Goal: Task Accomplishment & Management: Complete application form

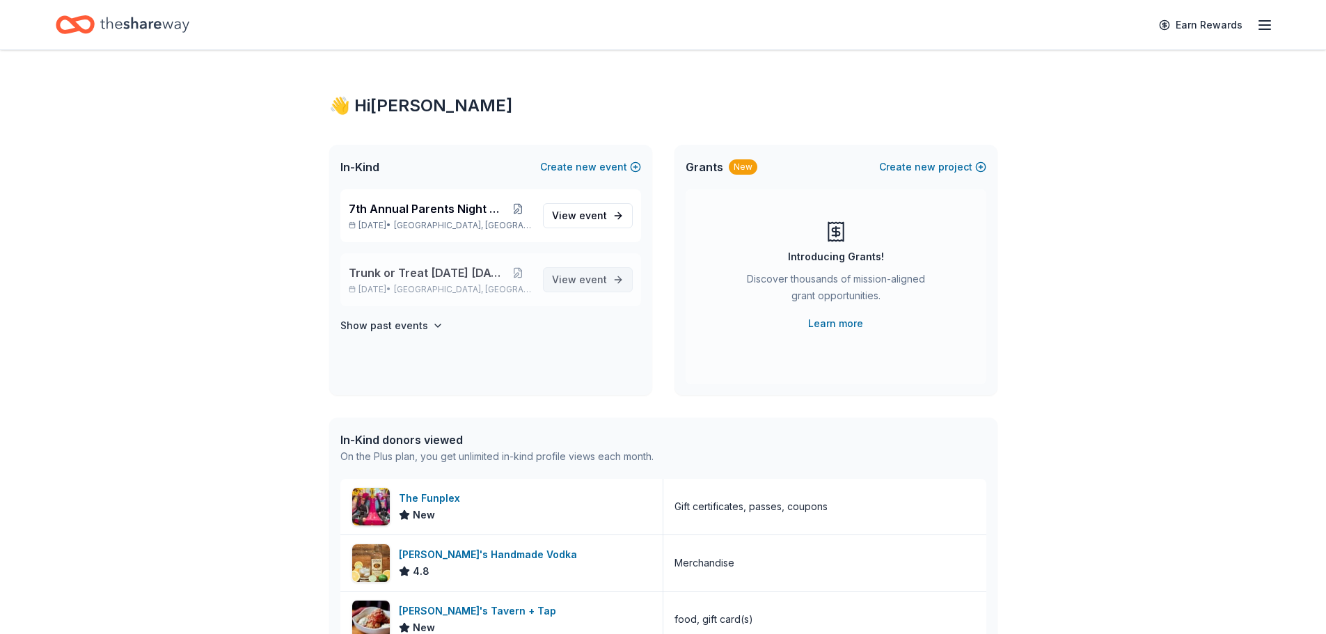
click at [600, 273] on span "View event" at bounding box center [579, 279] width 55 height 17
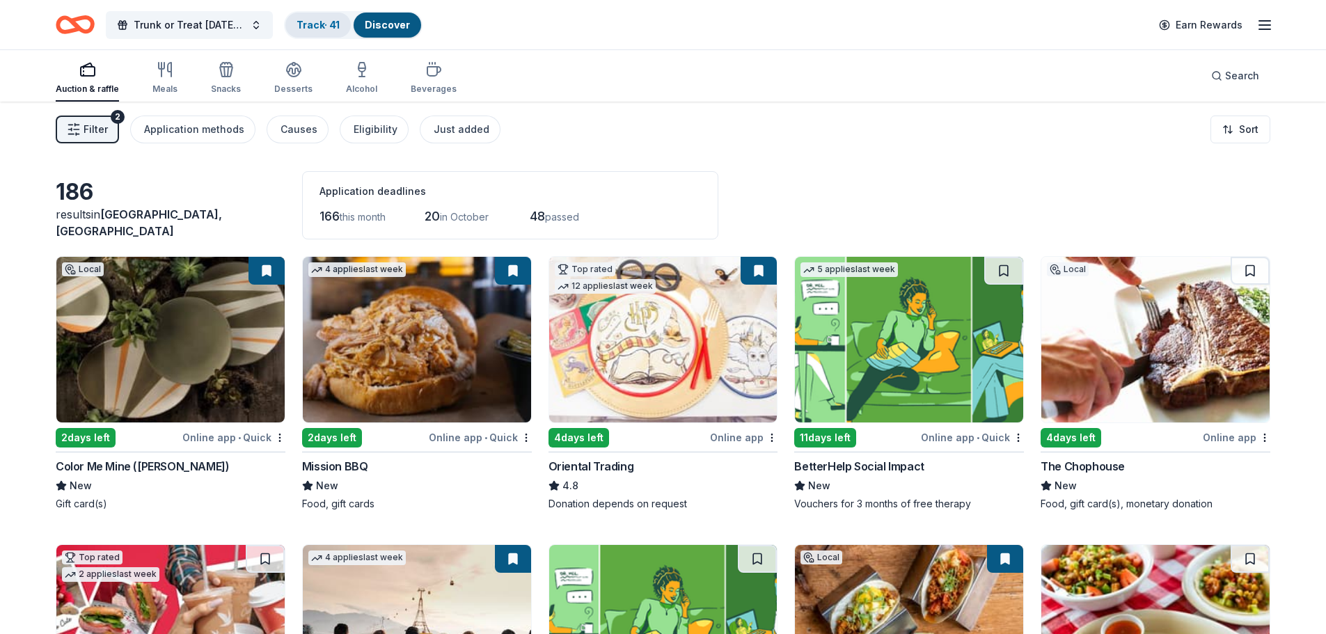
click at [316, 26] on link "Track · 41" at bounding box center [317, 25] width 43 height 12
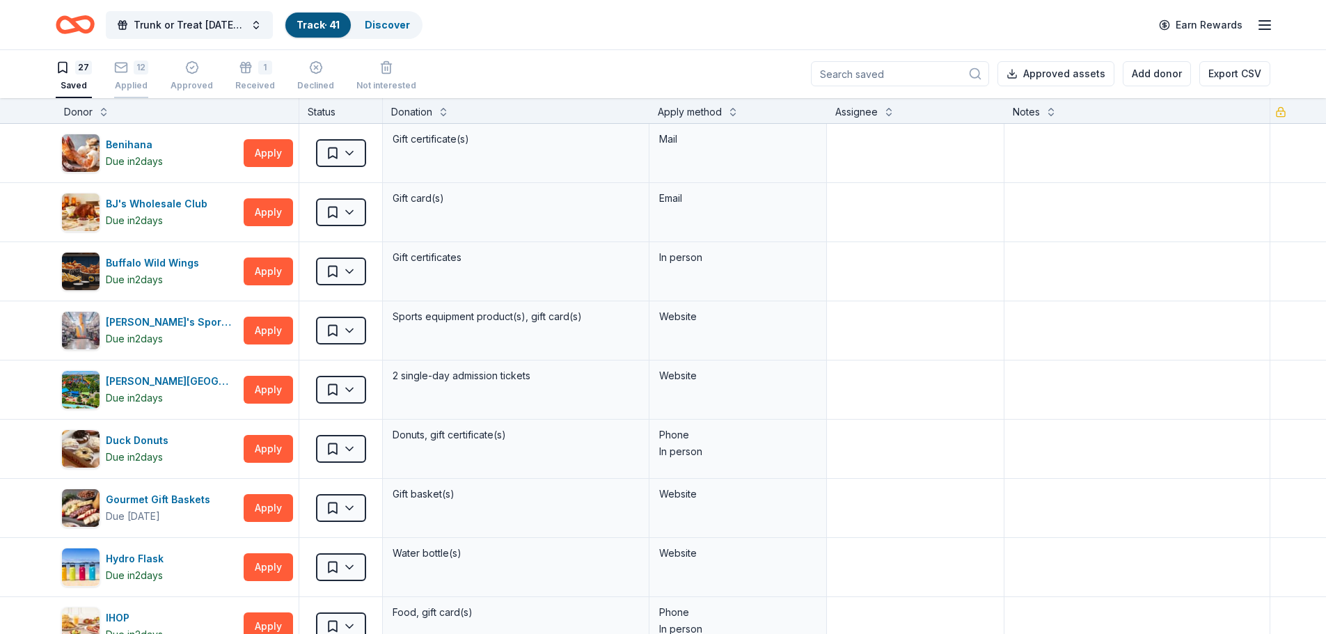
click at [127, 67] on icon "button" at bounding box center [121, 68] width 14 height 14
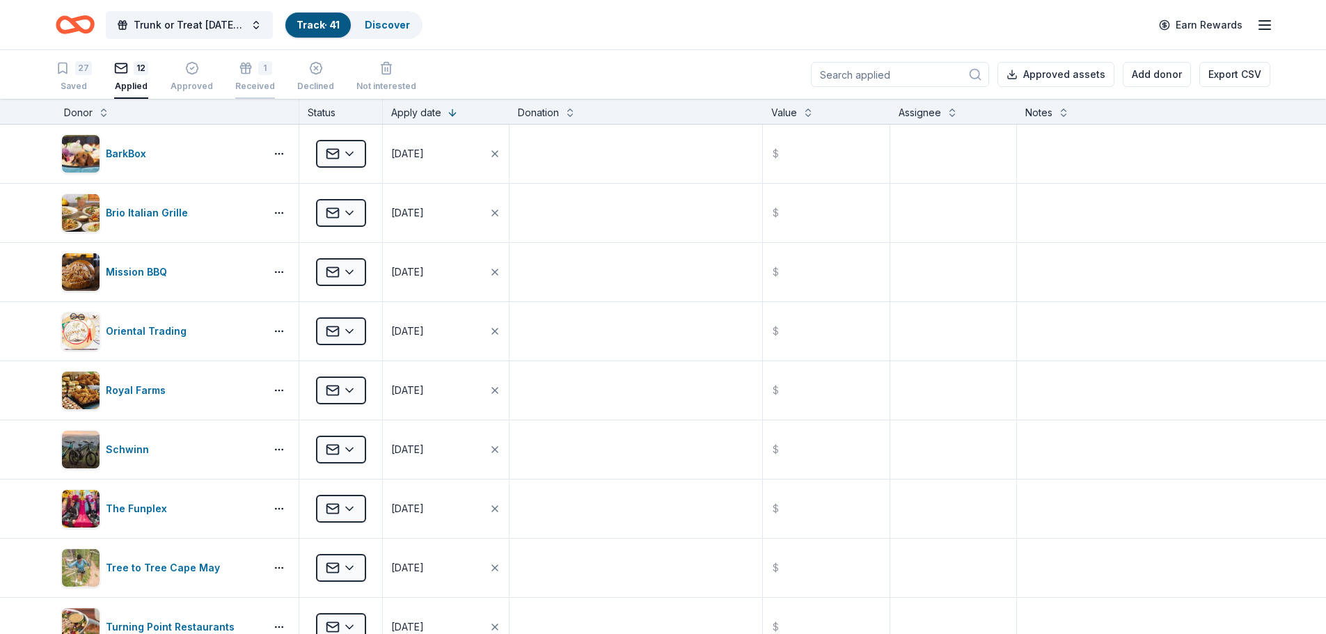
click at [248, 63] on div "1" at bounding box center [255, 68] width 40 height 14
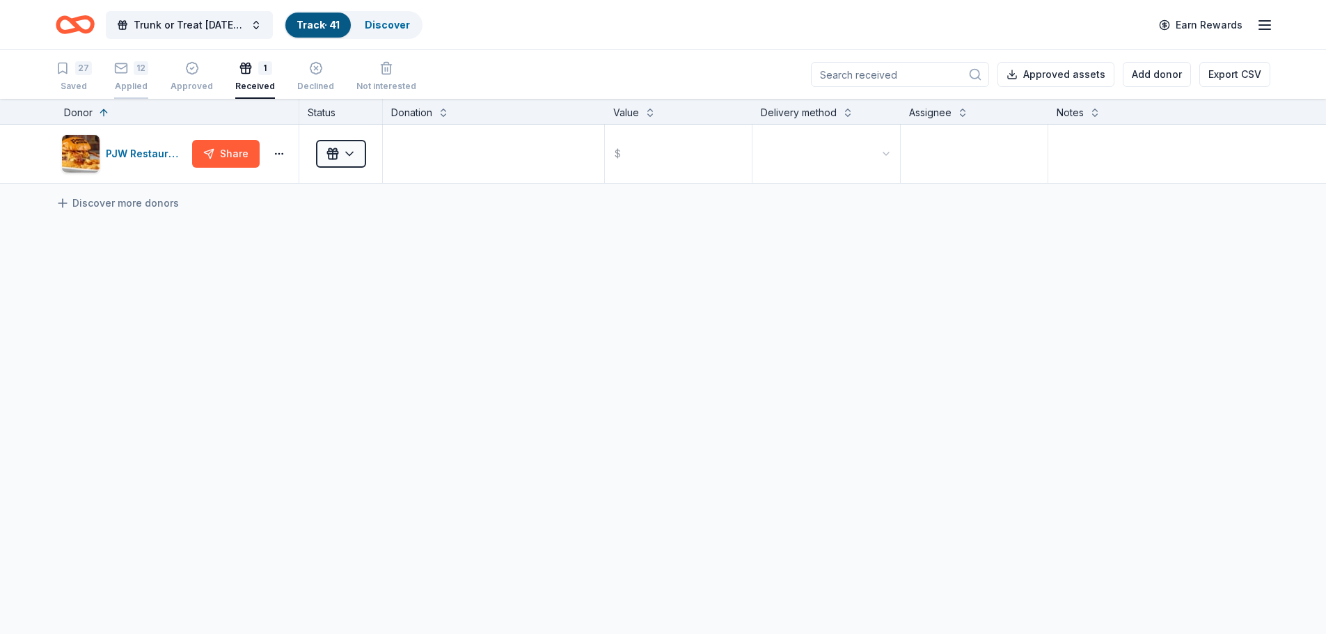
click at [129, 68] on div "12" at bounding box center [131, 68] width 34 height 14
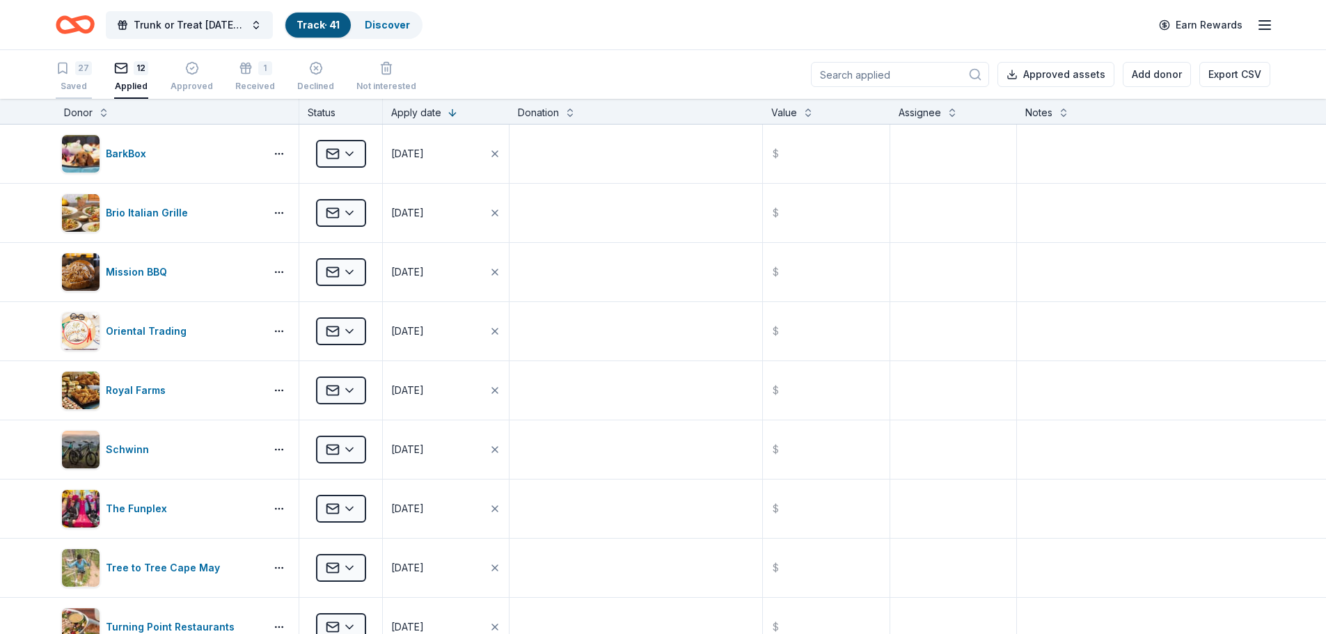
click at [73, 63] on div "27" at bounding box center [74, 68] width 36 height 14
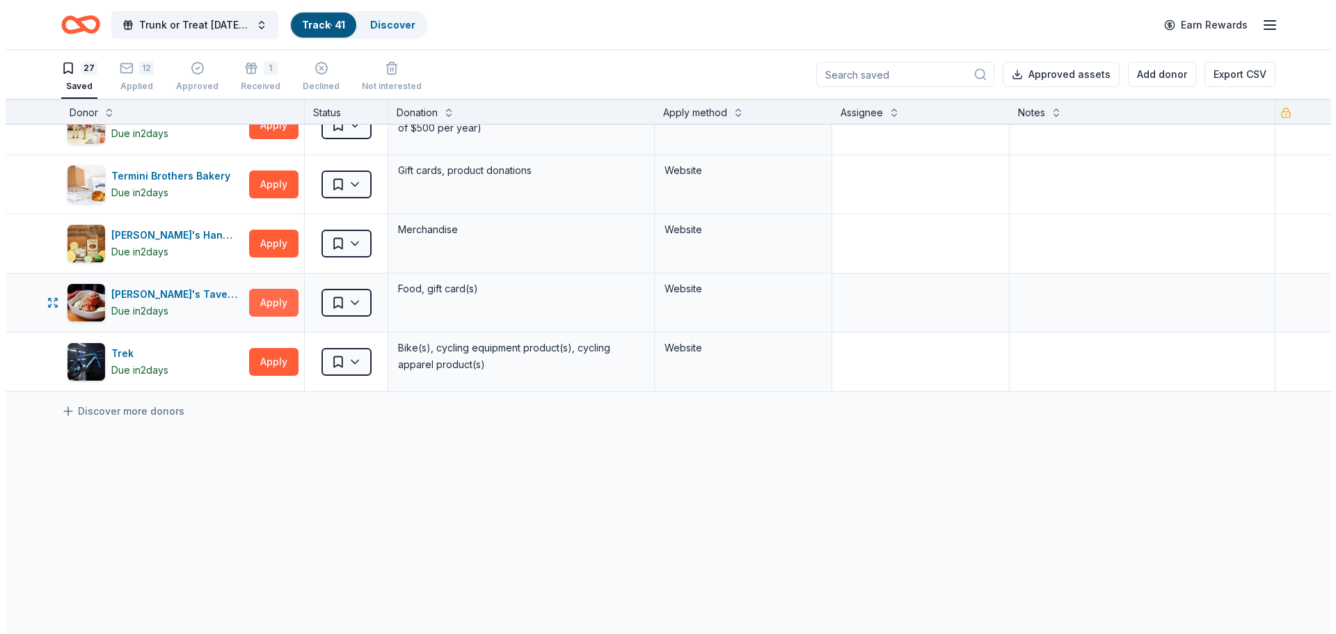
scroll to position [1349, 0]
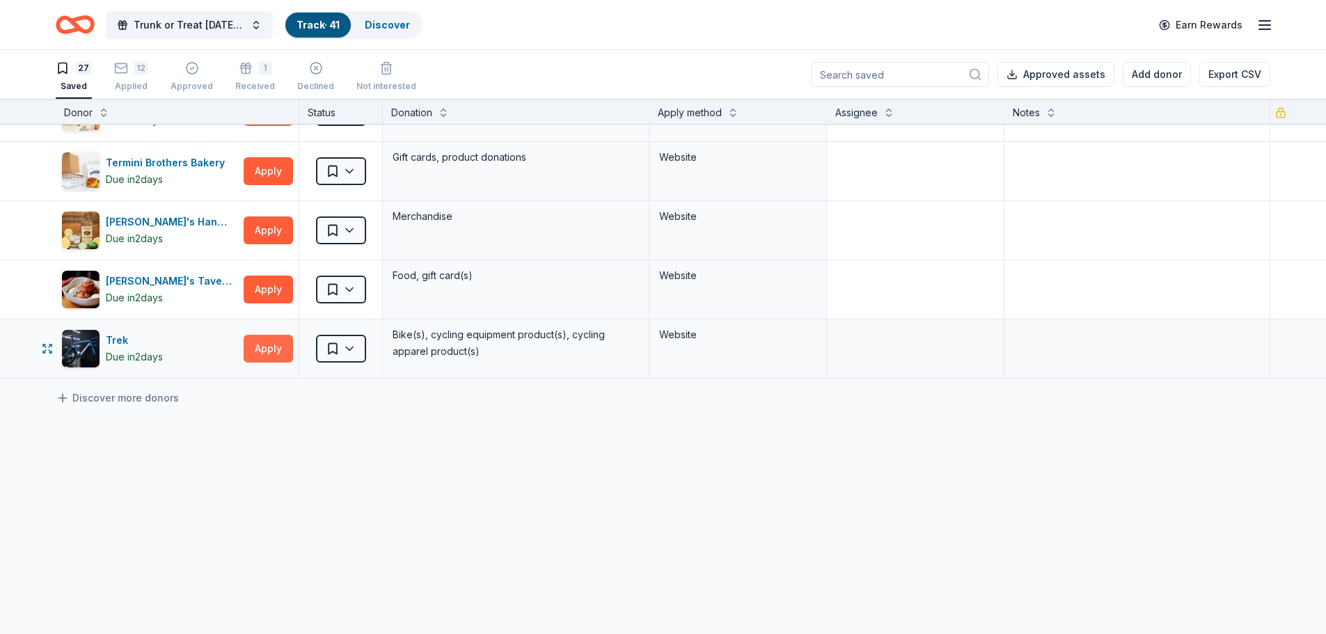
click at [278, 344] on button "Apply" at bounding box center [268, 349] width 49 height 28
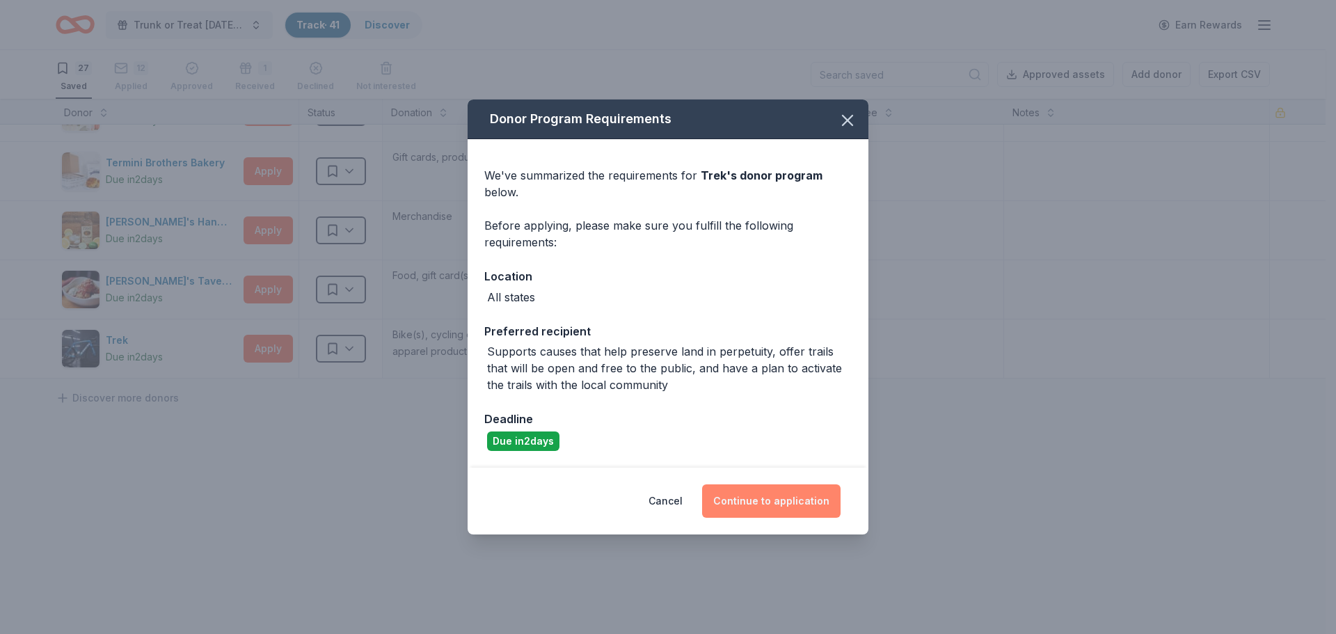
click at [737, 504] on button "Continue to application" at bounding box center [771, 500] width 138 height 33
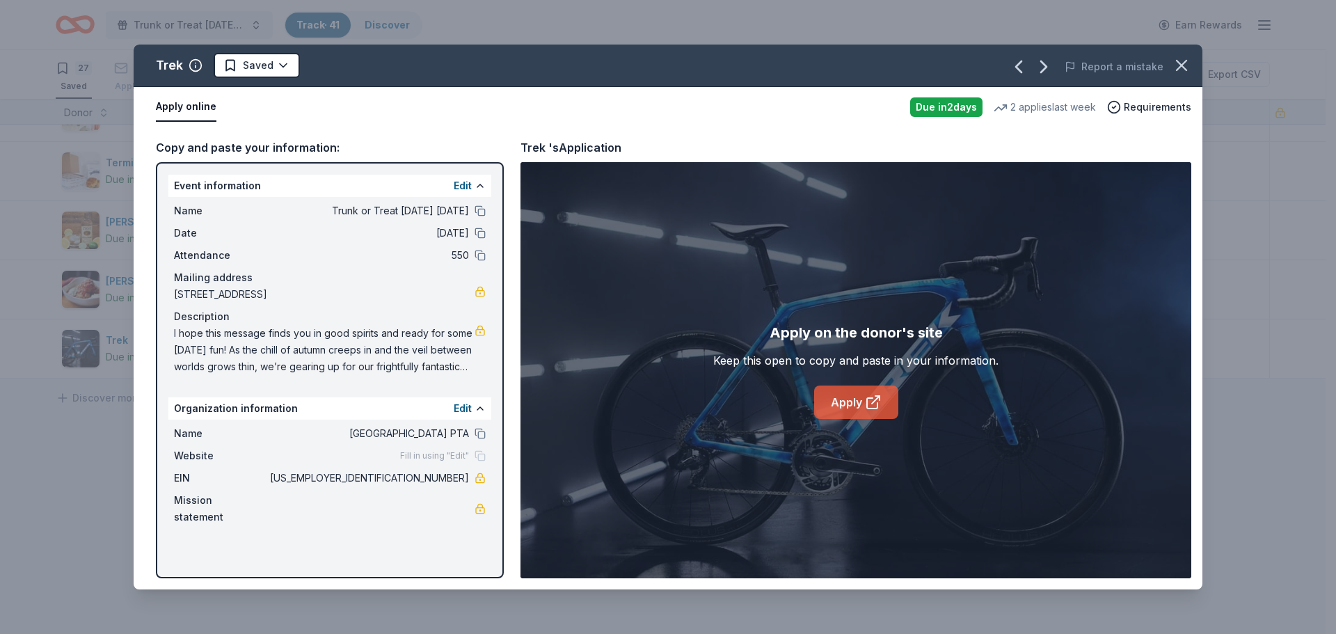
click at [857, 408] on link "Apply" at bounding box center [856, 402] width 84 height 33
click at [281, 65] on html "Trunk or Treat Halloween Carnival Track · 41 Discover Earn Rewards 27 Saved 12 …" at bounding box center [668, 317] width 1336 height 634
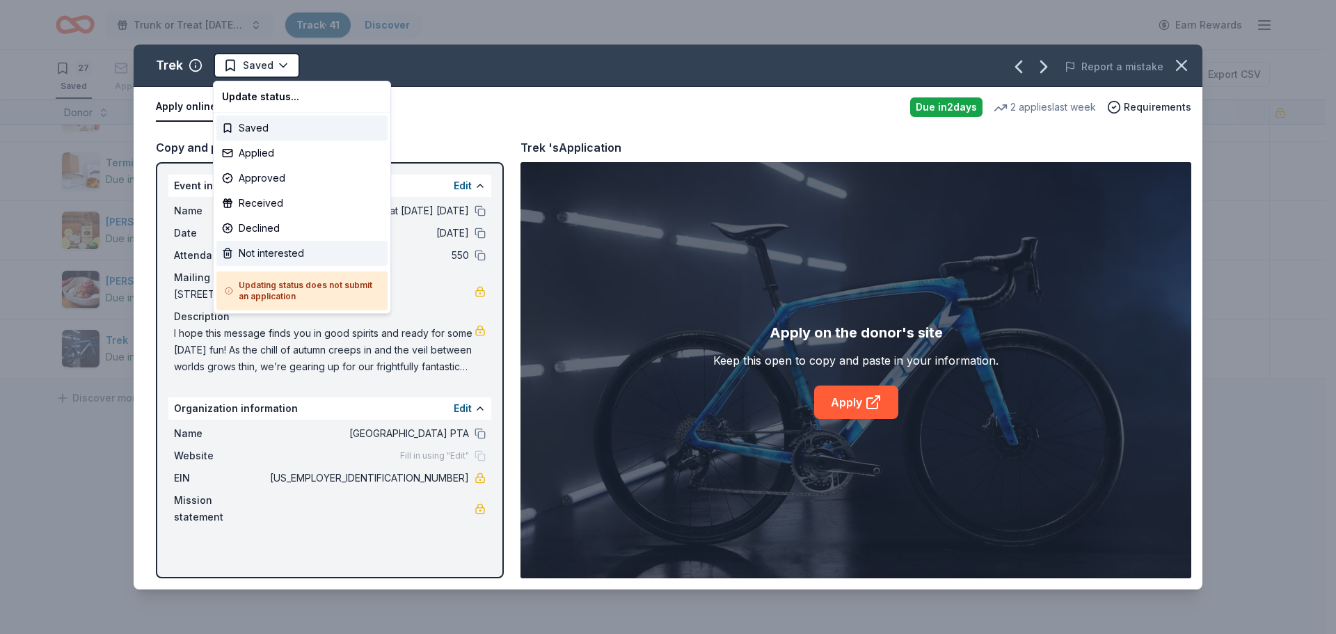
click at [257, 257] on div "Not interested" at bounding box center [301, 253] width 171 height 25
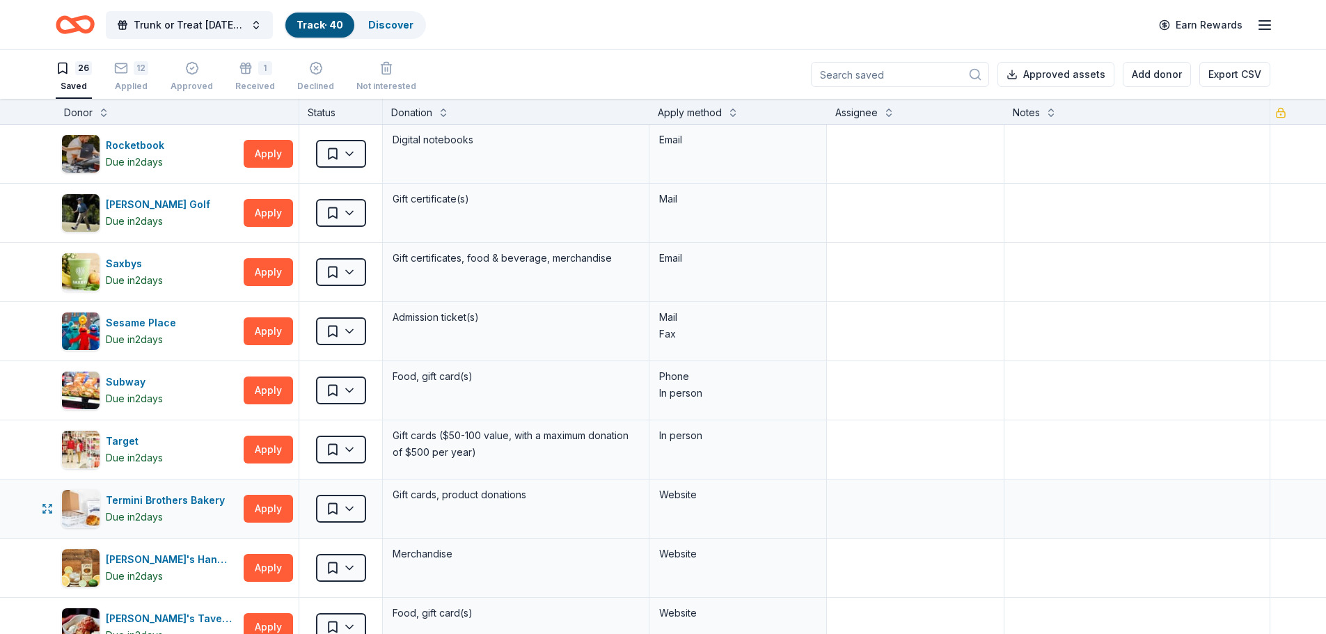
scroll to position [1220, 0]
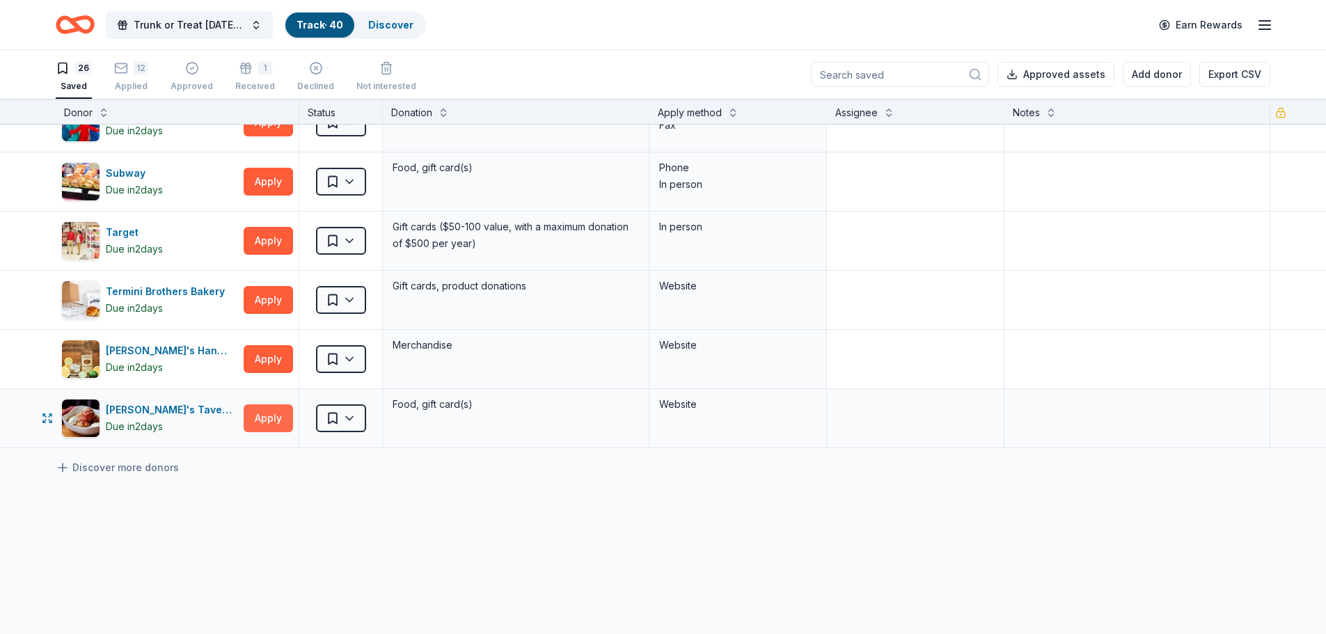
click at [267, 415] on button "Apply" at bounding box center [268, 418] width 49 height 28
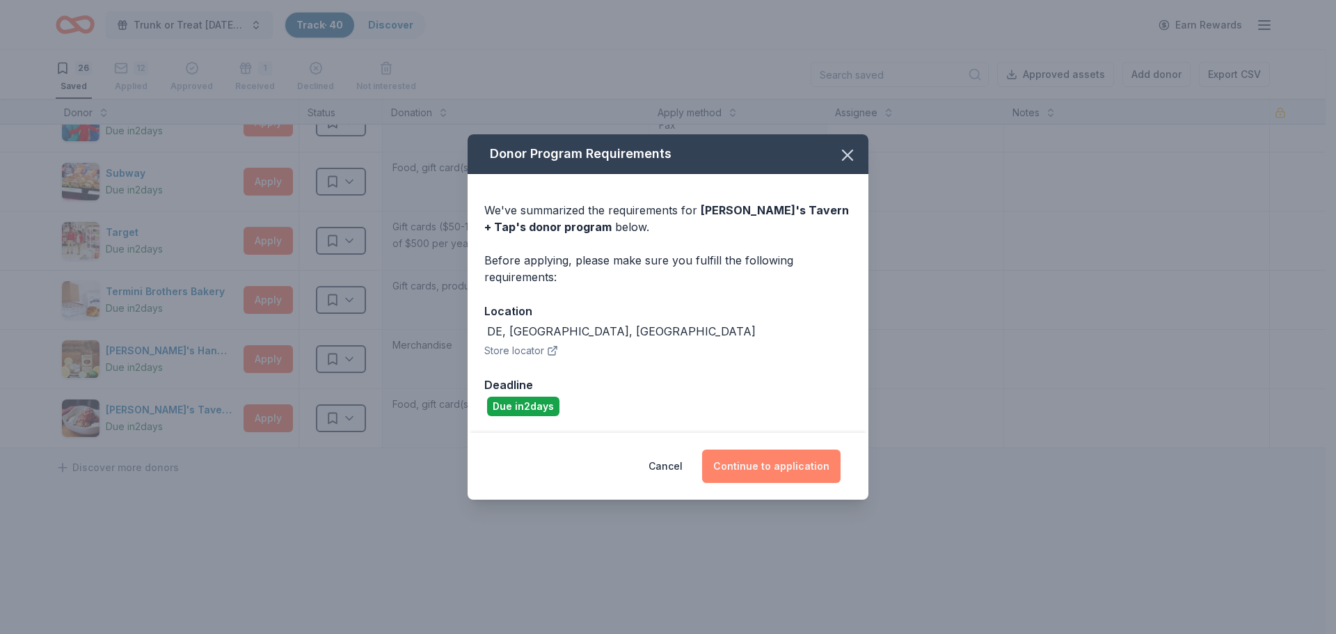
click at [753, 454] on button "Continue to application" at bounding box center [771, 466] width 138 height 33
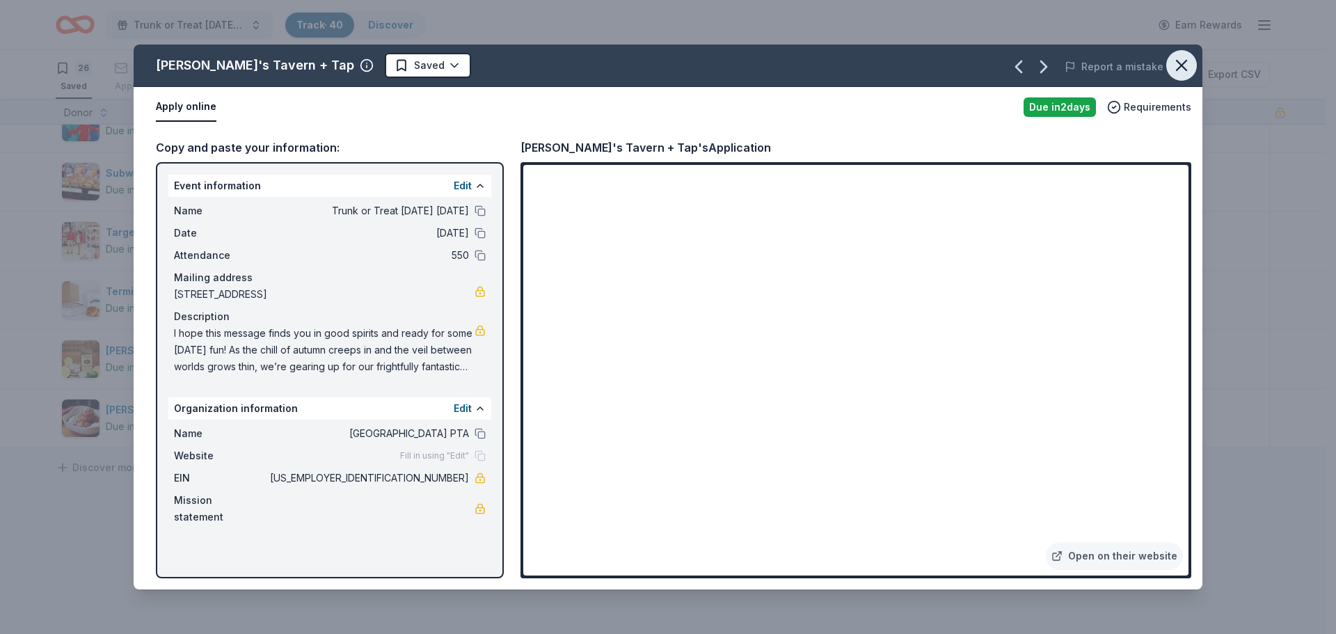
click at [1175, 67] on icon "button" at bounding box center [1181, 65] width 19 height 19
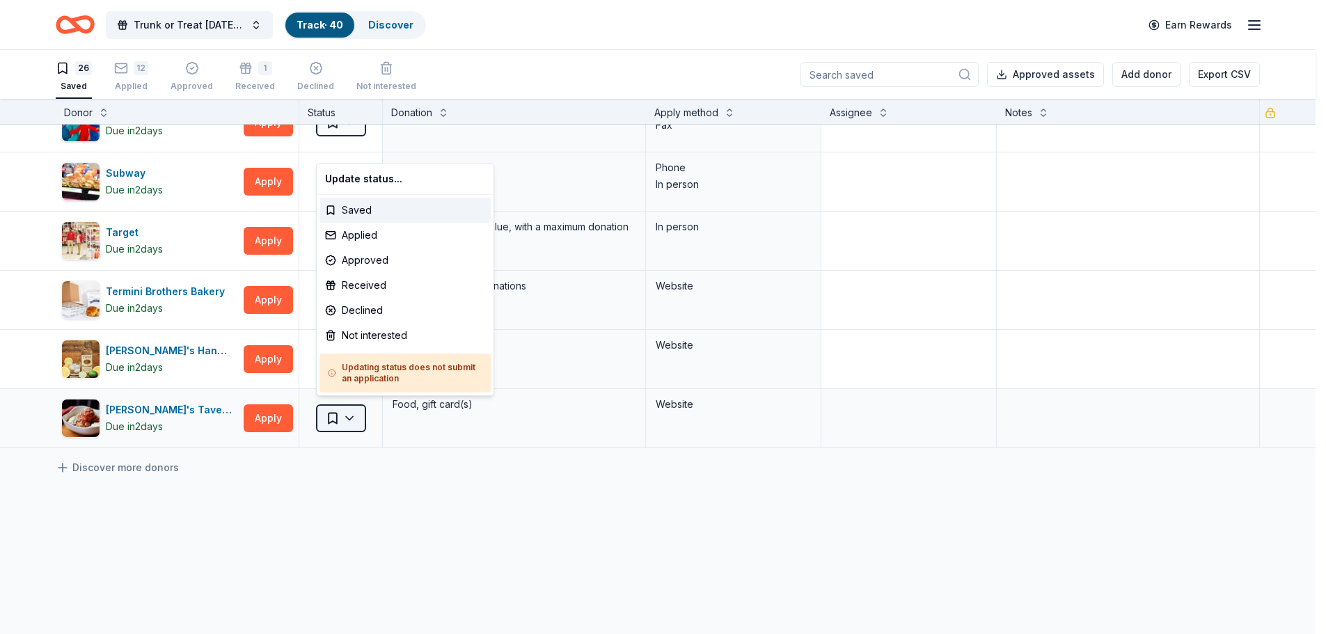
click at [338, 413] on html "Trunk or Treat Halloween Carnival Track · 40 Discover Earn Rewards 26 Saved 12 …" at bounding box center [663, 317] width 1326 height 634
click at [350, 206] on div "Saved" at bounding box center [404, 210] width 171 height 25
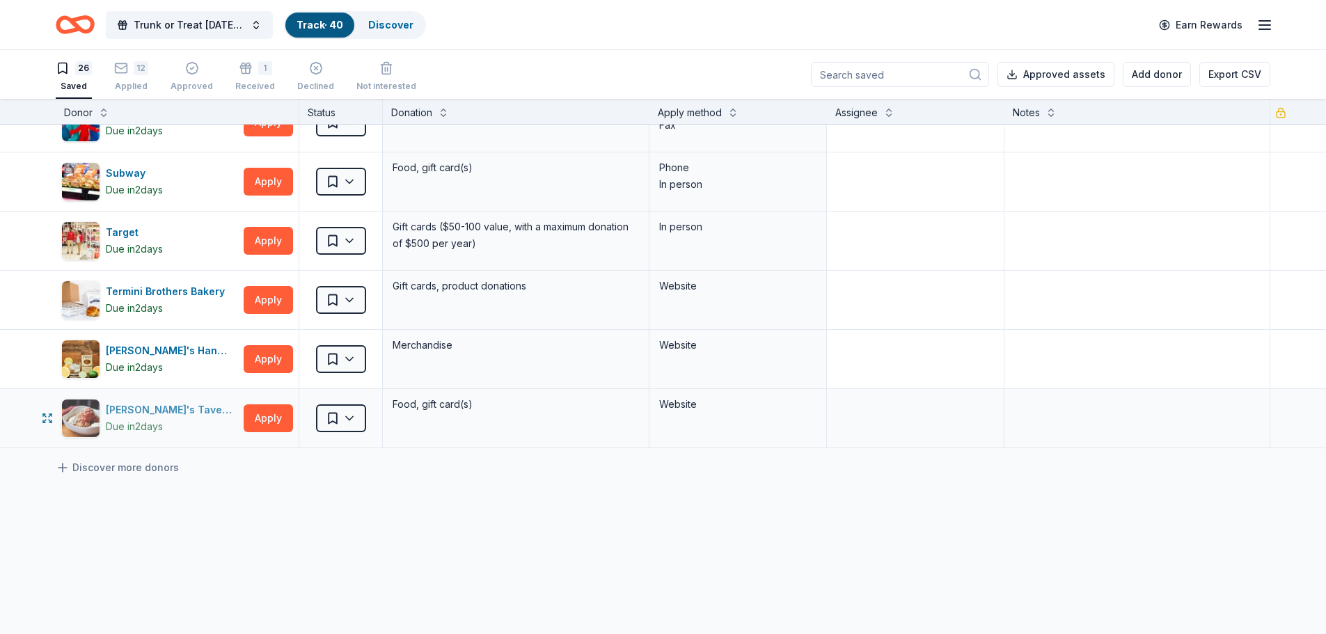
click at [126, 404] on div "Tommy's Tavern + Tap" at bounding box center [172, 410] width 132 height 17
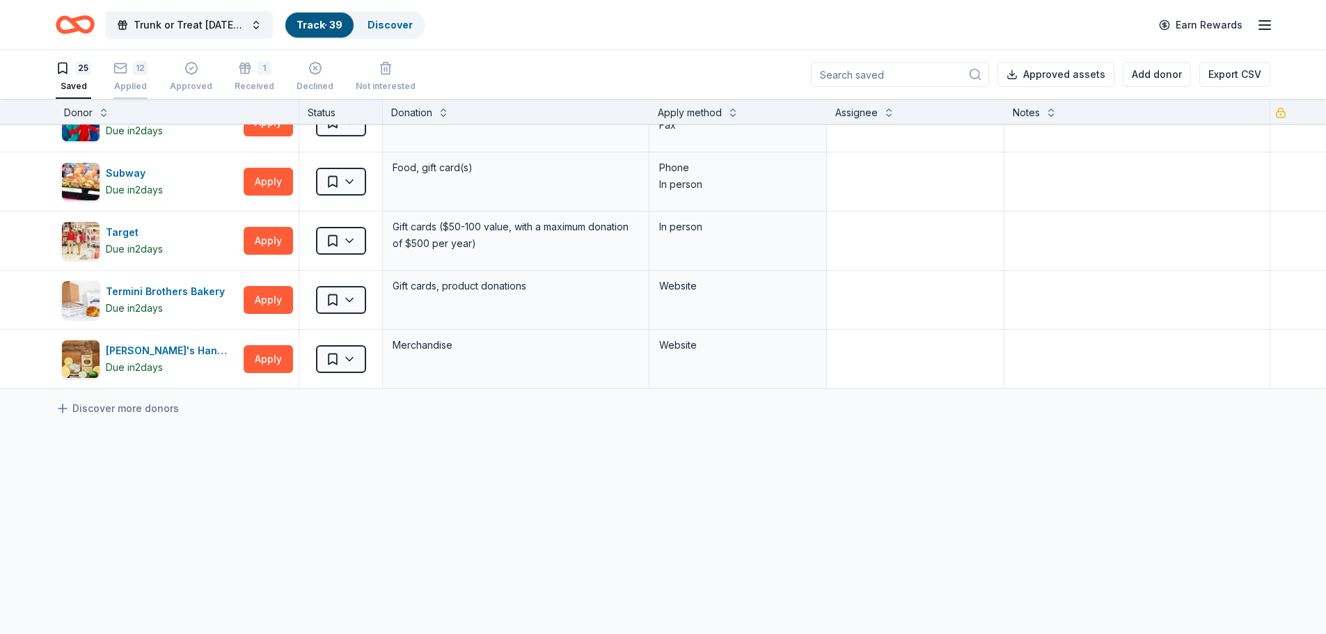
click at [121, 70] on icon "button" at bounding box center [120, 68] width 14 height 14
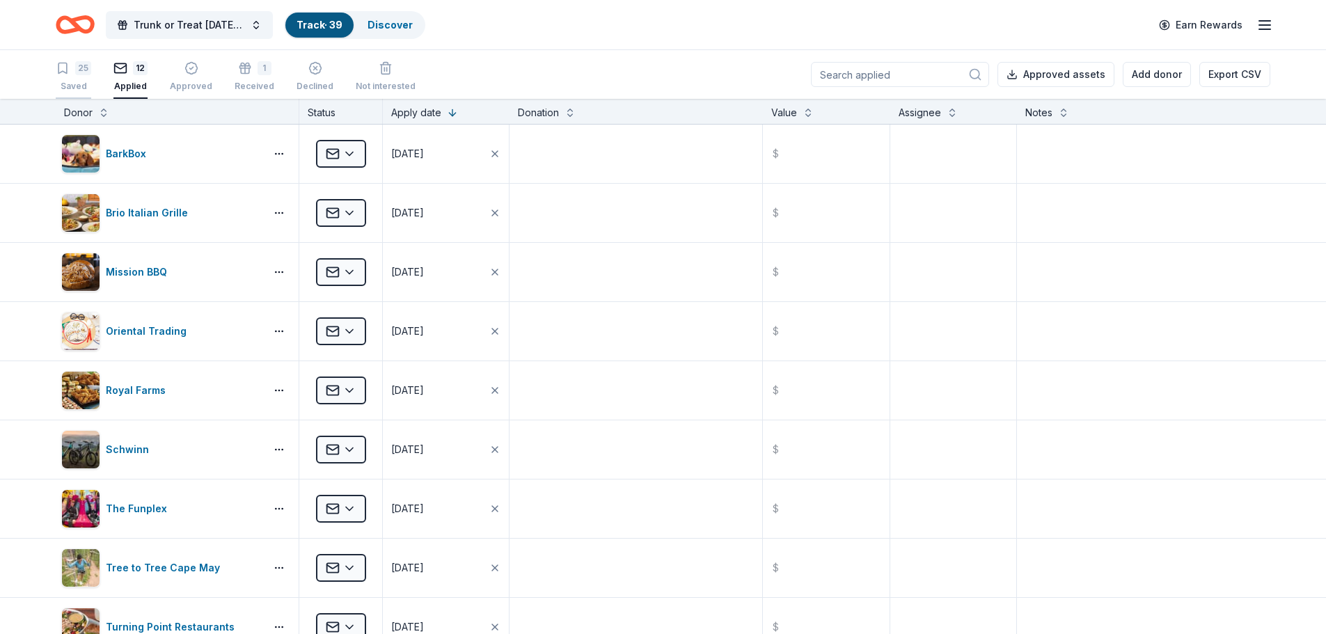
click at [70, 66] on div "25" at bounding box center [73, 68] width 35 height 14
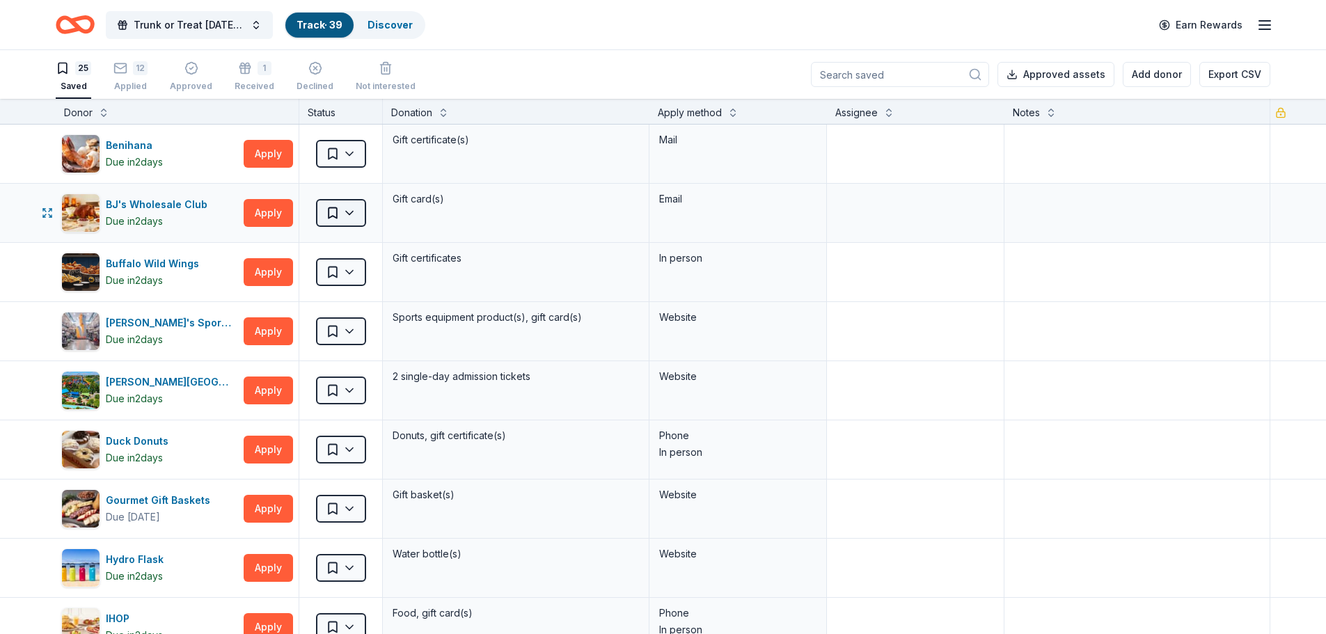
click at [342, 207] on html "Trunk or Treat Halloween Carnival Track · 39 Discover Earn Rewards 25 Saved 12 …" at bounding box center [663, 317] width 1326 height 634
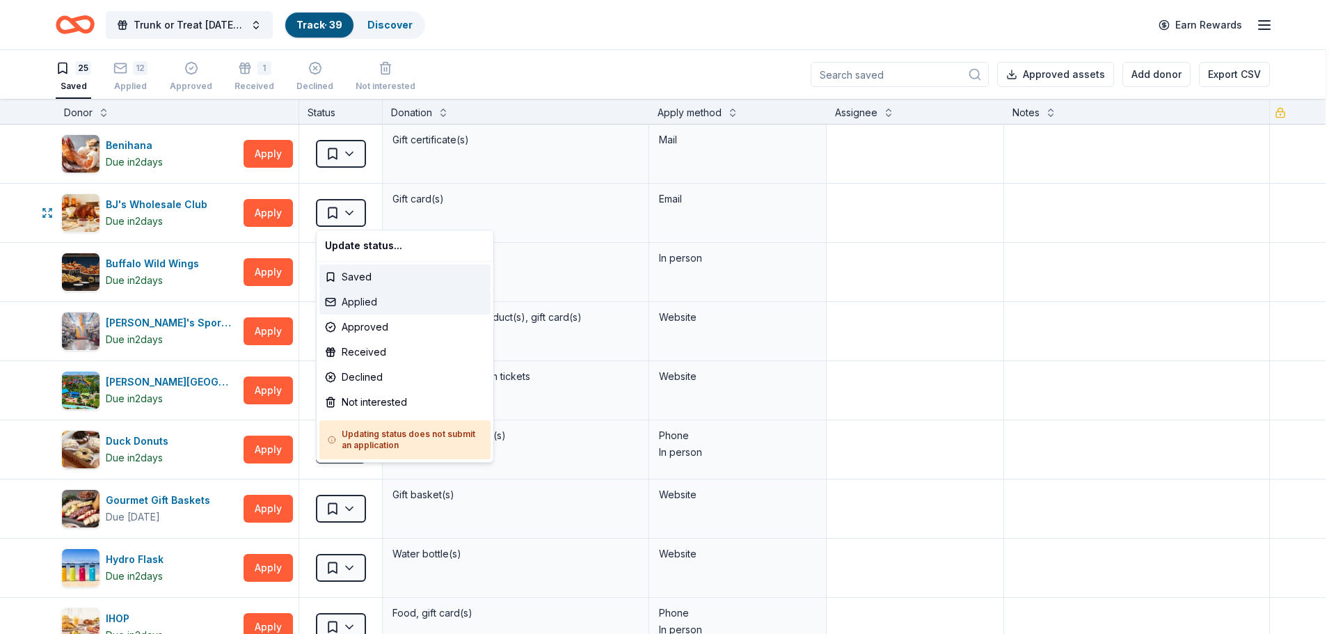
click at [353, 297] on div "Applied" at bounding box center [404, 301] width 171 height 25
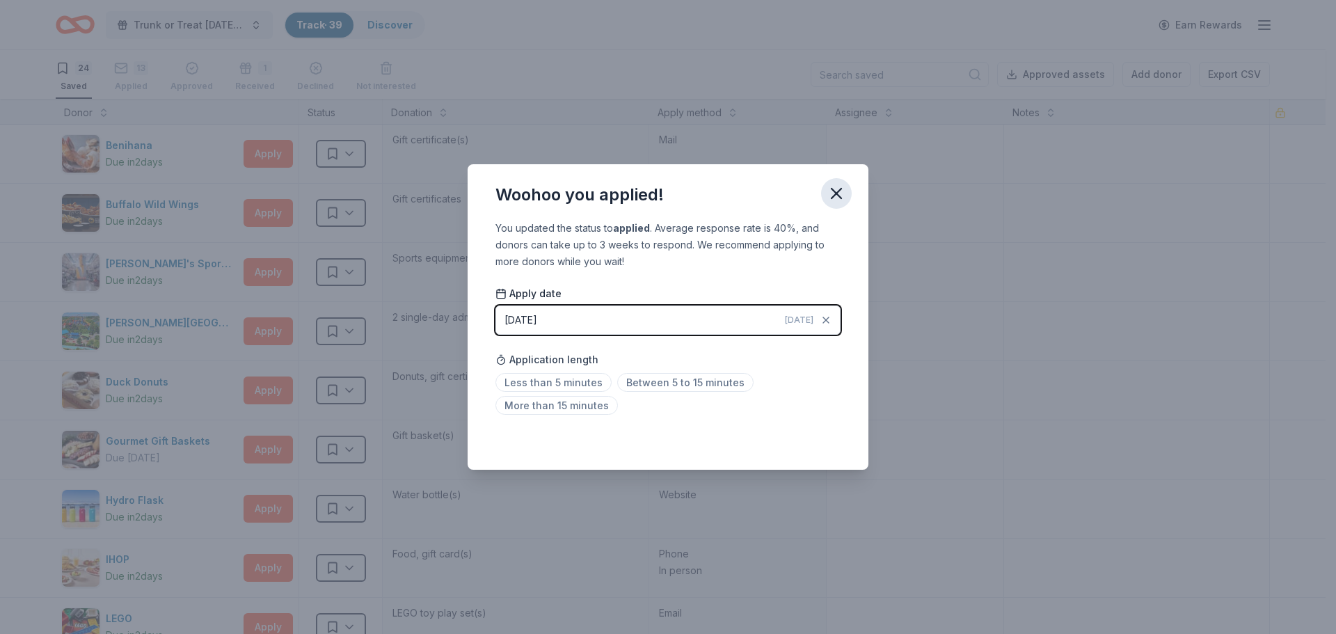
click at [835, 191] on icon "button" at bounding box center [836, 193] width 19 height 19
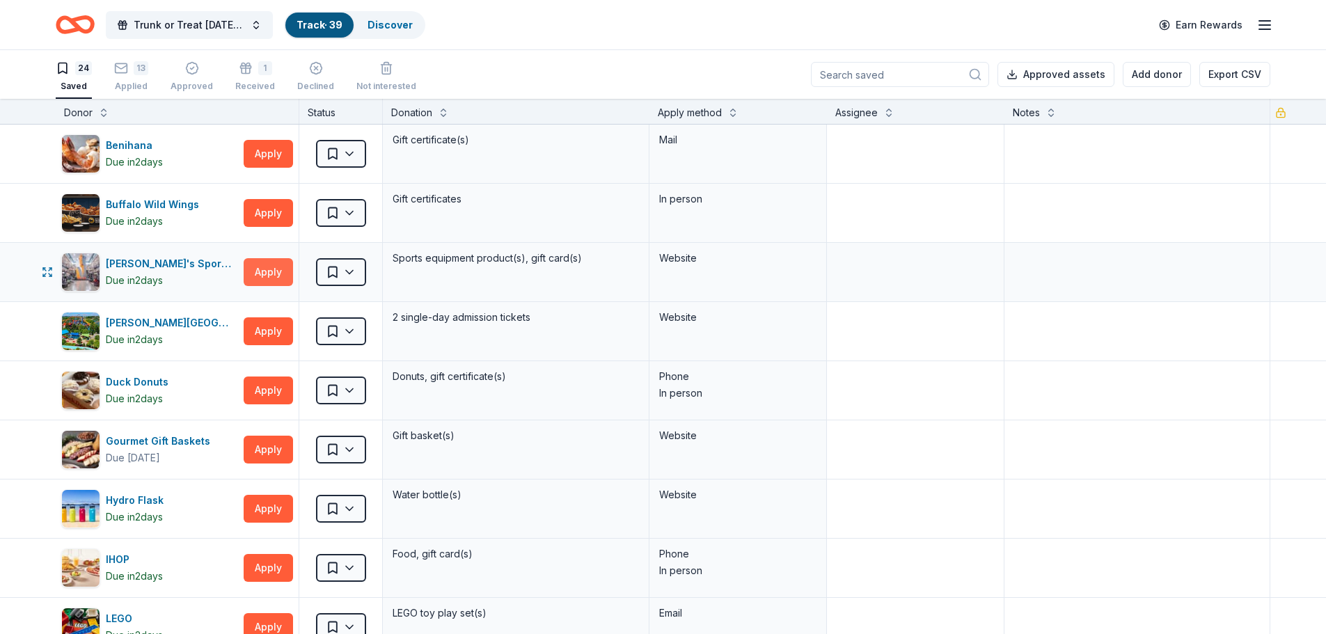
click at [254, 267] on button "Apply" at bounding box center [268, 272] width 49 height 28
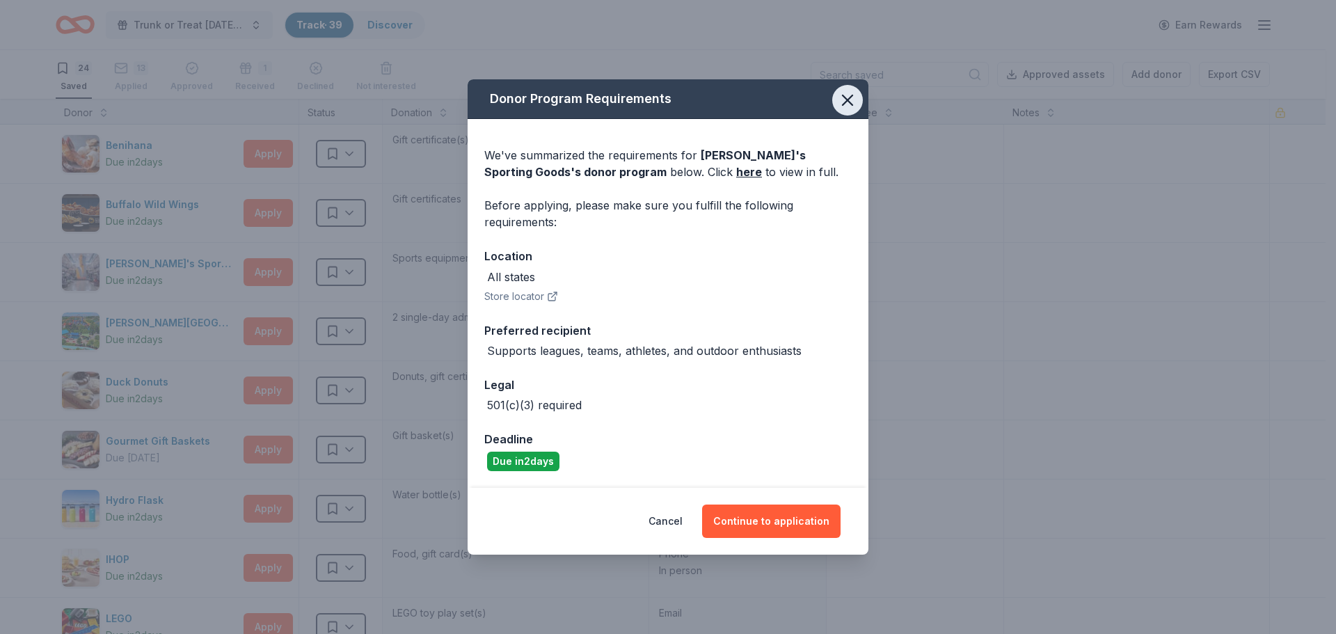
click at [845, 94] on icon "button" at bounding box center [847, 99] width 19 height 19
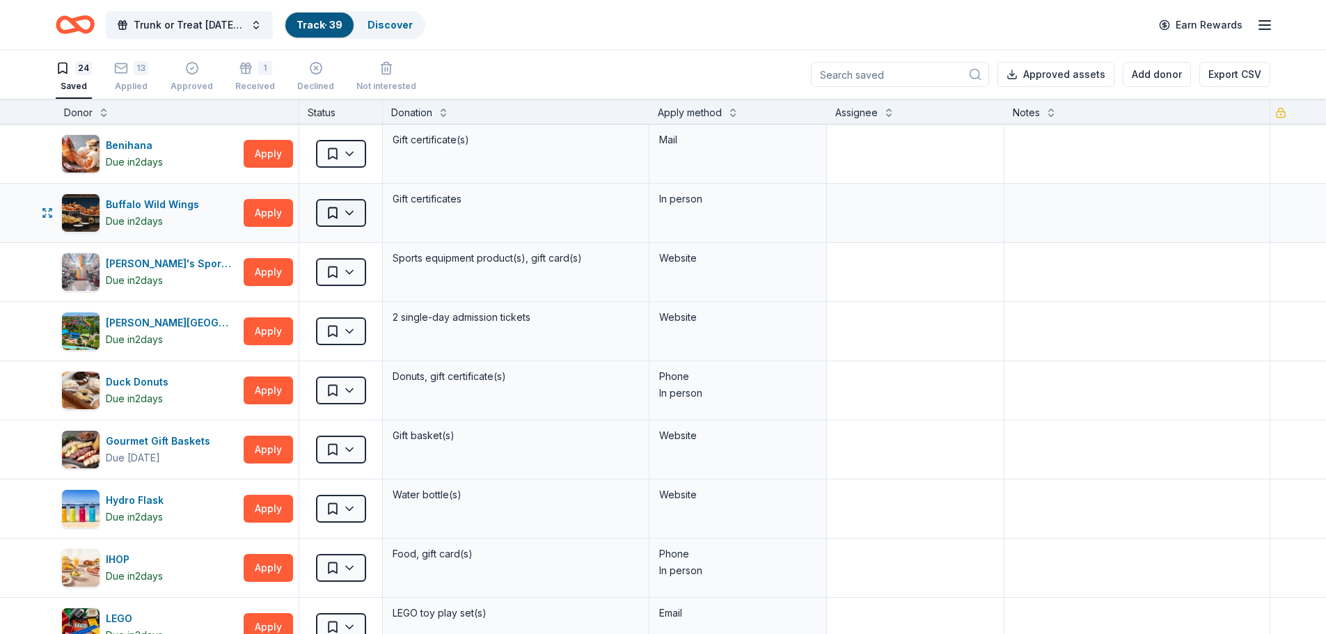
click at [357, 212] on html "Trunk or Treat Halloween Carnival Track · 39 Discover Earn Rewards 24 Saved 13 …" at bounding box center [663, 317] width 1326 height 634
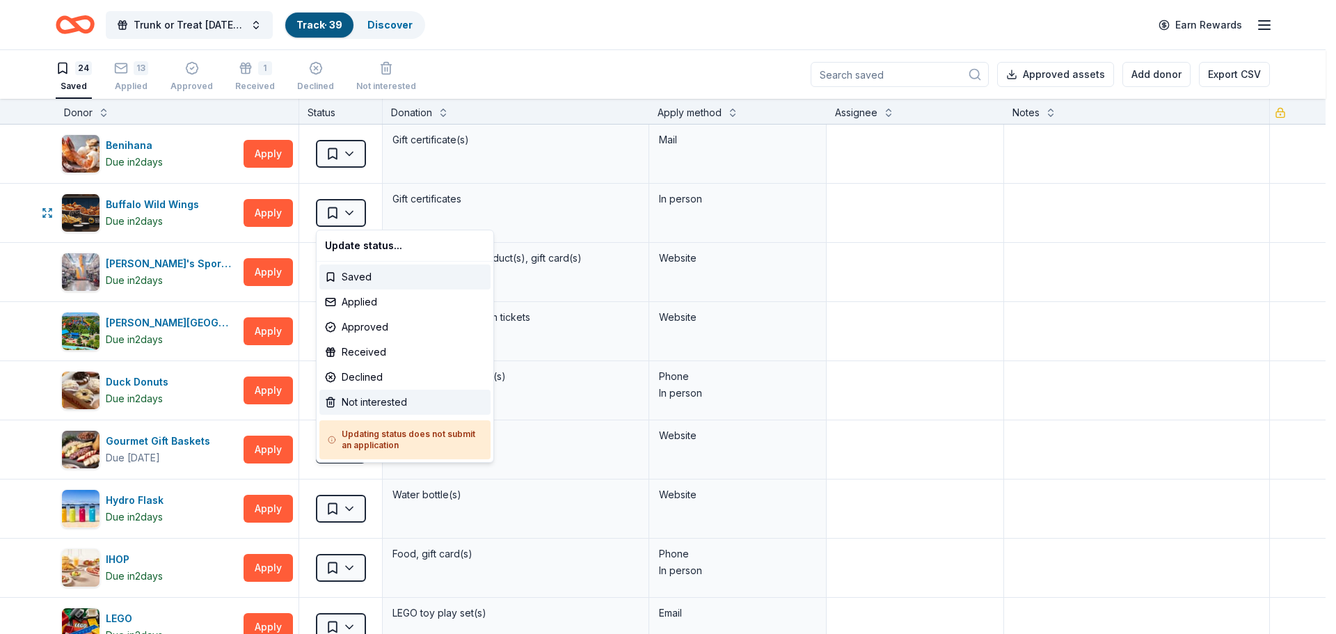
click at [382, 408] on div "Not interested" at bounding box center [404, 402] width 171 height 25
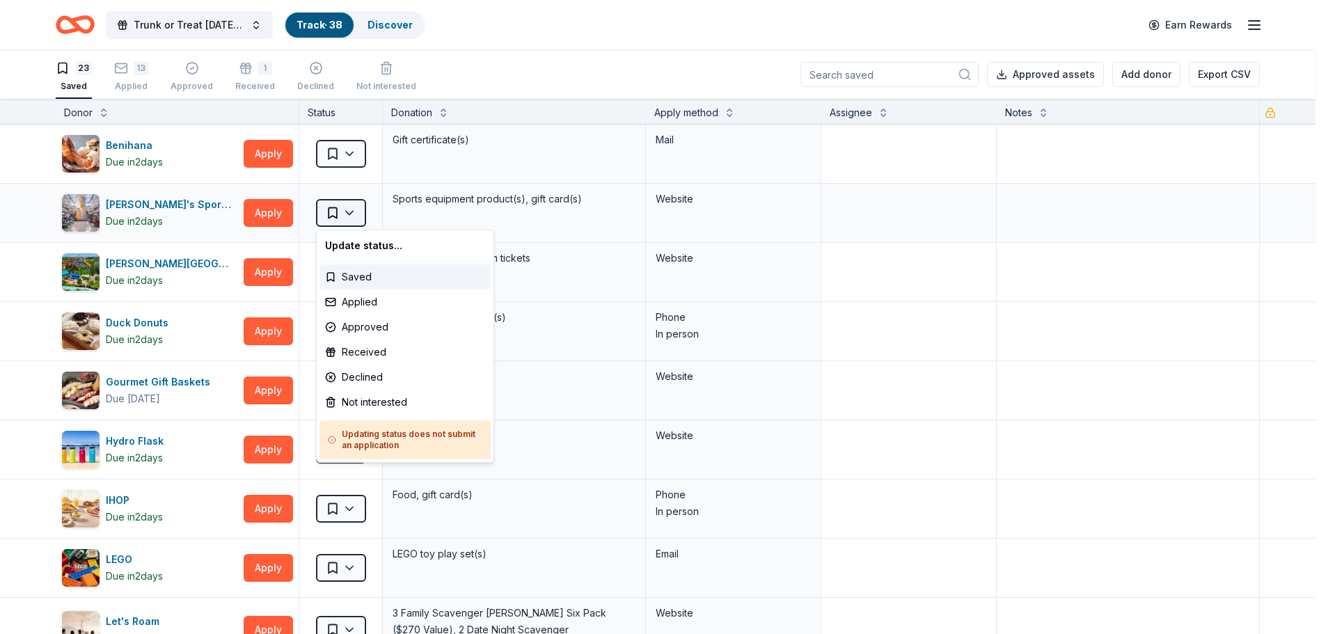
click at [338, 209] on html "Trunk or Treat Halloween Carnival Track · 38 Discover Earn Rewards 23 Saved 13 …" at bounding box center [663, 317] width 1326 height 634
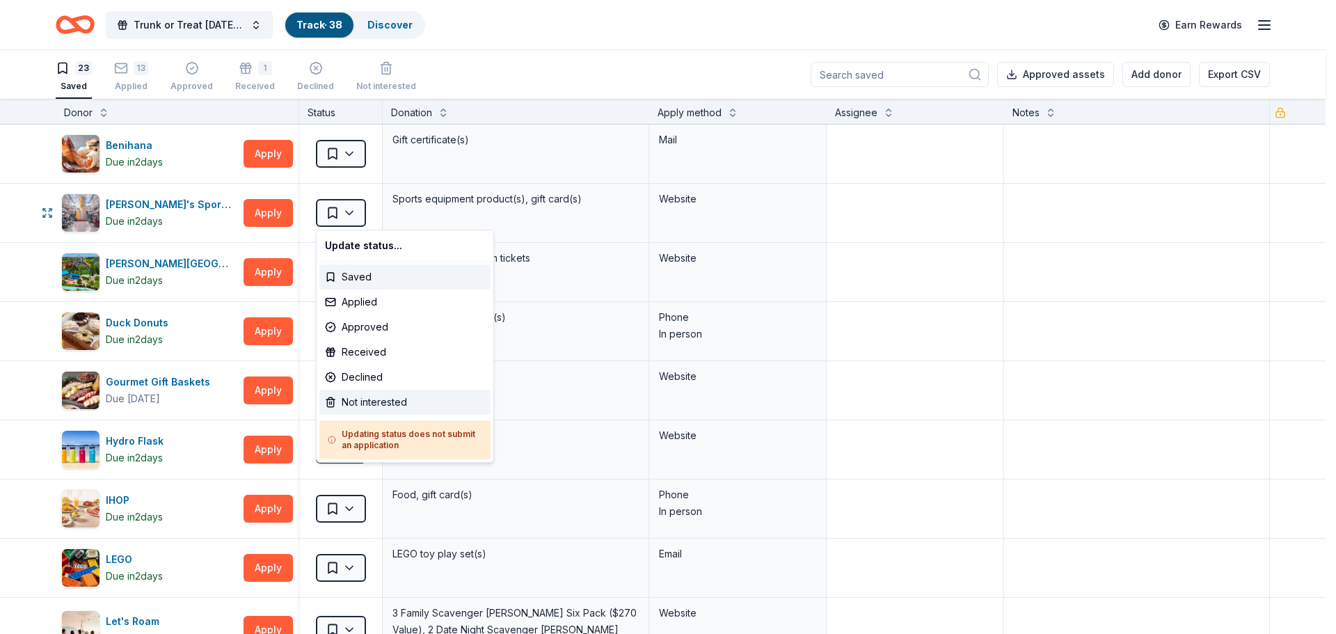
click at [403, 405] on div "Not interested" at bounding box center [404, 402] width 171 height 25
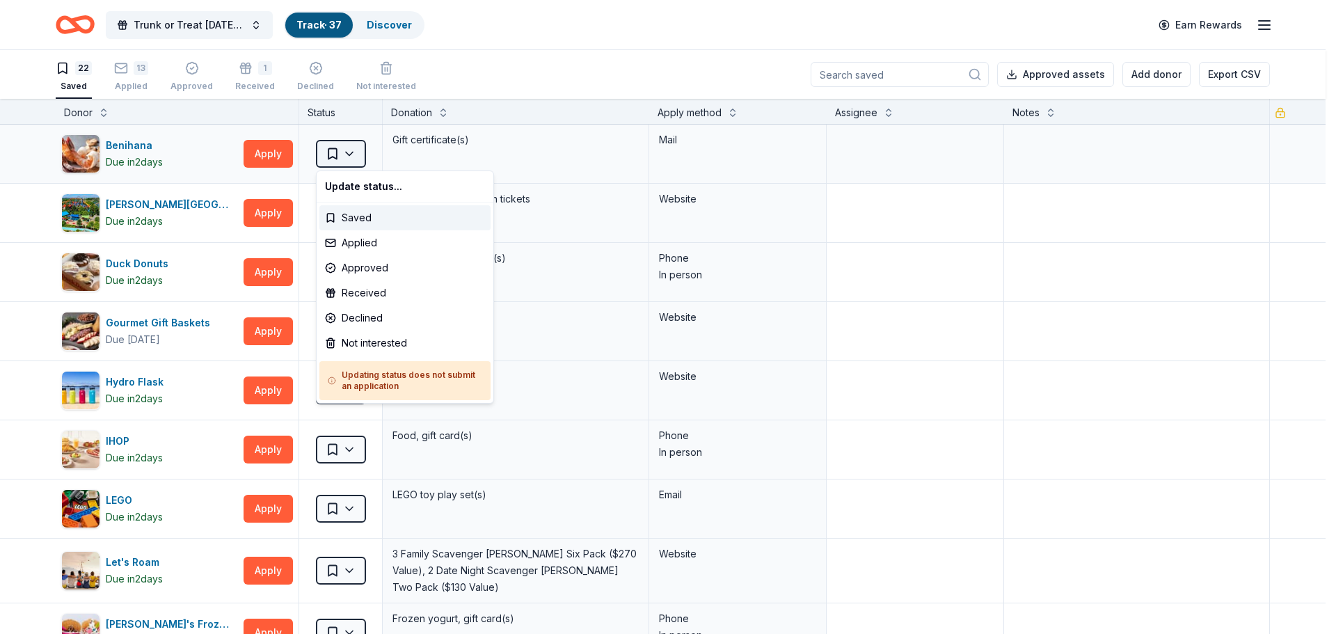
click at [339, 146] on html "Trunk or Treat Halloween Carnival Track · 37 Discover Earn Rewards 22 Saved 13 …" at bounding box center [668, 317] width 1336 height 634
click at [372, 338] on div "Not interested" at bounding box center [404, 343] width 171 height 25
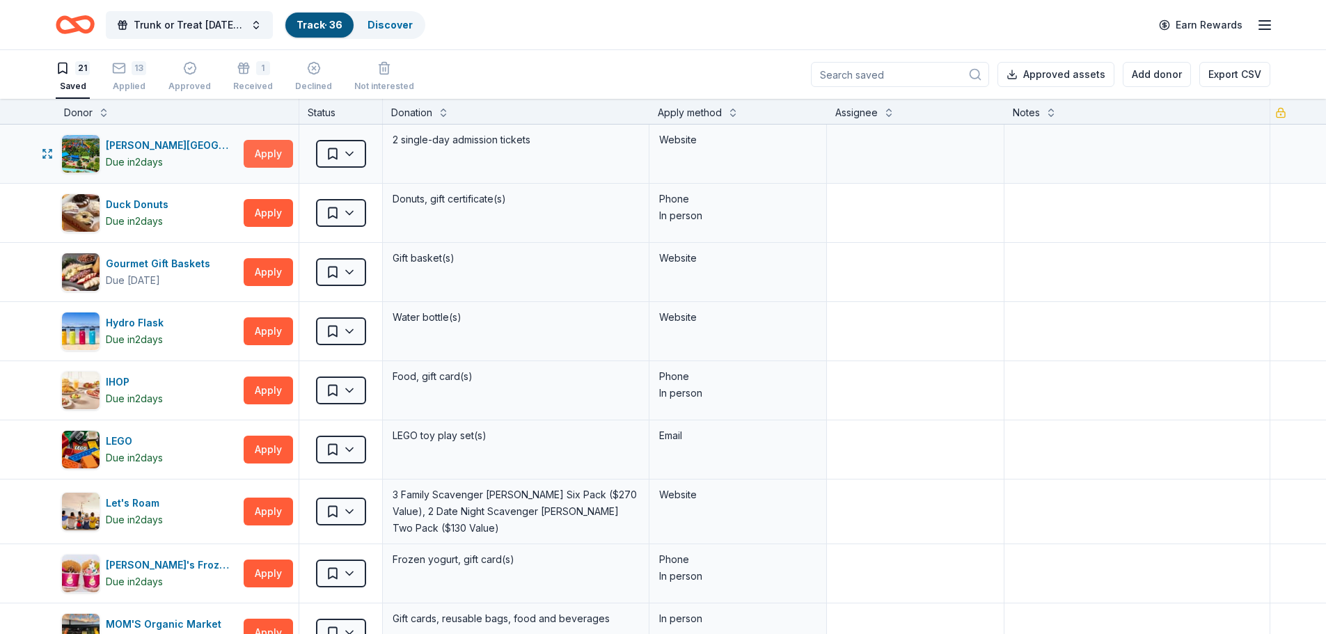
click at [255, 149] on button "Apply" at bounding box center [268, 154] width 49 height 28
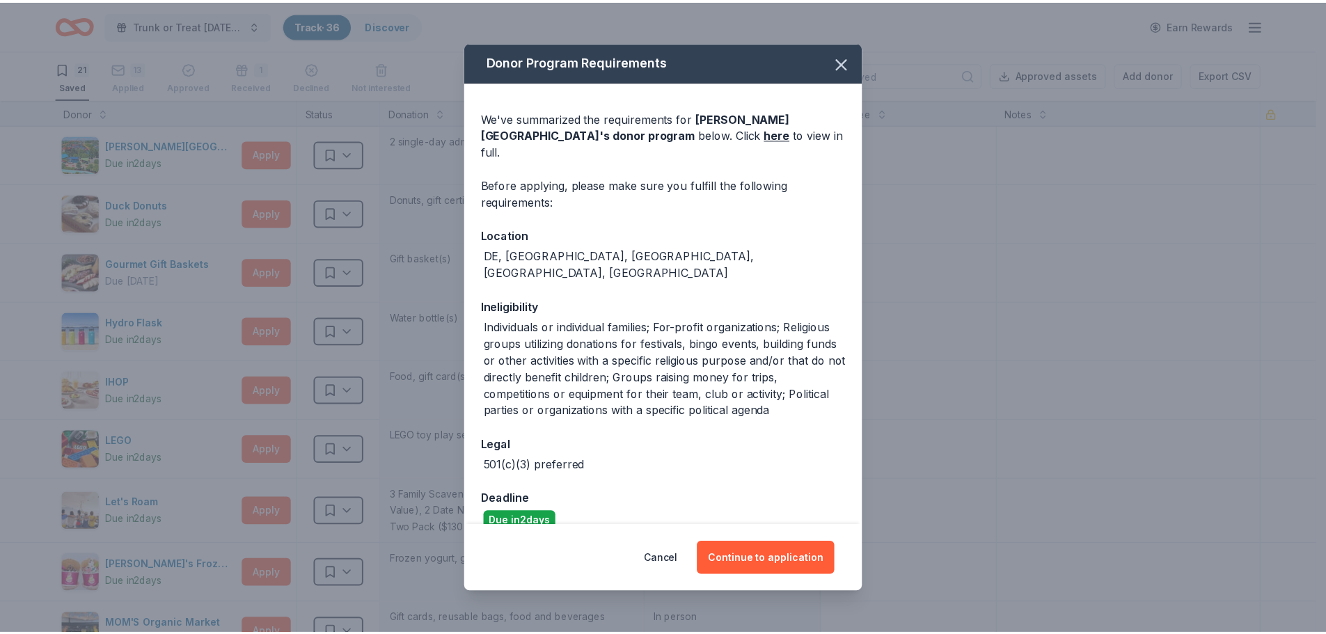
scroll to position [70, 0]
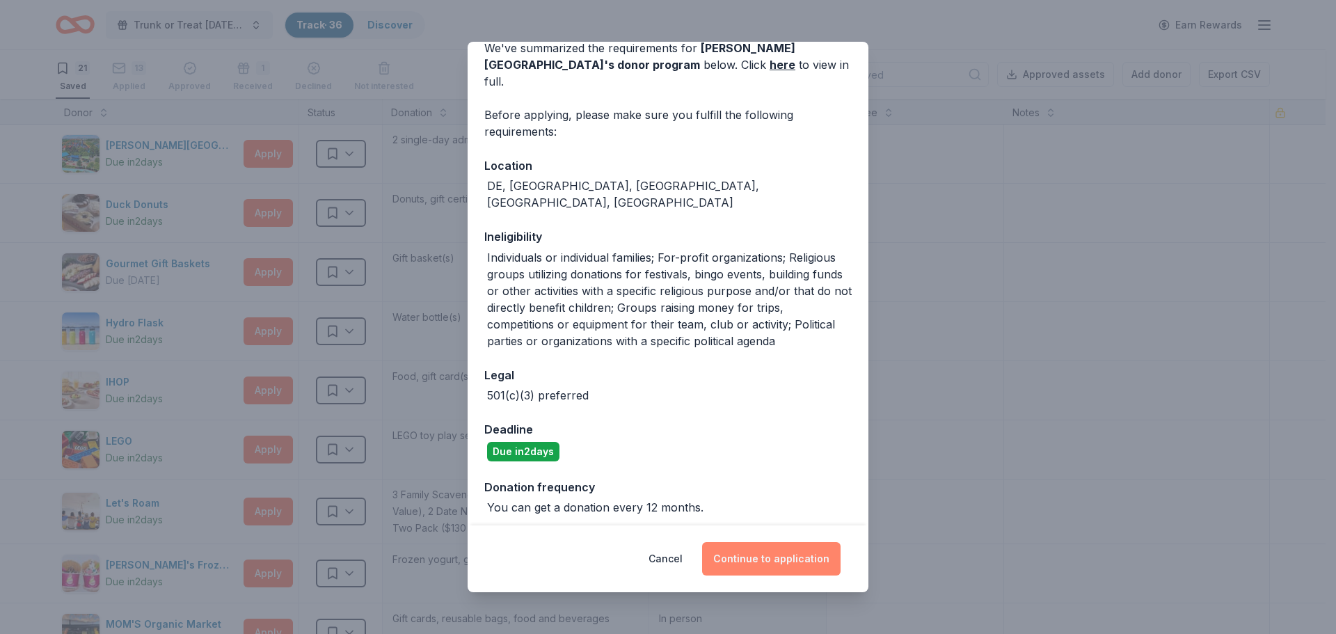
click at [754, 557] on button "Continue to application" at bounding box center [771, 558] width 138 height 33
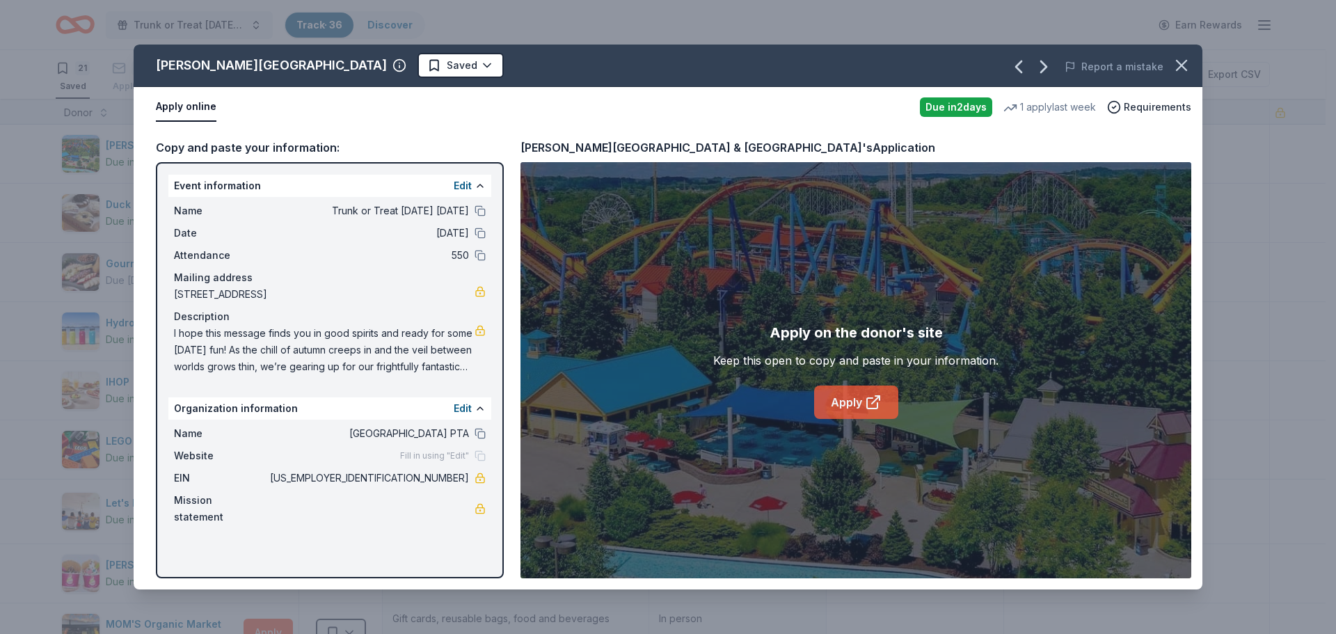
click at [866, 398] on icon at bounding box center [873, 402] width 17 height 17
click at [868, 403] on icon at bounding box center [873, 402] width 17 height 17
click at [1189, 61] on icon "button" at bounding box center [1181, 65] width 19 height 19
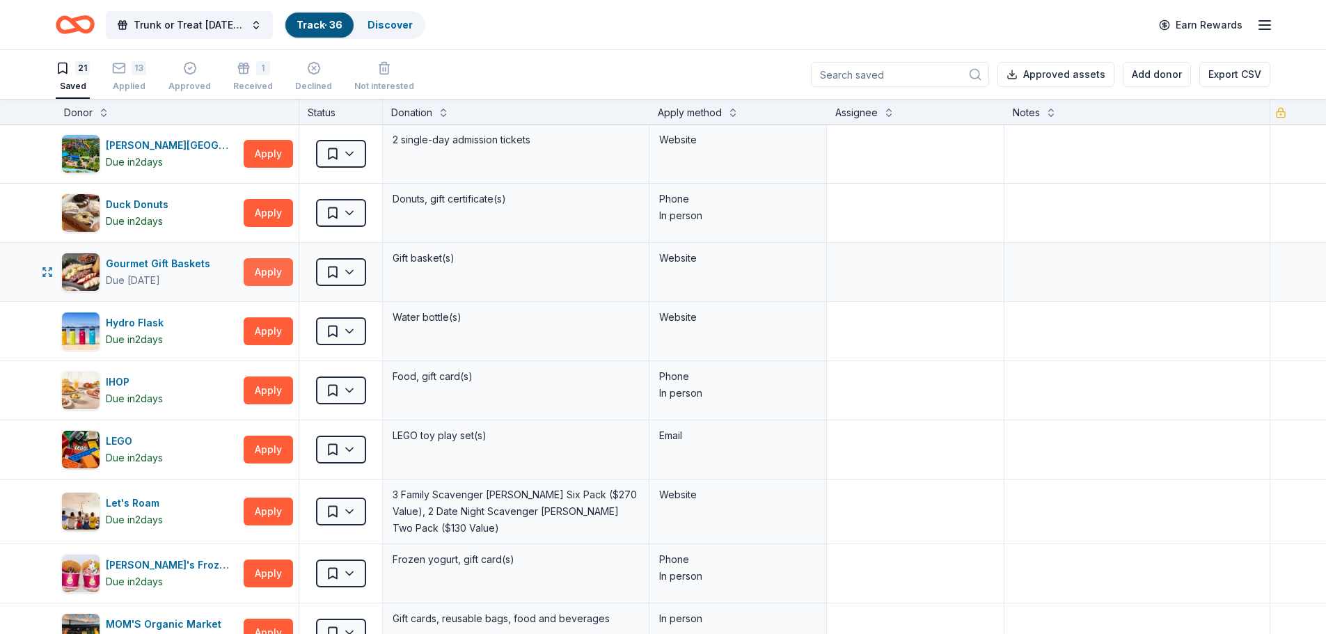
click at [267, 271] on button "Apply" at bounding box center [268, 272] width 49 height 28
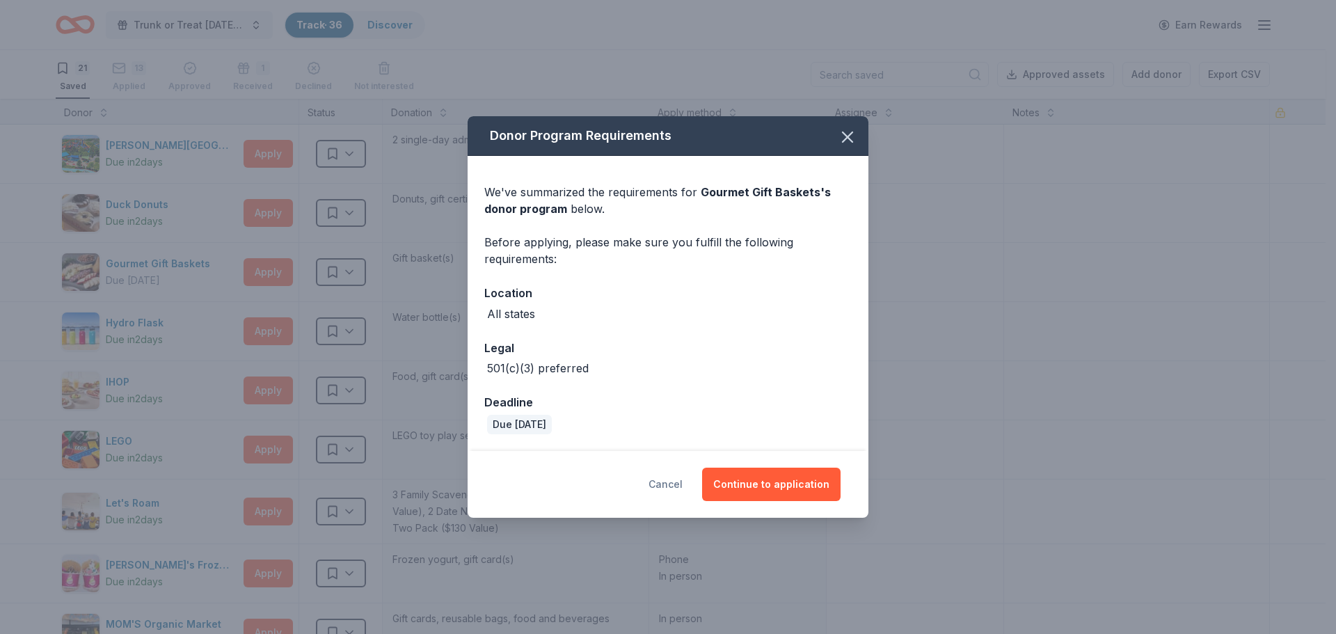
click at [671, 482] on button "Cancel" at bounding box center [666, 484] width 34 height 33
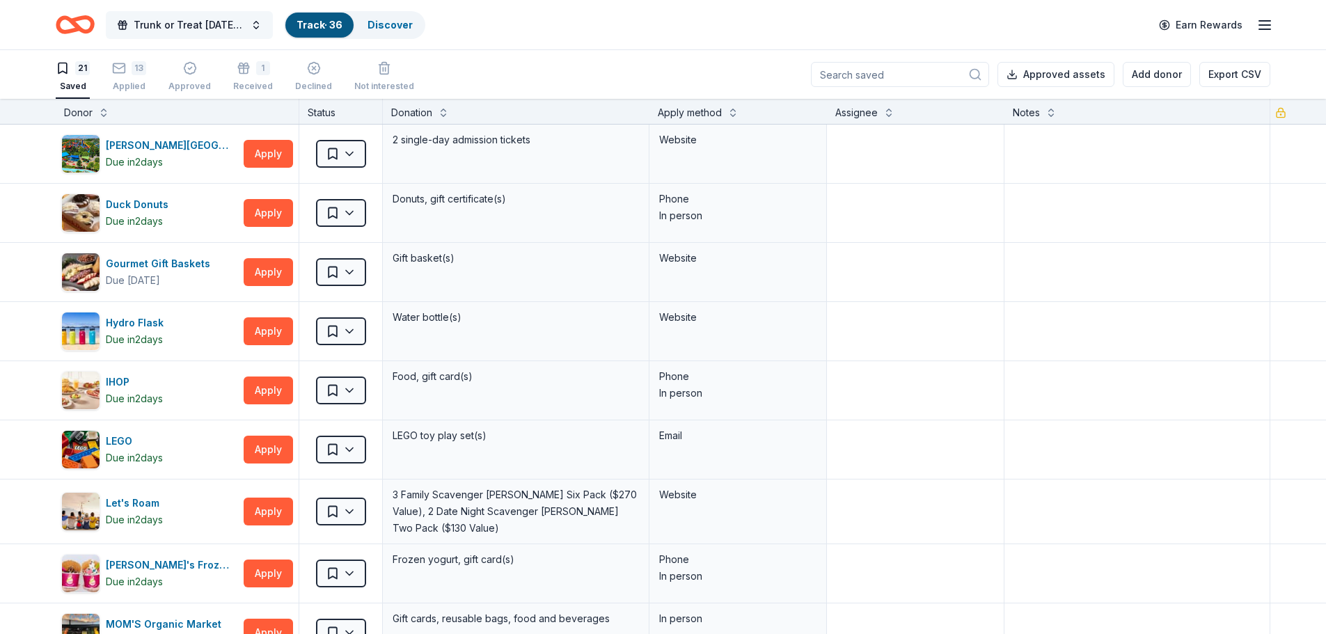
click at [209, 18] on span "Trunk or Treat Halloween Carnival" at bounding box center [189, 25] width 111 height 17
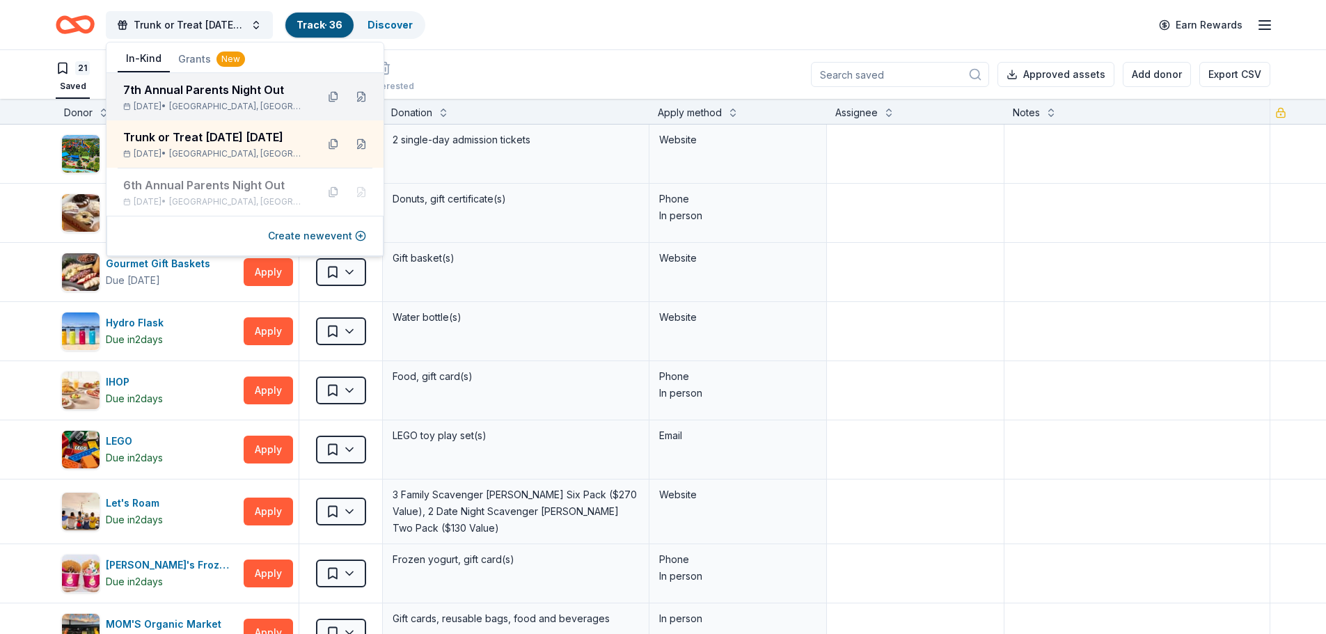
click at [218, 99] on div "7th Annual Parents Night Out Feb 28, 2026 • Cherry Hill Township, NJ" at bounding box center [214, 96] width 182 height 31
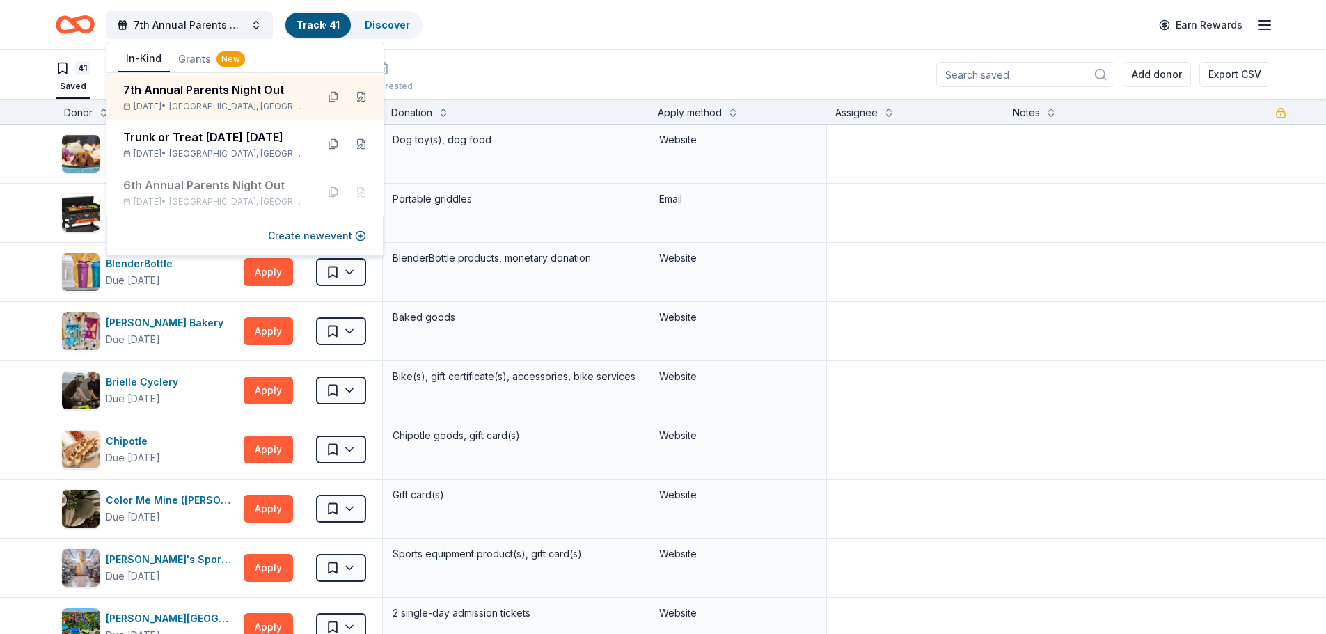
click at [581, 72] on div "41 Saved Applied Approved Received Declined Not interested Add donor Export CSV" at bounding box center [663, 74] width 1214 height 49
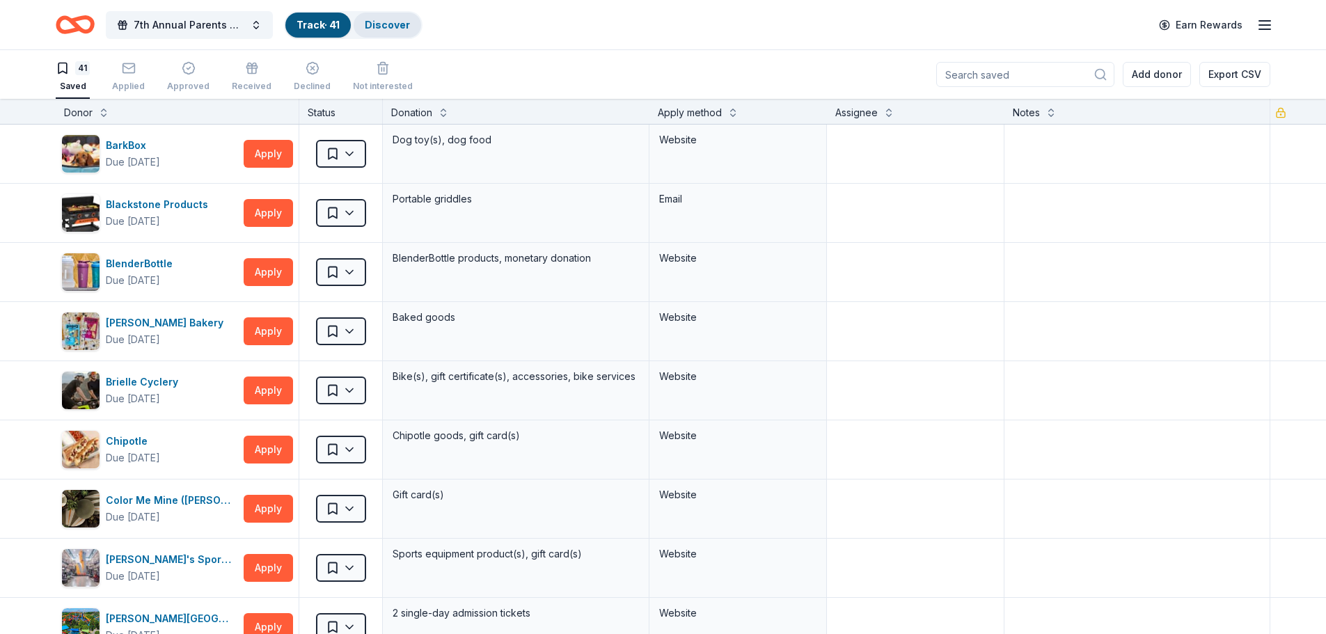
click at [395, 14] on div "Discover" at bounding box center [386, 25] width 67 height 25
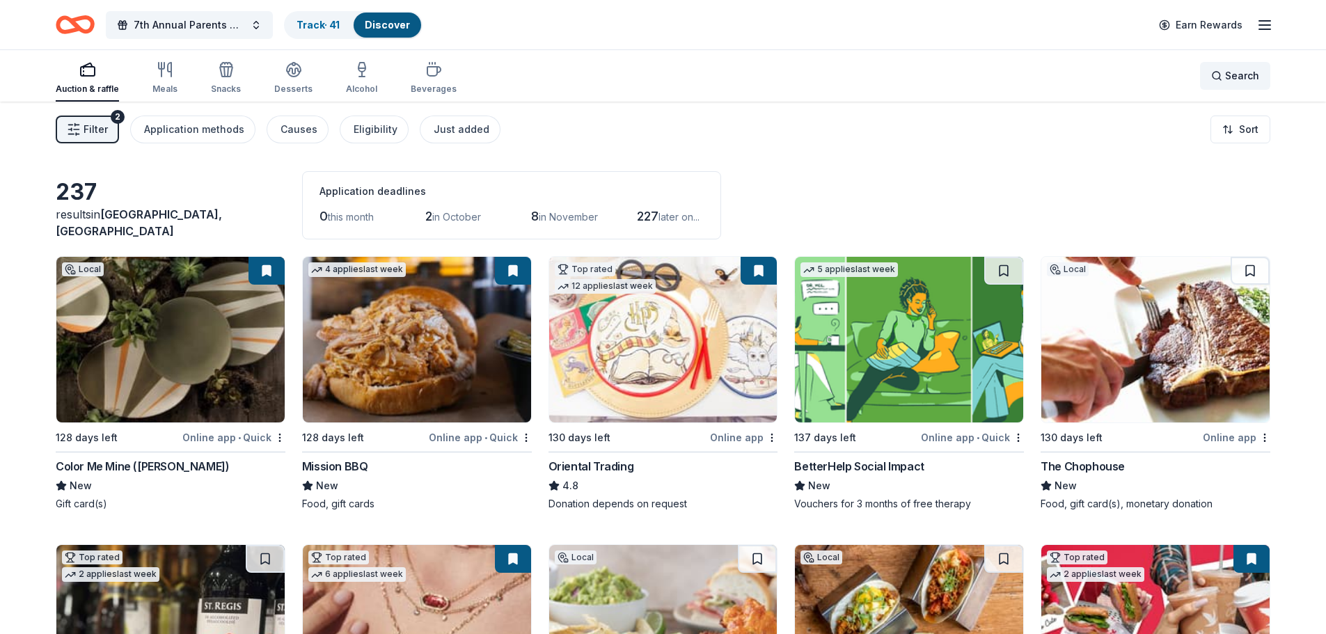
click at [1212, 68] on div "Search" at bounding box center [1235, 75] width 48 height 17
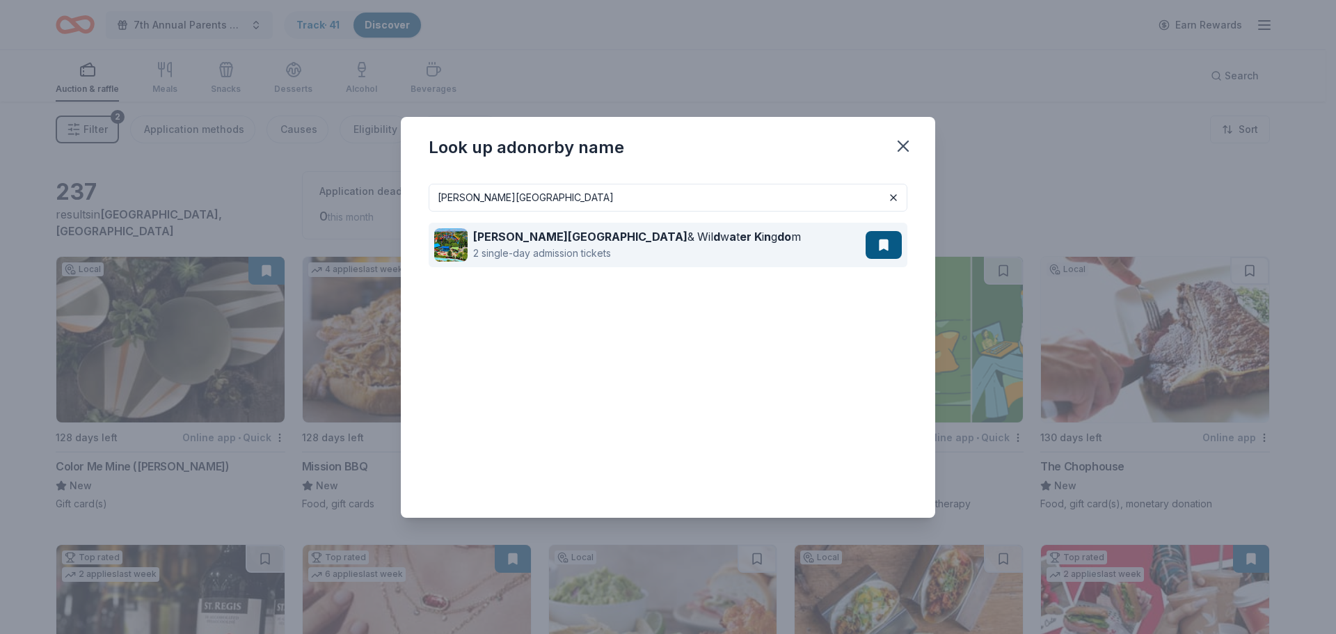
type input "dorney park"
click at [893, 242] on button at bounding box center [884, 245] width 36 height 28
click at [878, 249] on button at bounding box center [884, 245] width 36 height 28
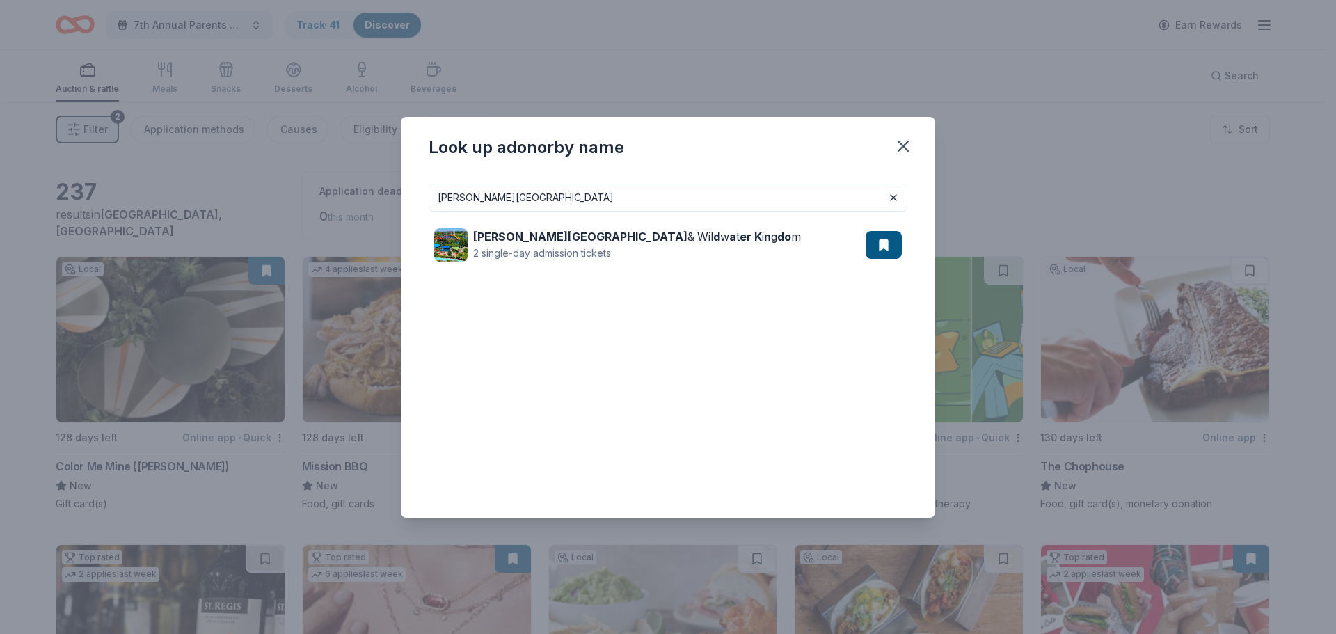
click at [792, 303] on div "dorney park Dorney Park & Wil d w a t er K i n g do m 2 single-day admission ti…" at bounding box center [668, 340] width 479 height 312
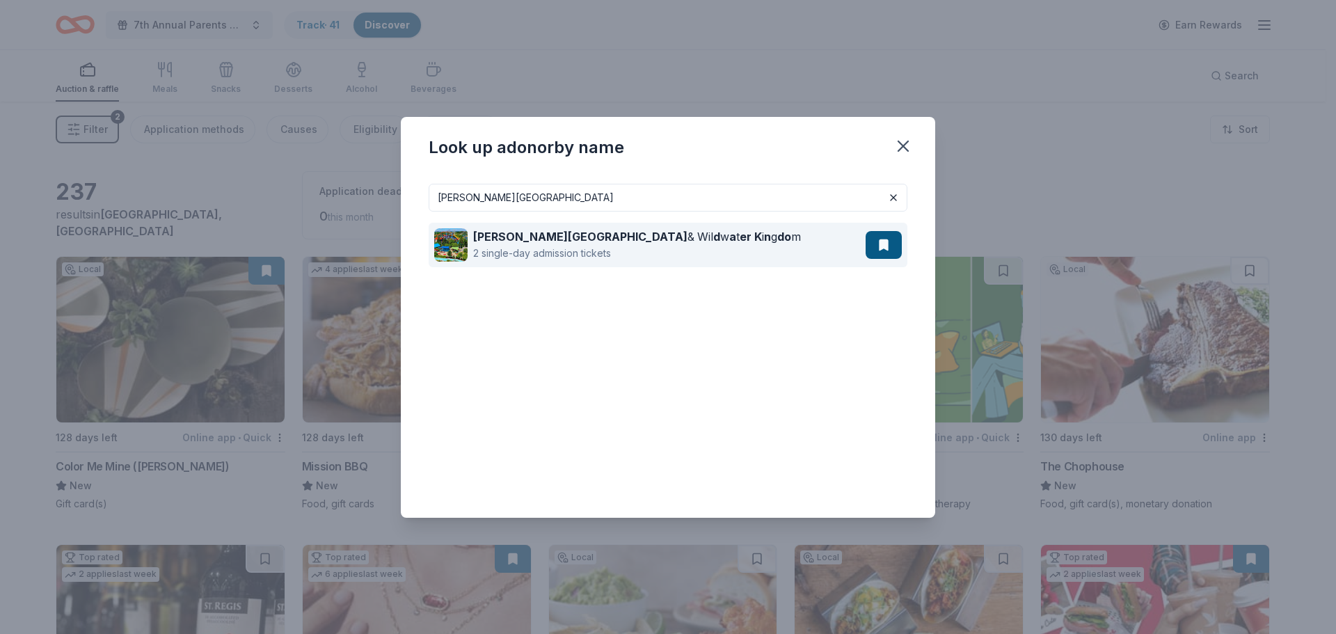
click at [774, 254] on div "Dorney Park & Wil d w a t er K i n g do m 2 single-day admission tickets" at bounding box center [649, 245] width 431 height 45
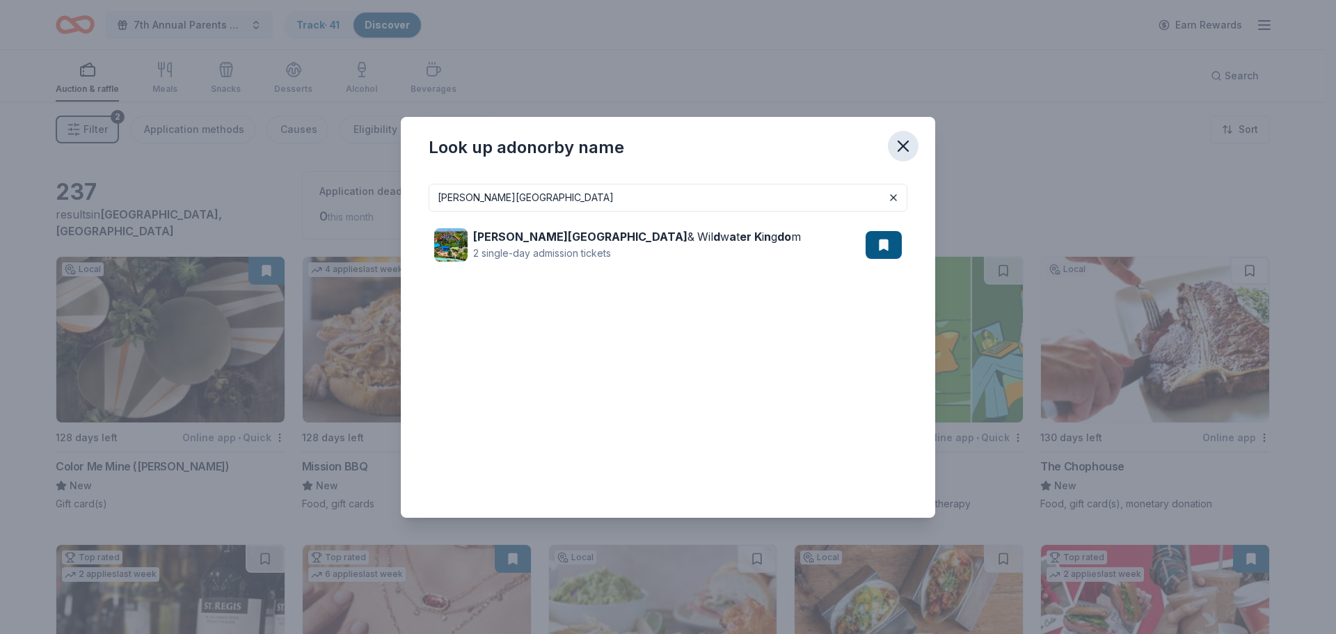
click at [903, 146] on icon "button" at bounding box center [903, 146] width 10 height 10
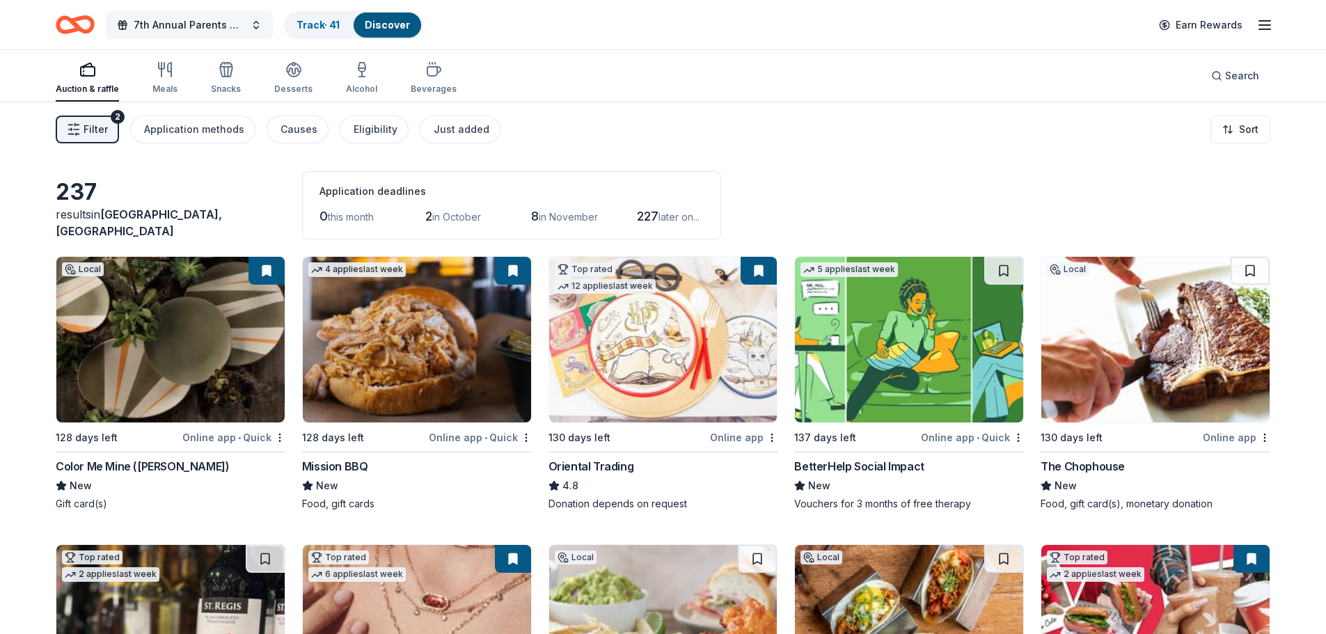
click at [206, 28] on span "7th Annual Parents Night Out" at bounding box center [189, 25] width 111 height 17
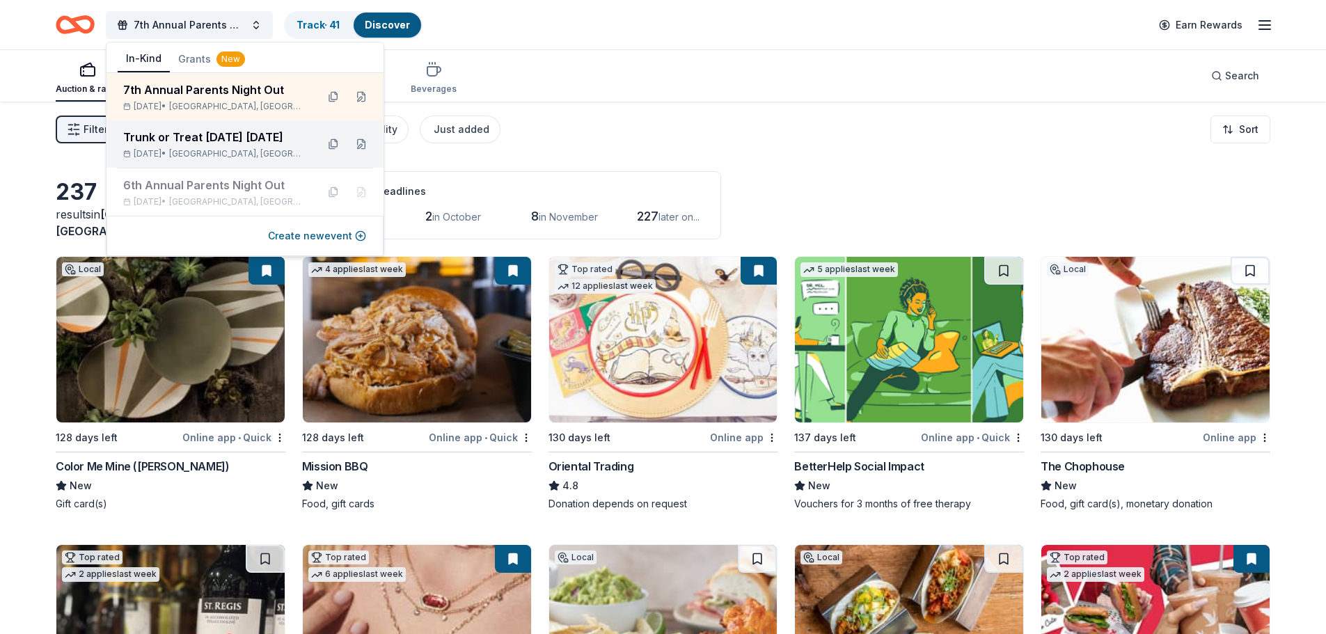
click at [191, 136] on div "Trunk or Treat Halloween Carnival" at bounding box center [214, 137] width 182 height 17
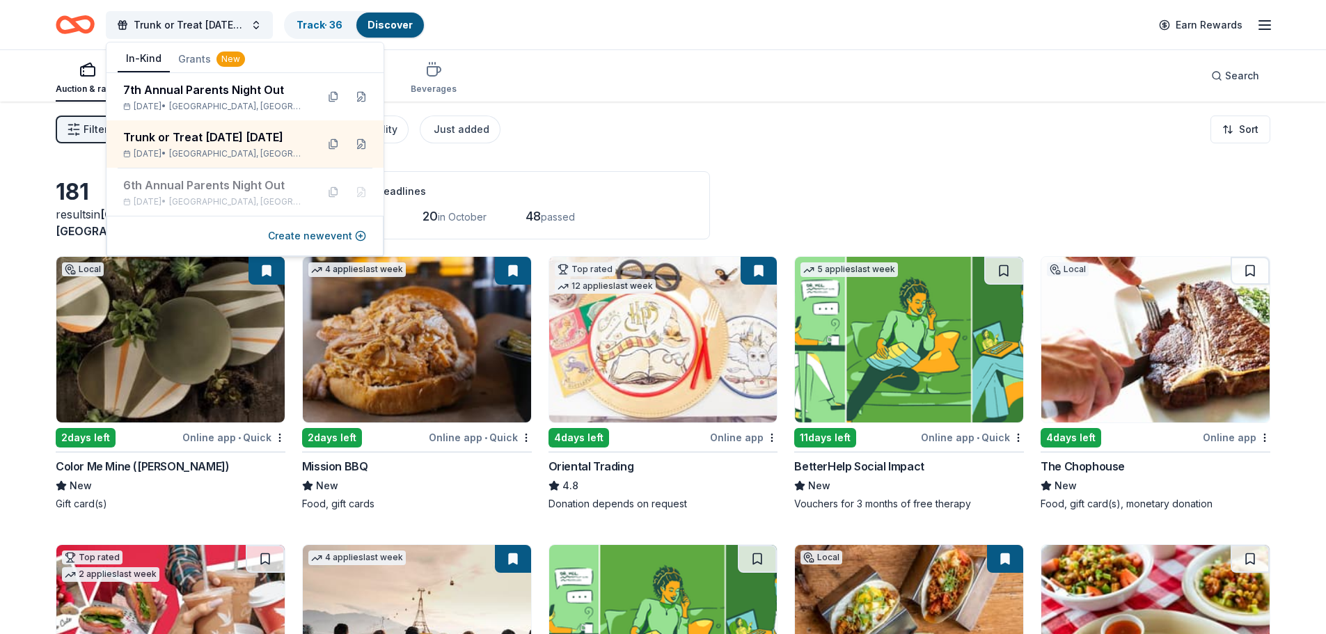
click at [572, 54] on div "Auction & raffle Meals Snacks Desserts Alcohol Beverages Search" at bounding box center [663, 75] width 1214 height 51
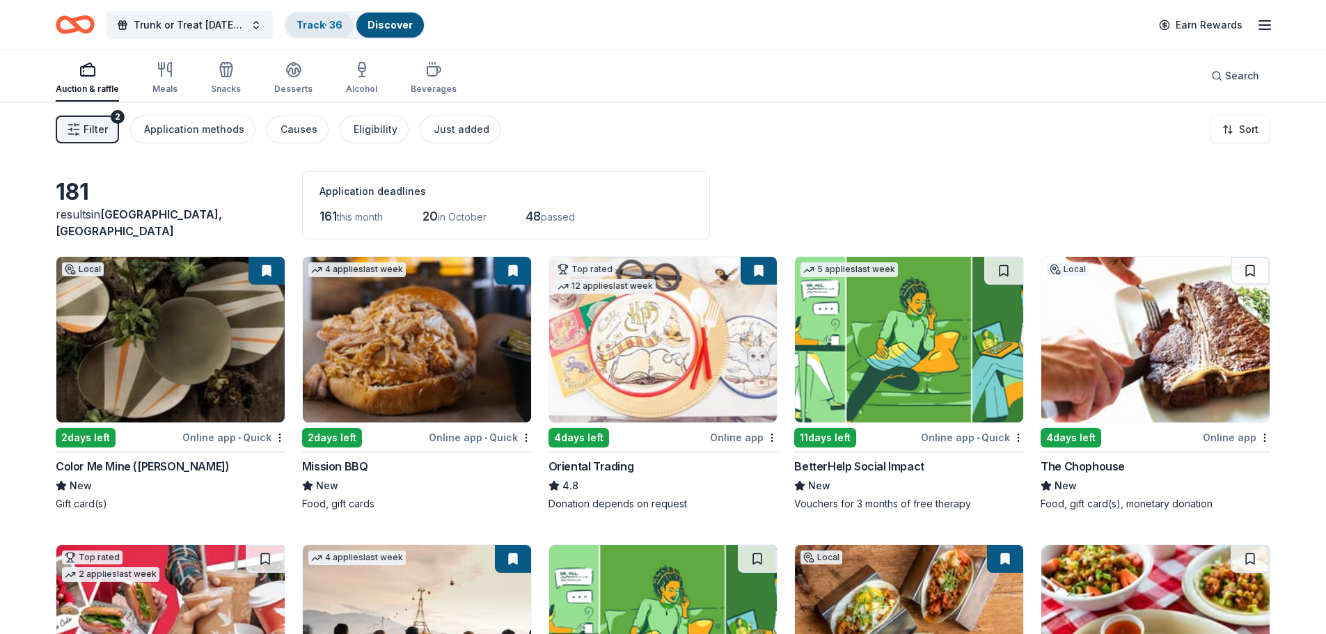
click at [312, 24] on link "Track · 36" at bounding box center [319, 25] width 46 height 12
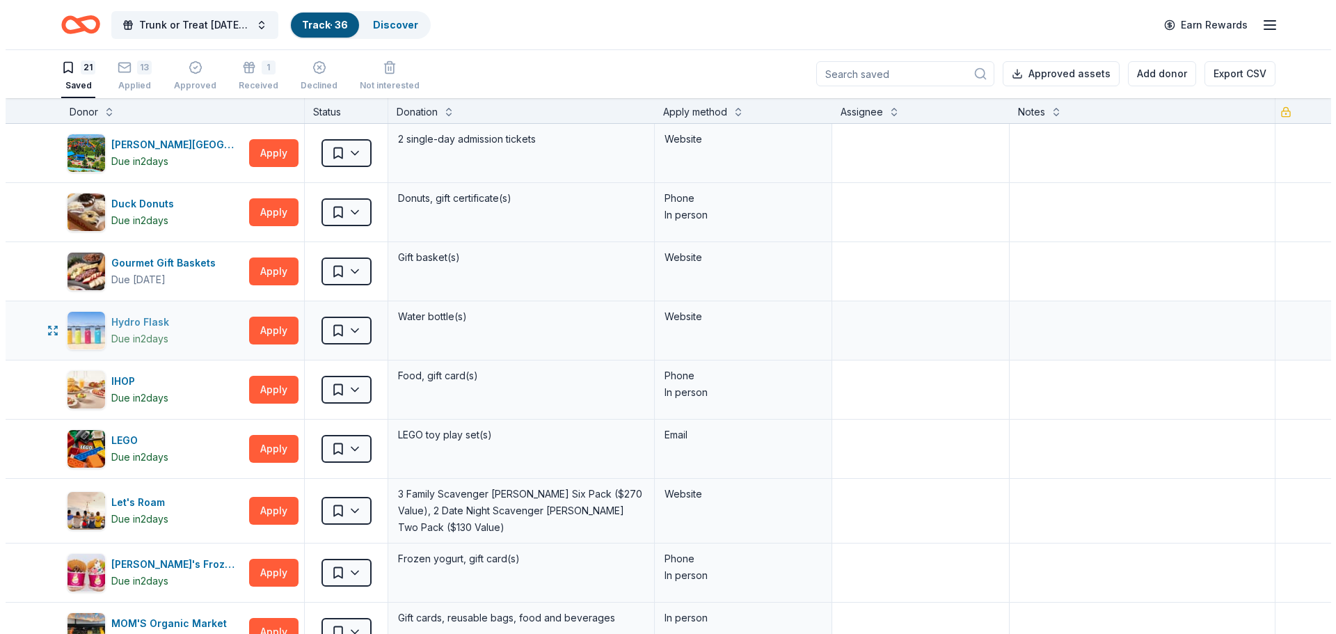
scroll to position [70, 0]
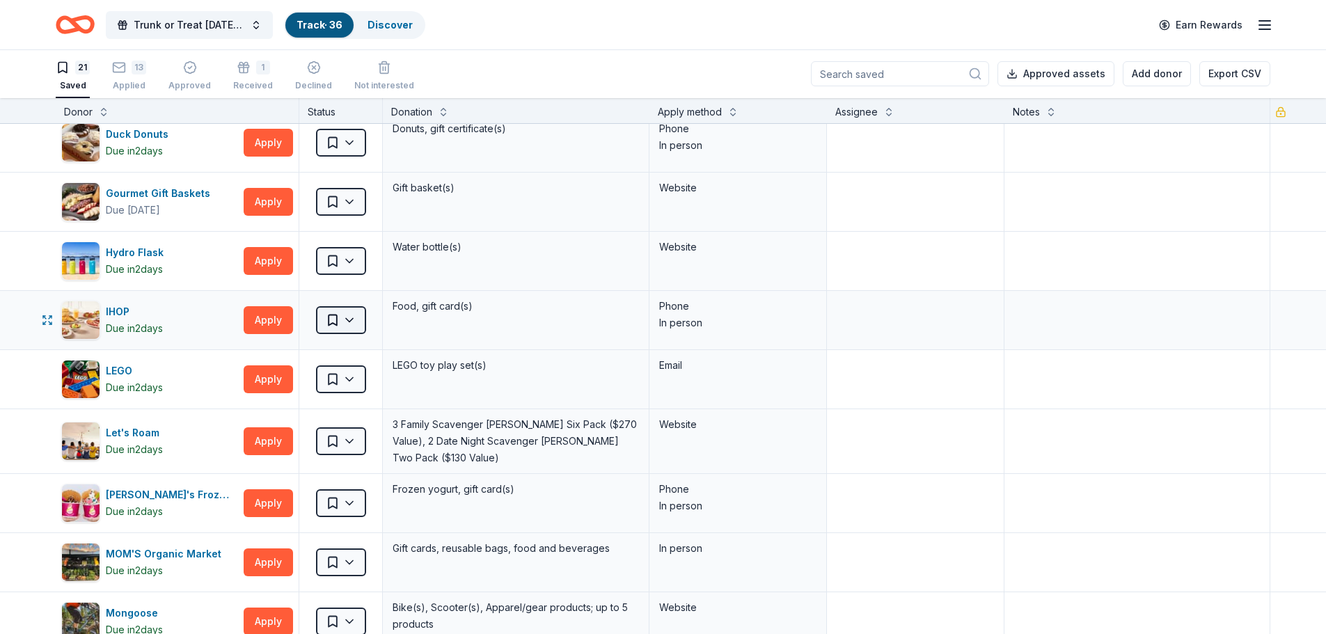
click at [346, 324] on html "Trunk or Treat Halloween Carnival Track · 36 Discover Earn Rewards 21 Saved 13 …" at bounding box center [663, 316] width 1326 height 634
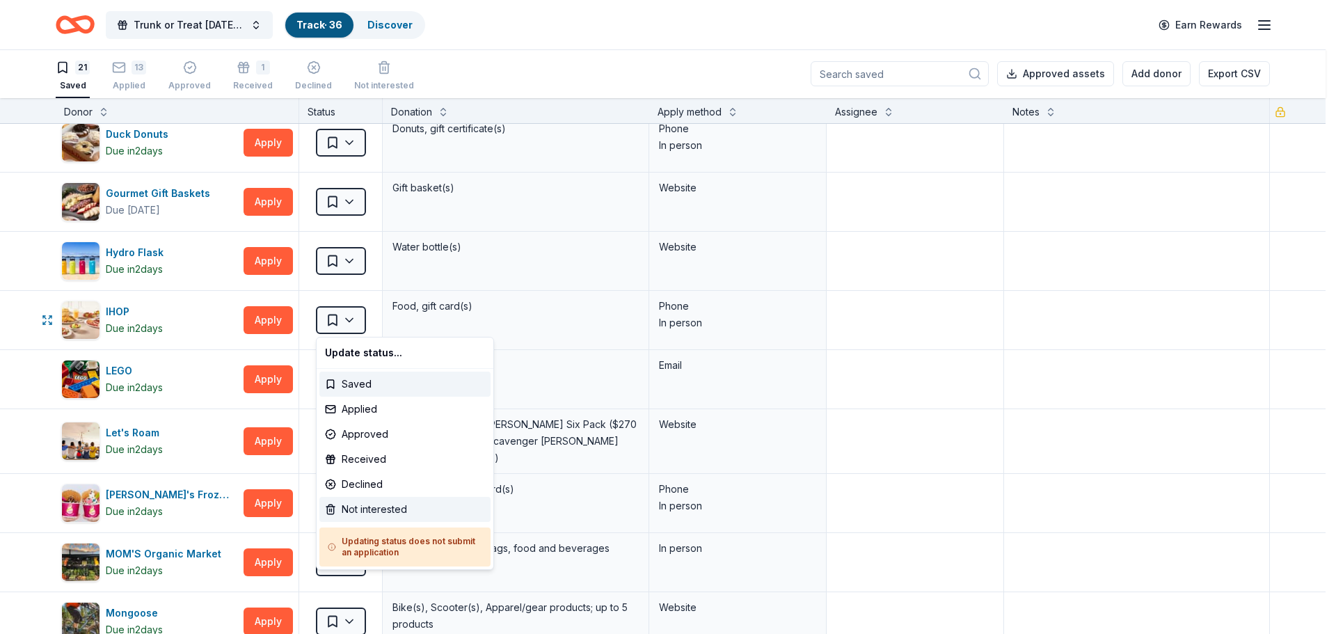
click at [369, 502] on div "Not interested" at bounding box center [404, 509] width 171 height 25
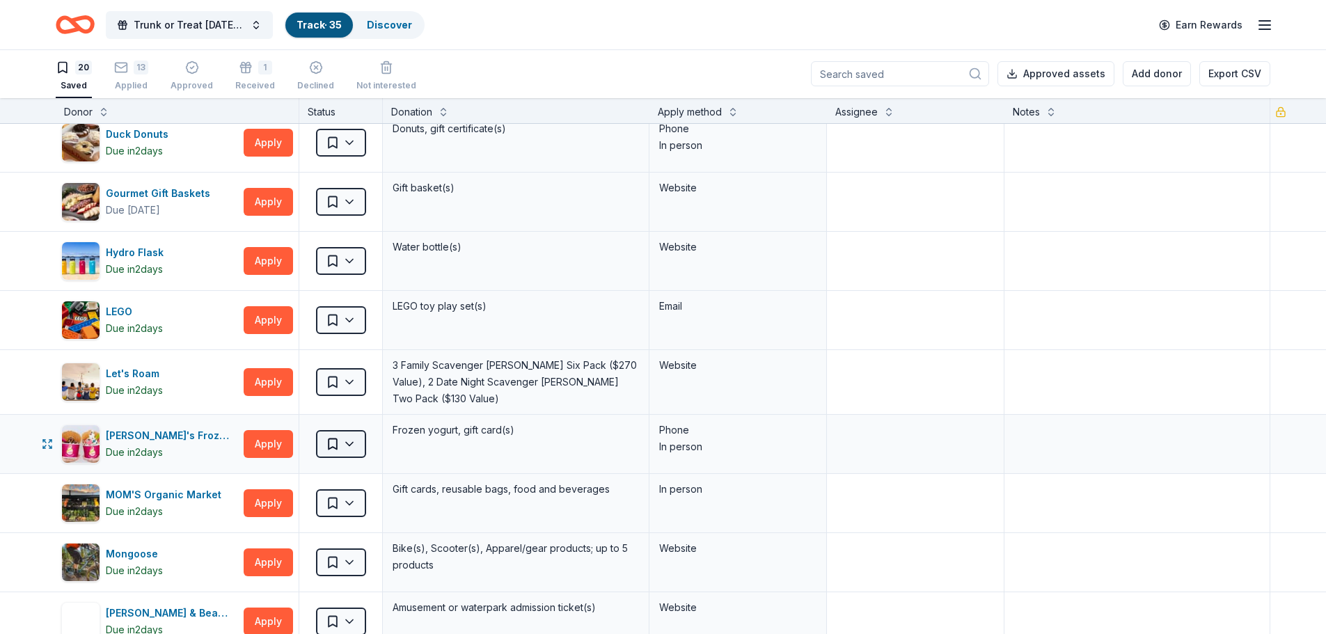
click at [363, 447] on html "Trunk or Treat Halloween Carnival Track · 35 Discover Earn Rewards 20 Saved 13 …" at bounding box center [663, 316] width 1326 height 634
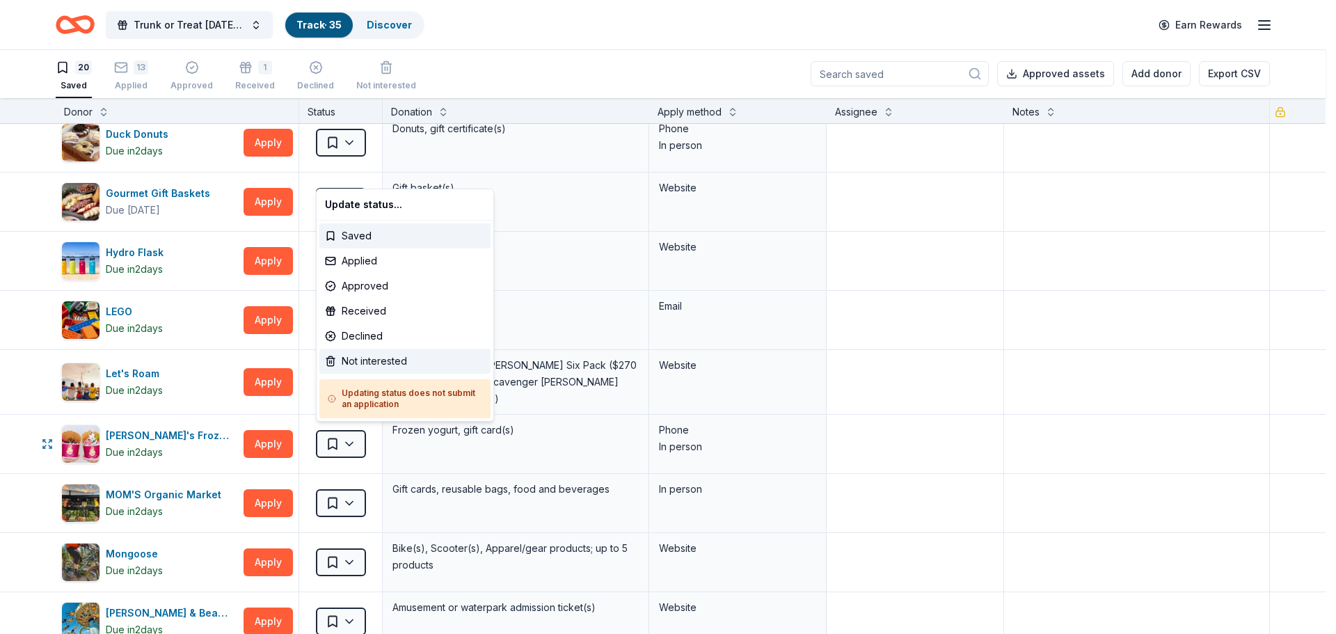
click at [354, 366] on div "Not interested" at bounding box center [404, 361] width 171 height 25
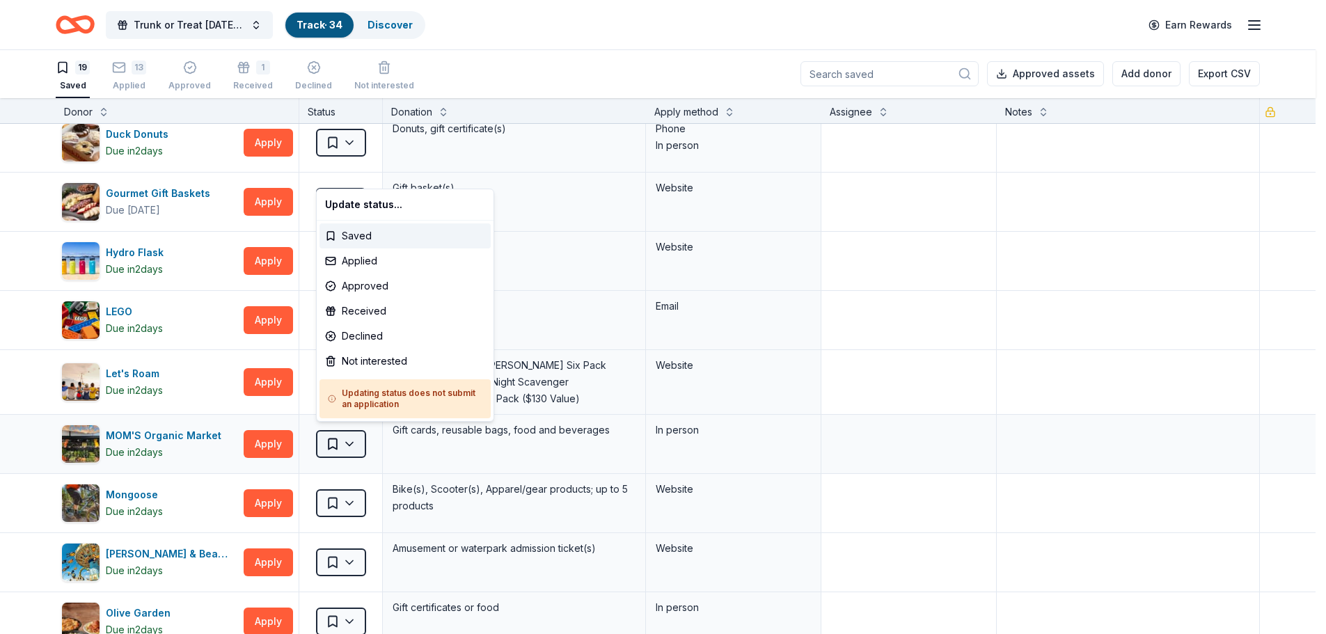
click at [335, 440] on html "Trunk or Treat Halloween Carnival Track · 34 Discover Earn Rewards 19 Saved 13 …" at bounding box center [663, 316] width 1326 height 634
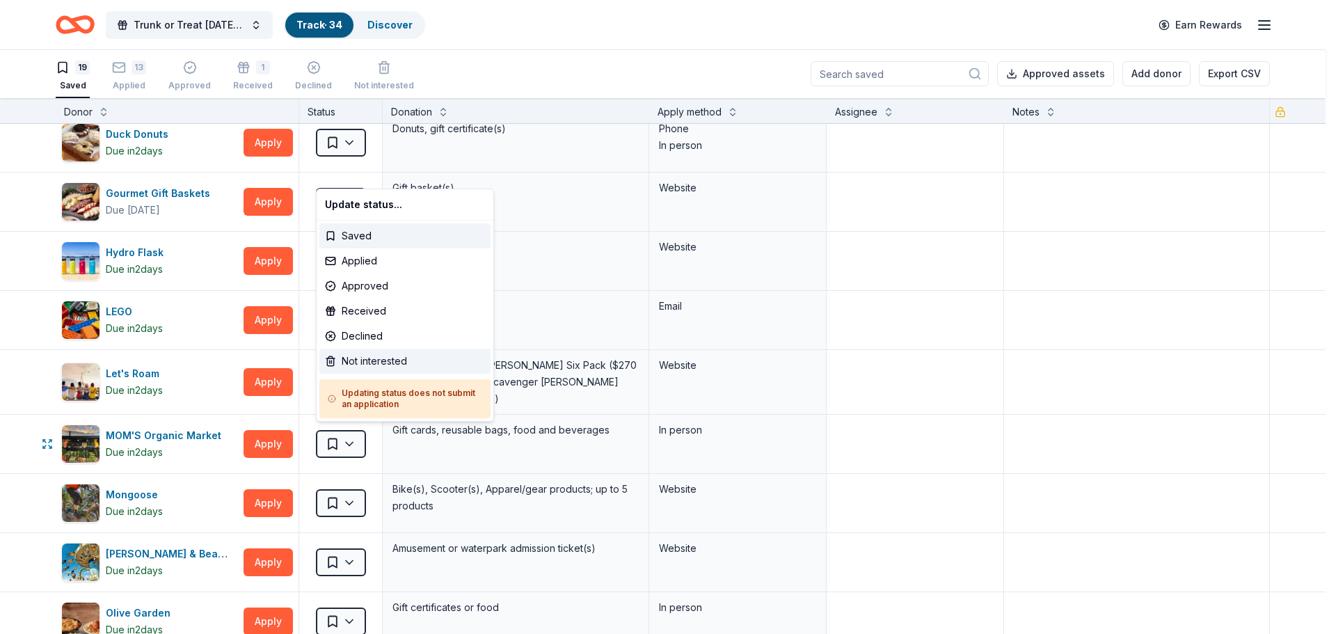
click at [344, 365] on div "Not interested" at bounding box center [404, 361] width 171 height 25
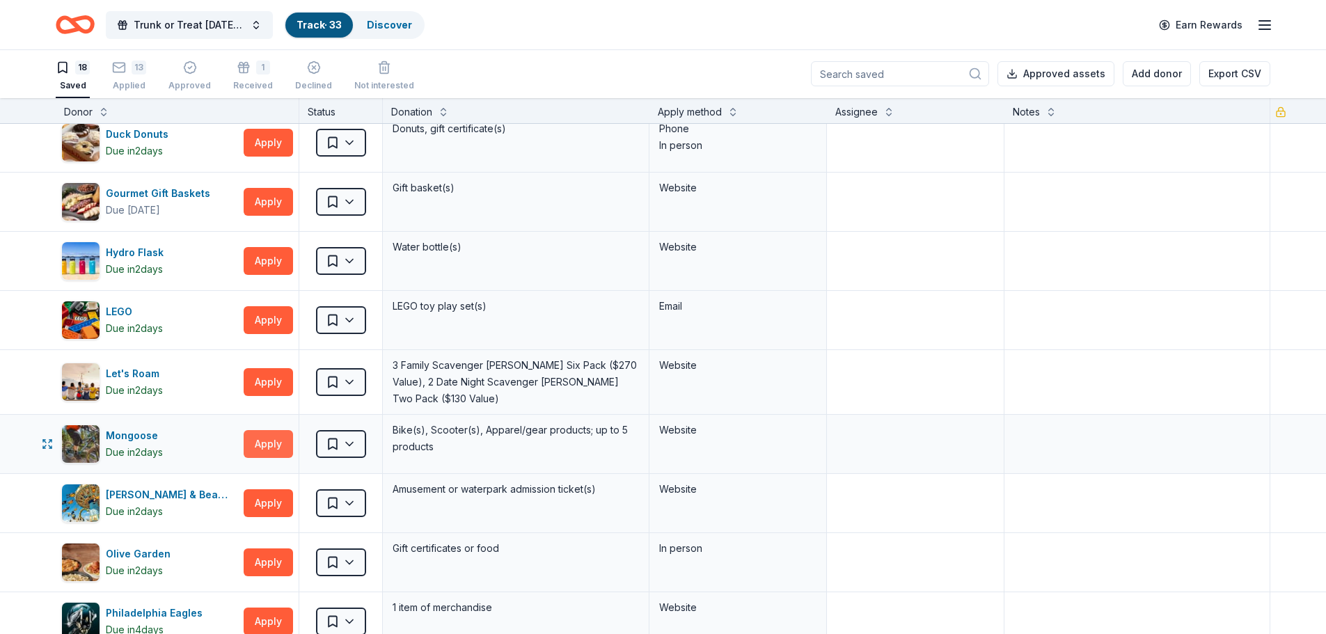
click at [246, 431] on button "Apply" at bounding box center [268, 444] width 49 height 28
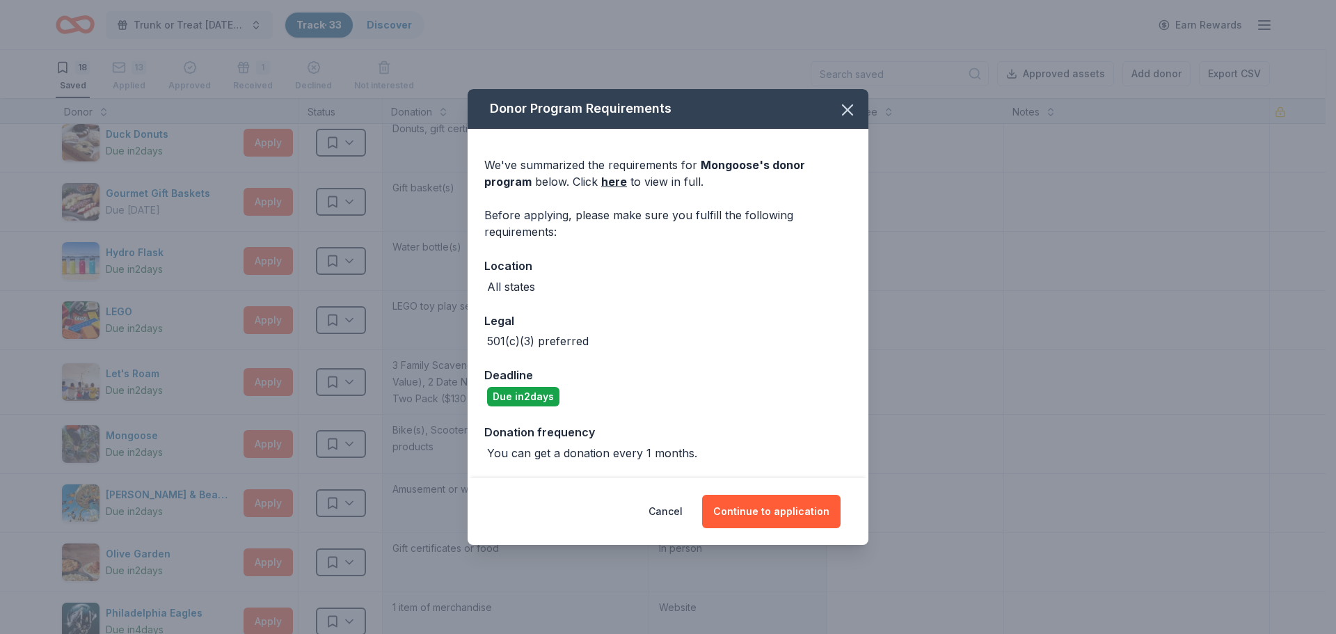
click at [765, 493] on div "Cancel Continue to application" at bounding box center [668, 511] width 401 height 67
click at [601, 180] on link "here" at bounding box center [614, 181] width 26 height 17
click at [756, 510] on button "Continue to application" at bounding box center [771, 511] width 138 height 33
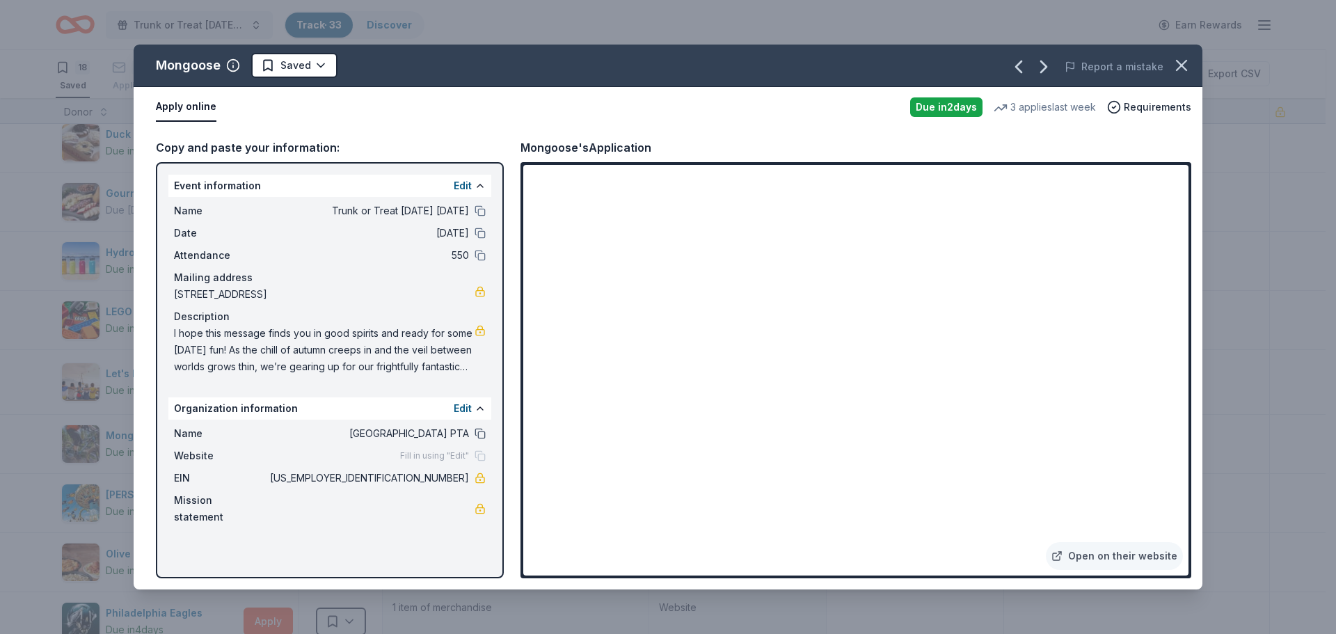
click at [485, 436] on button at bounding box center [480, 433] width 11 height 11
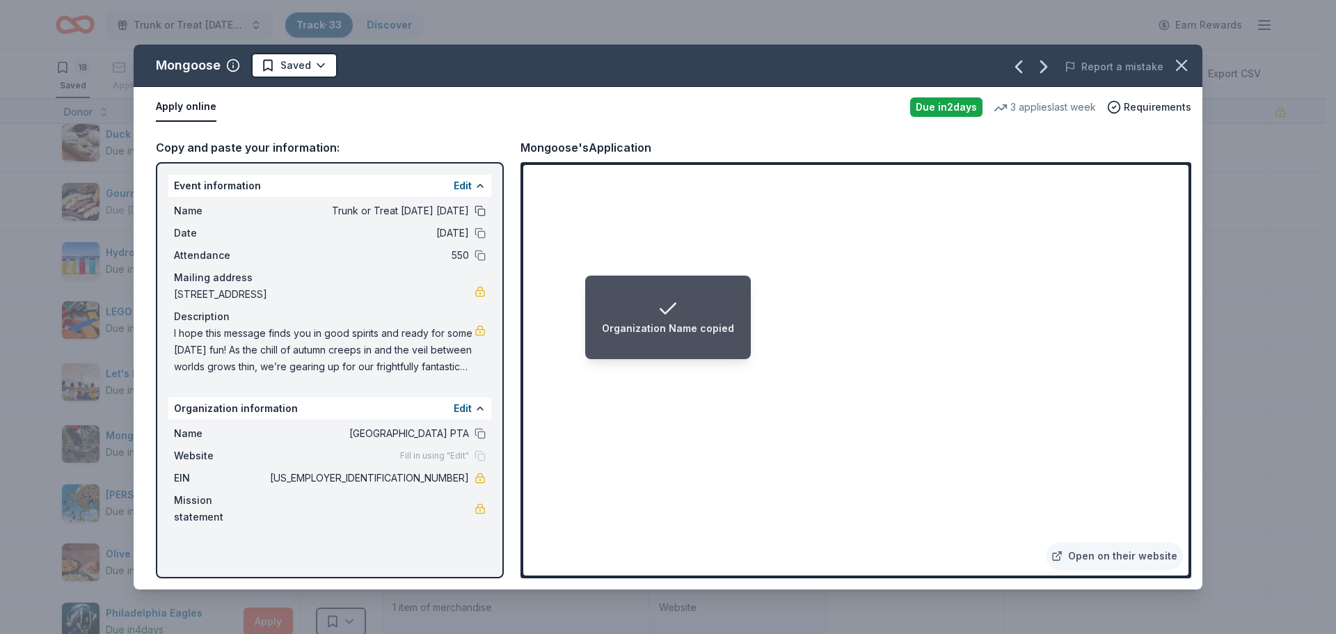
click at [479, 215] on button at bounding box center [480, 210] width 11 height 11
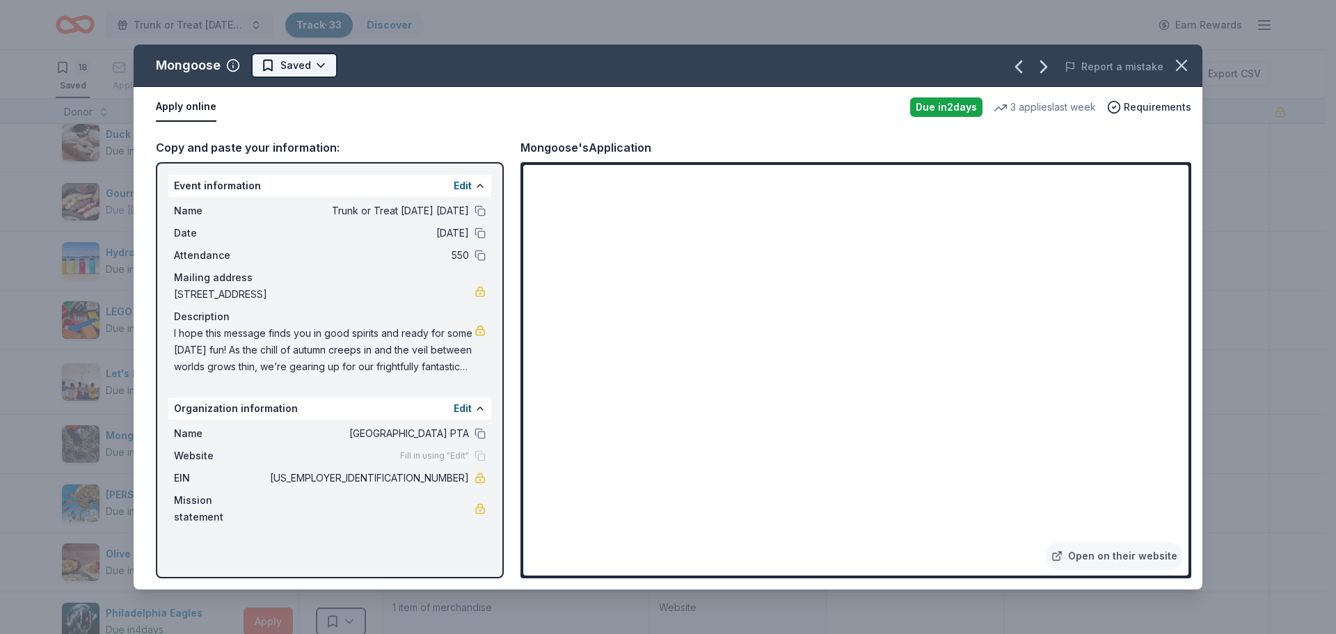
click at [281, 65] on html "Trunk or Treat Halloween Carnival Track · 33 Discover Earn Rewards 18 Saved 13 …" at bounding box center [668, 316] width 1336 height 634
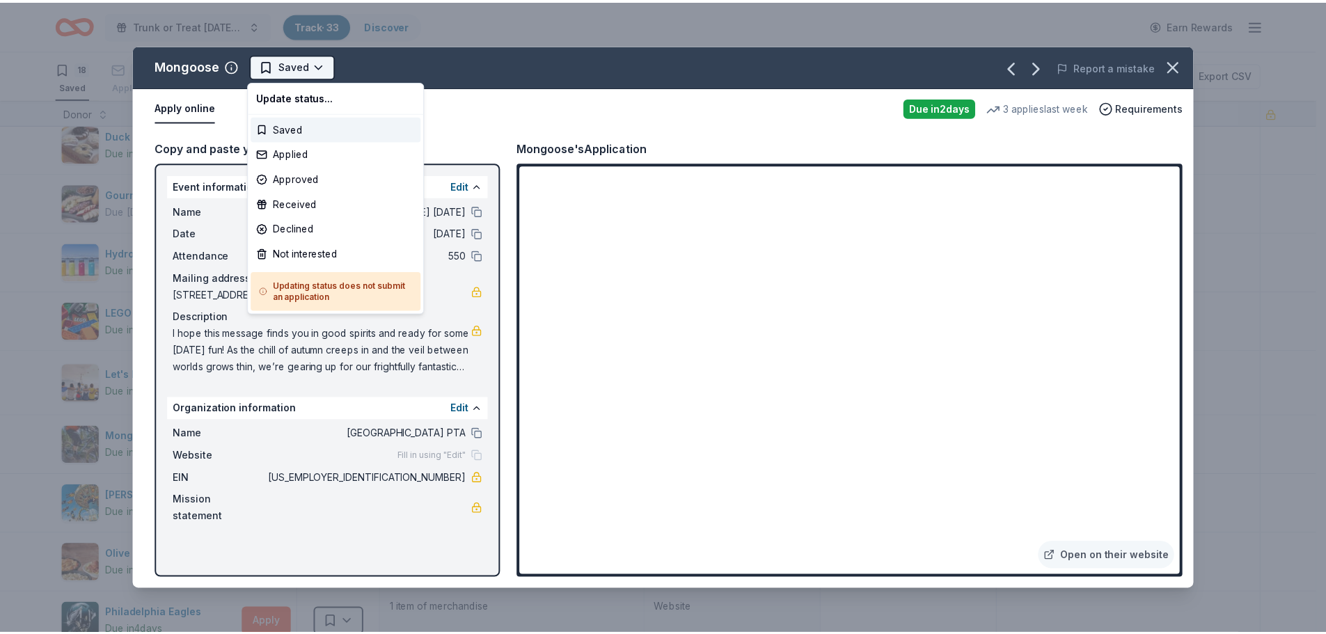
scroll to position [0, 0]
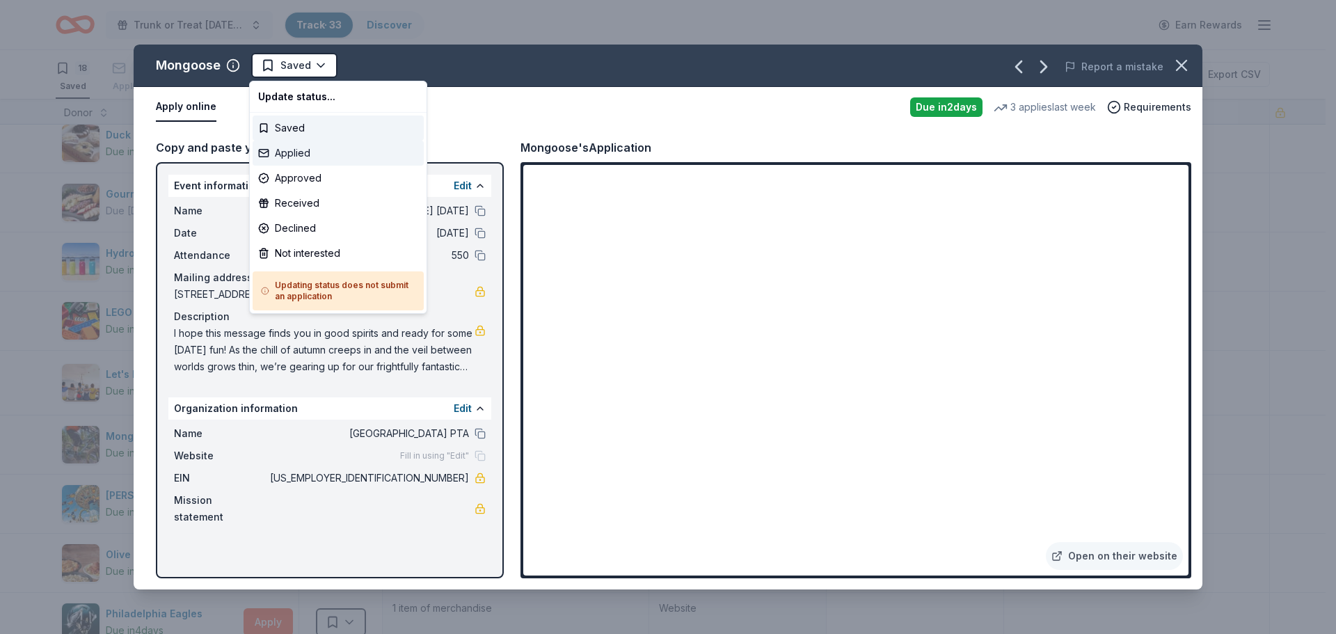
click at [299, 145] on div "Applied" at bounding box center [338, 153] width 171 height 25
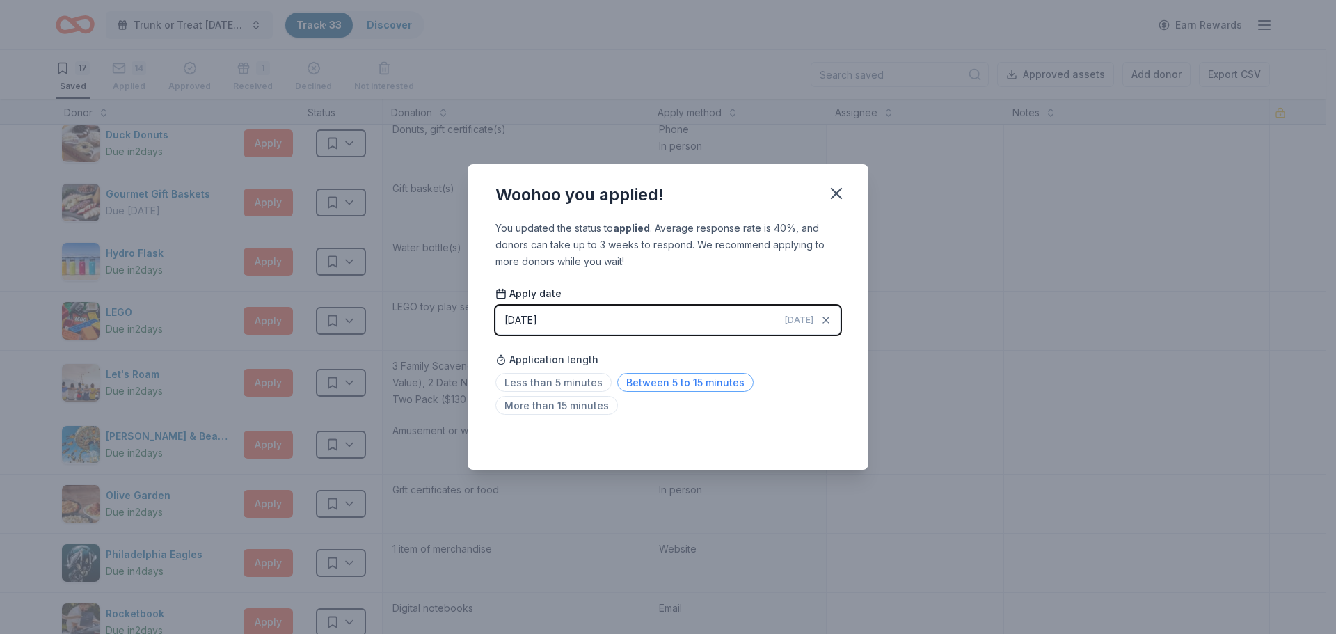
click at [647, 381] on span "Between 5 to 15 minutes" at bounding box center [685, 382] width 136 height 19
click at [829, 196] on icon "button" at bounding box center [836, 193] width 19 height 19
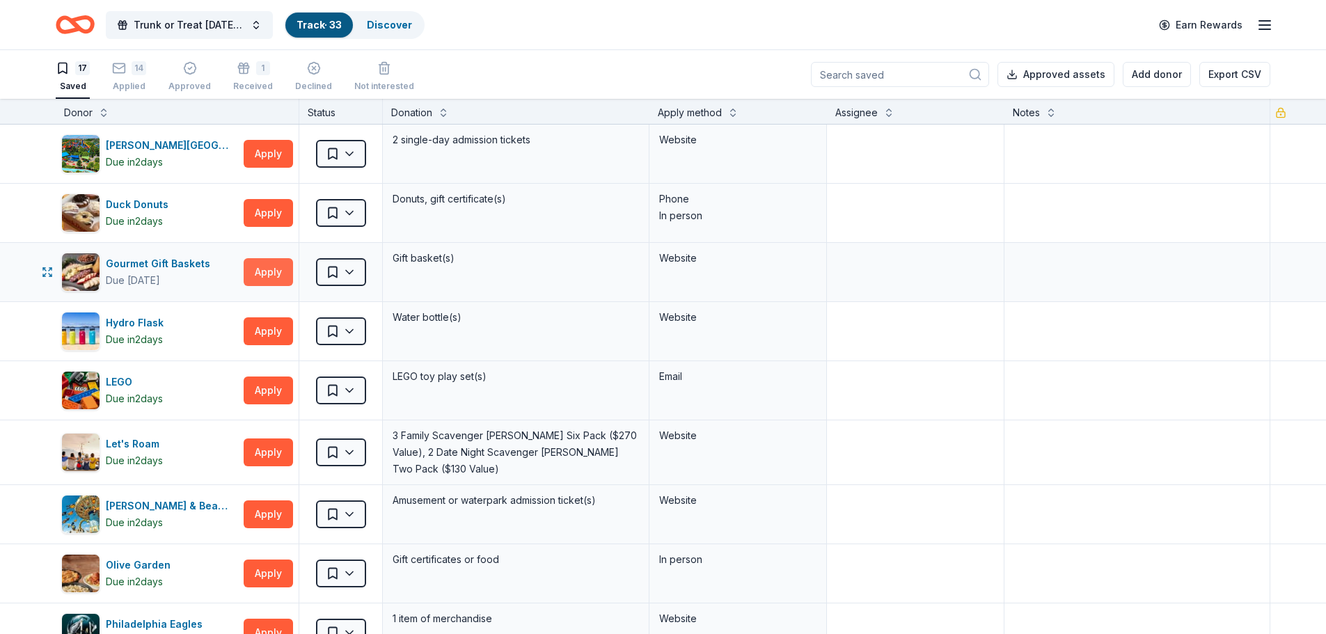
click at [250, 273] on button "Apply" at bounding box center [268, 272] width 49 height 28
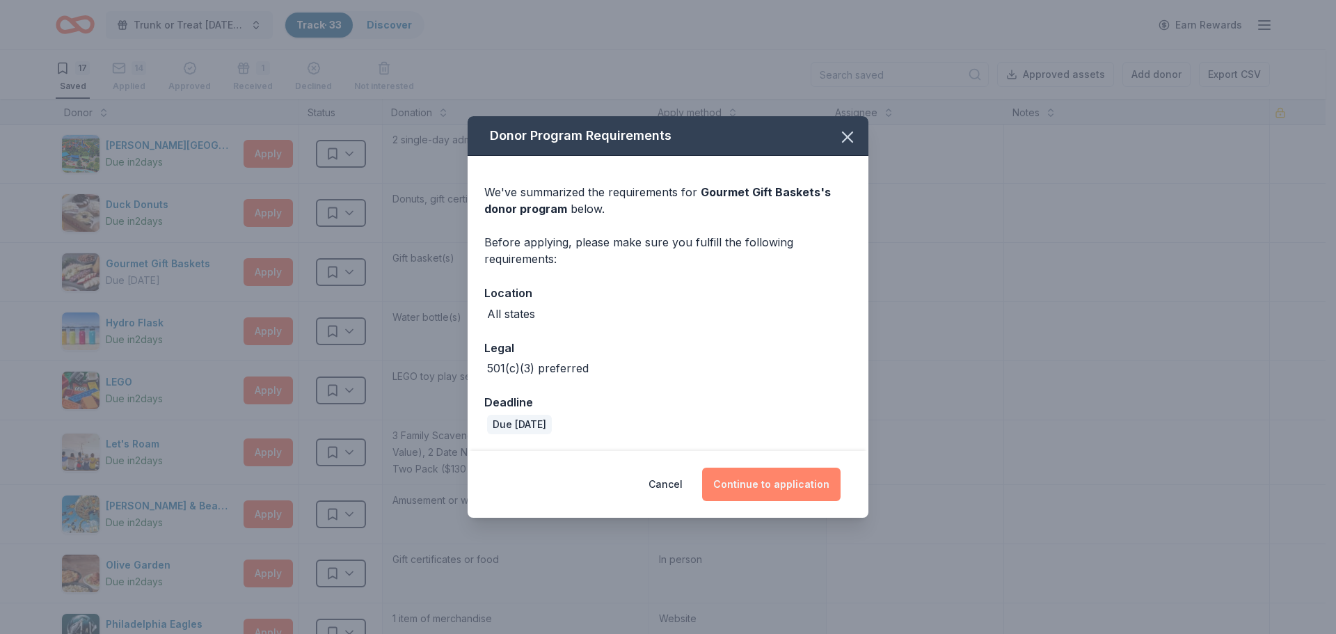
click at [769, 482] on button "Continue to application" at bounding box center [771, 484] width 138 height 33
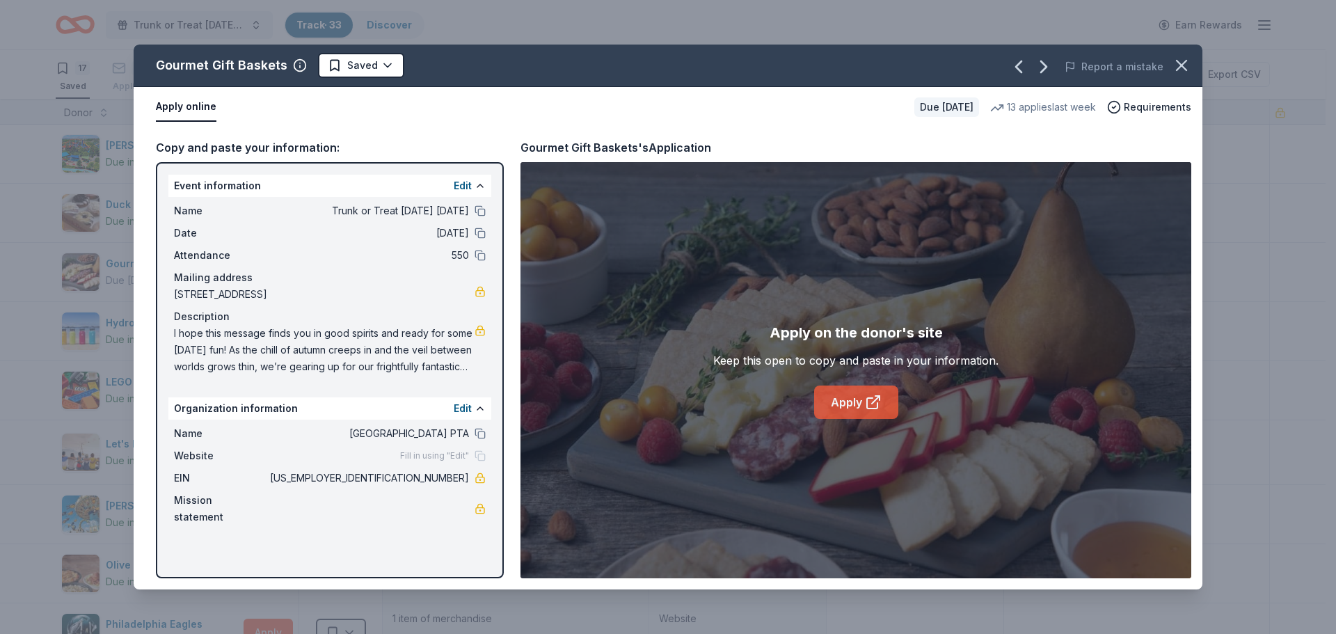
click at [840, 397] on link "Apply" at bounding box center [856, 402] width 84 height 33
drag, startPoint x: 411, startPoint y: 478, endPoint x: 475, endPoint y: 475, distance: 64.1
click at [475, 475] on div "EIN 23-7213849" at bounding box center [330, 478] width 312 height 17
click at [349, 77] on body "Trunk or Treat Halloween Carnival Track · 33 Discover Earn Rewards 17 Saved 14 …" at bounding box center [663, 317] width 1326 height 634
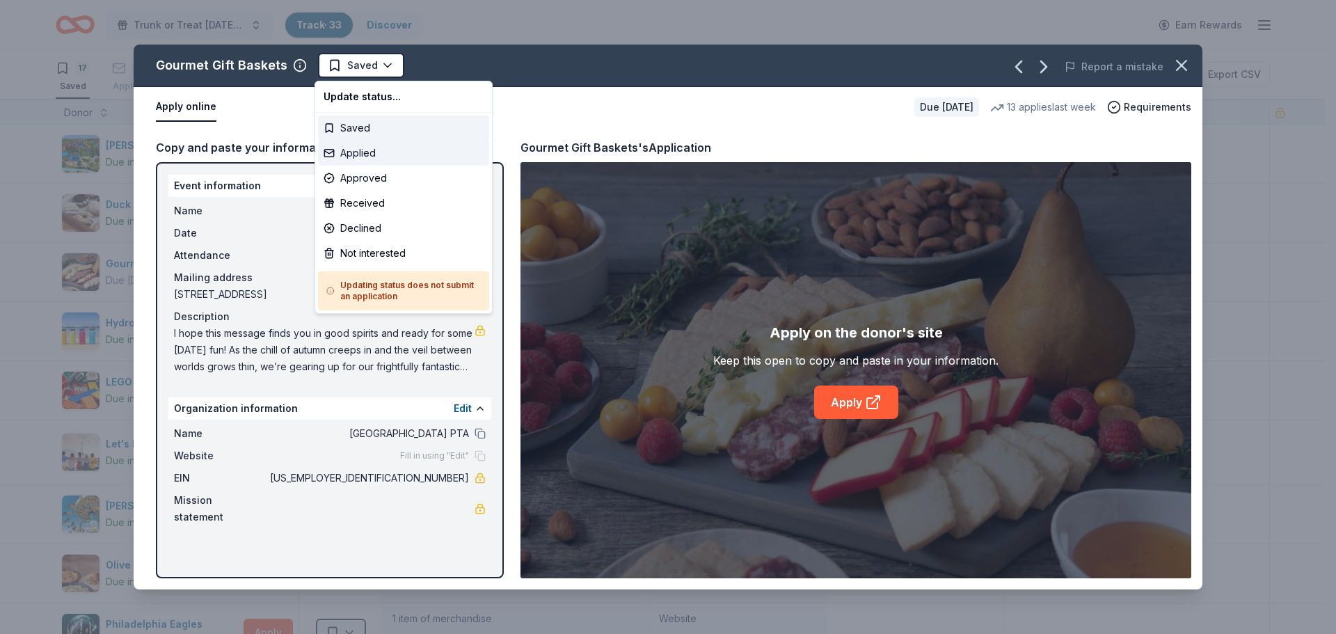
click at [377, 146] on div "Applied" at bounding box center [403, 153] width 171 height 25
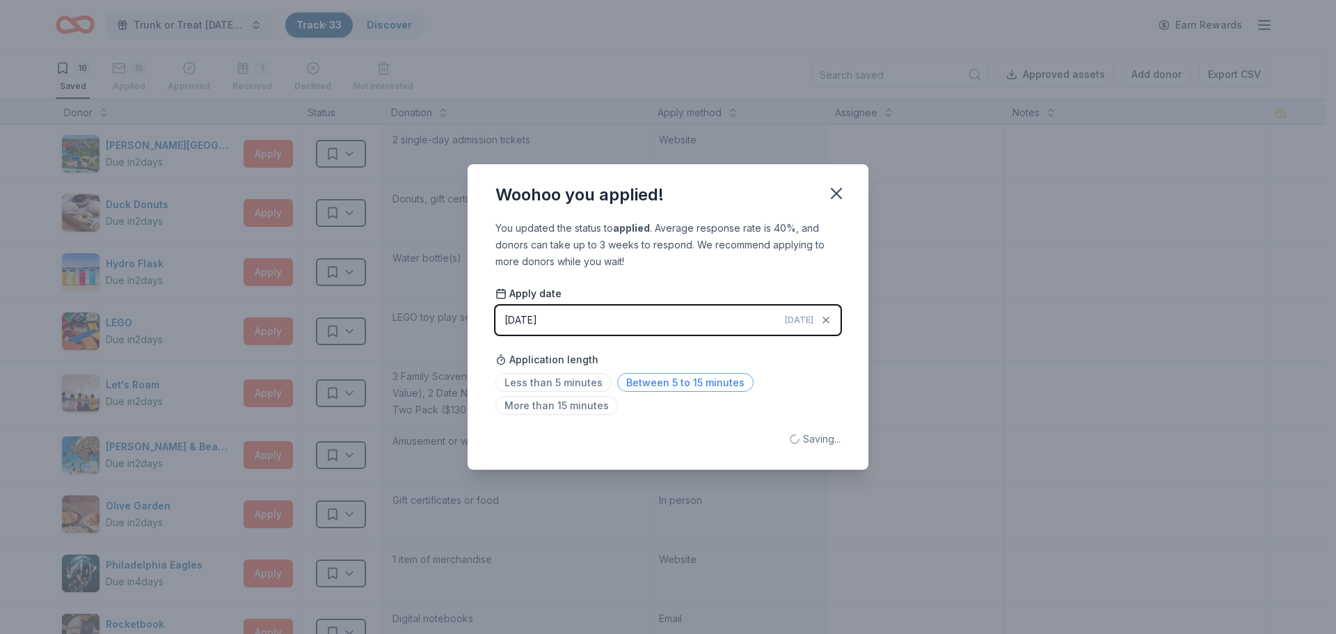
click at [670, 390] on span "Between 5 to 15 minutes" at bounding box center [685, 382] width 136 height 19
click at [839, 192] on icon "button" at bounding box center [837, 194] width 10 height 10
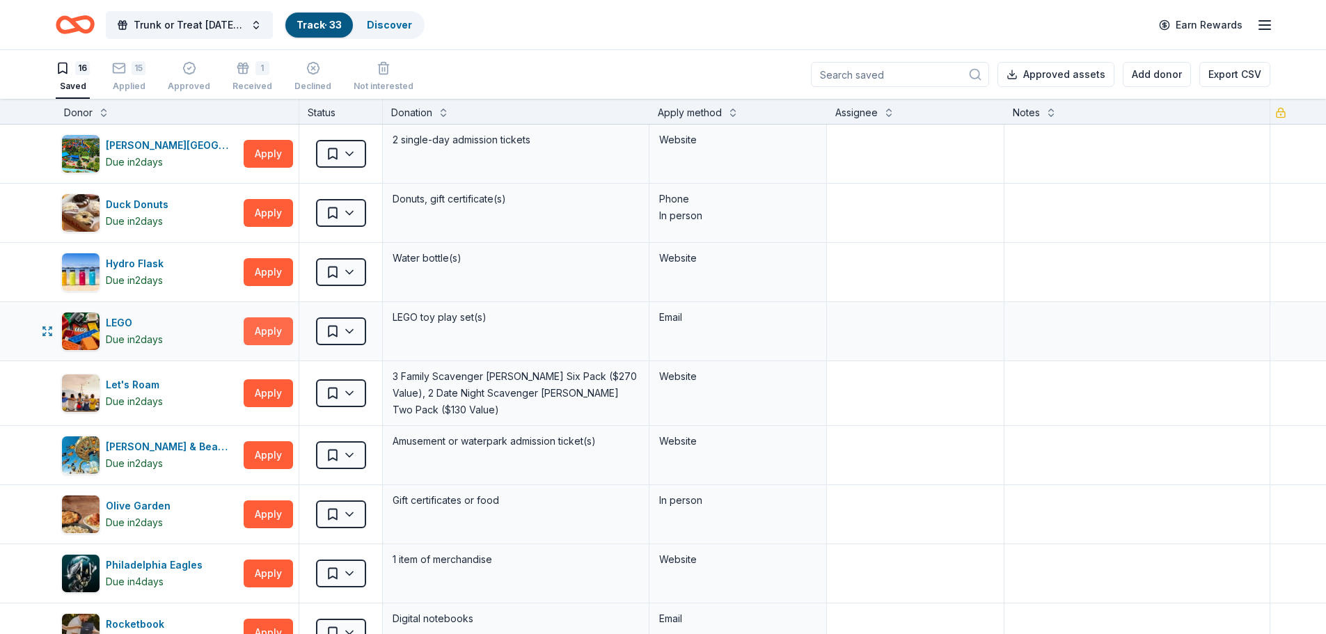
click at [260, 330] on button "Apply" at bounding box center [268, 331] width 49 height 28
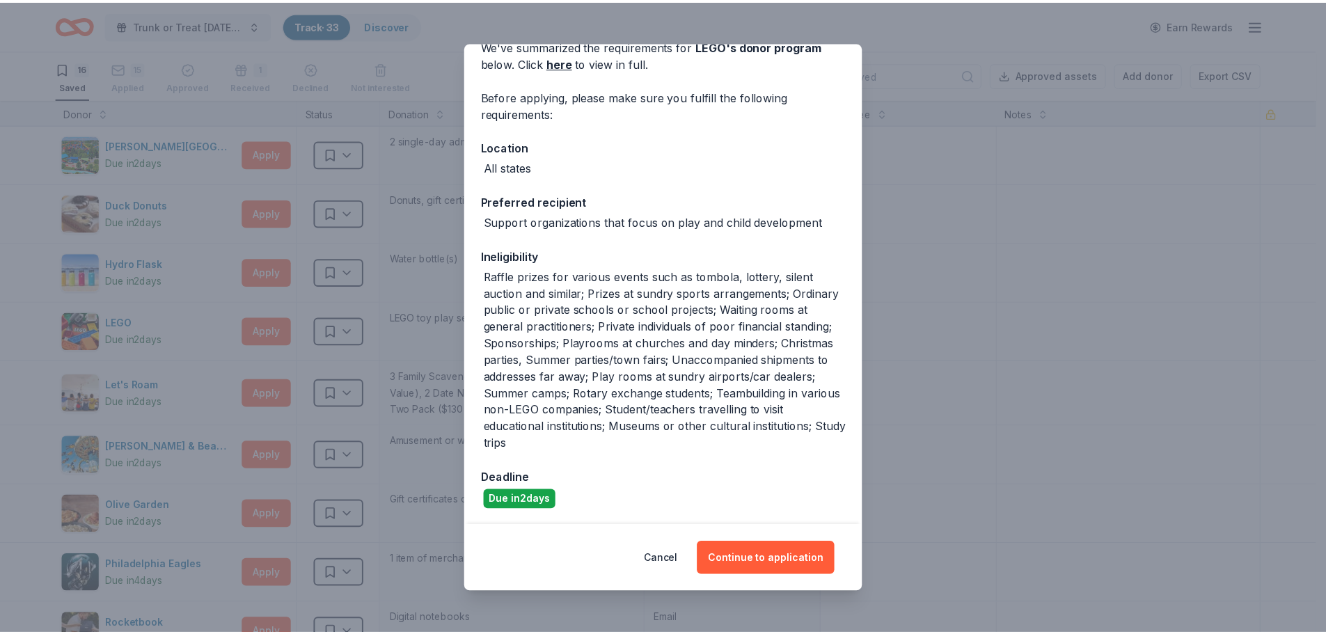
scroll to position [72, 0]
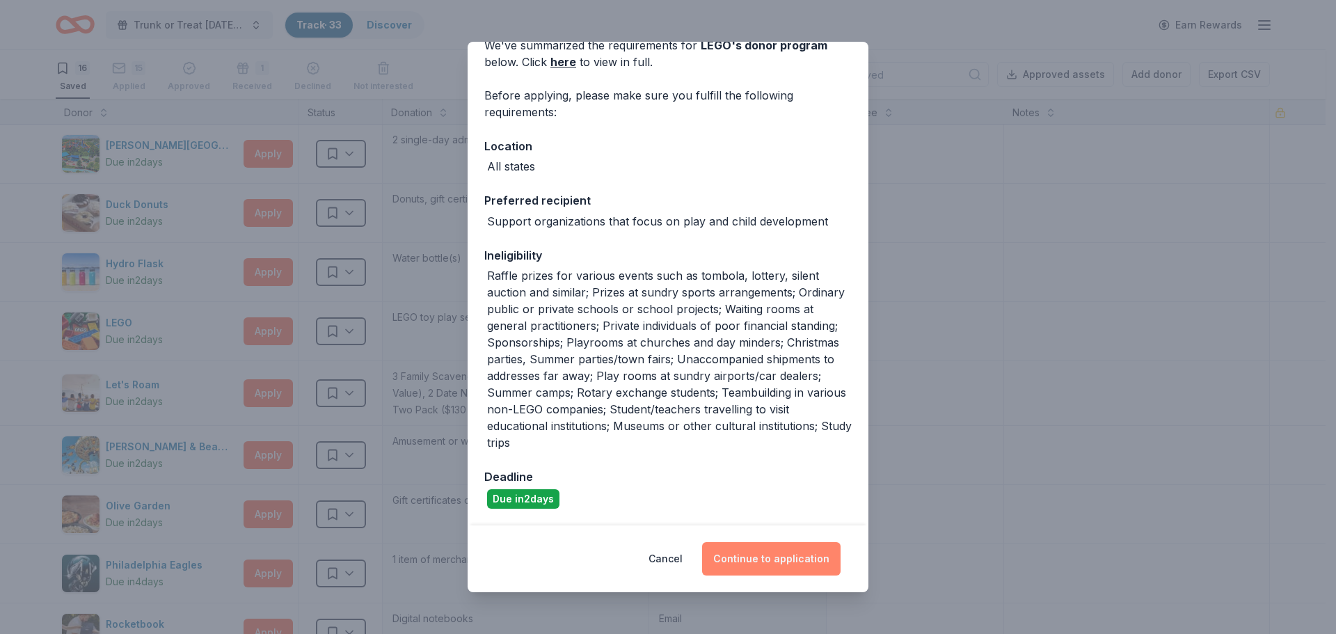
click at [756, 555] on button "Continue to application" at bounding box center [771, 558] width 138 height 33
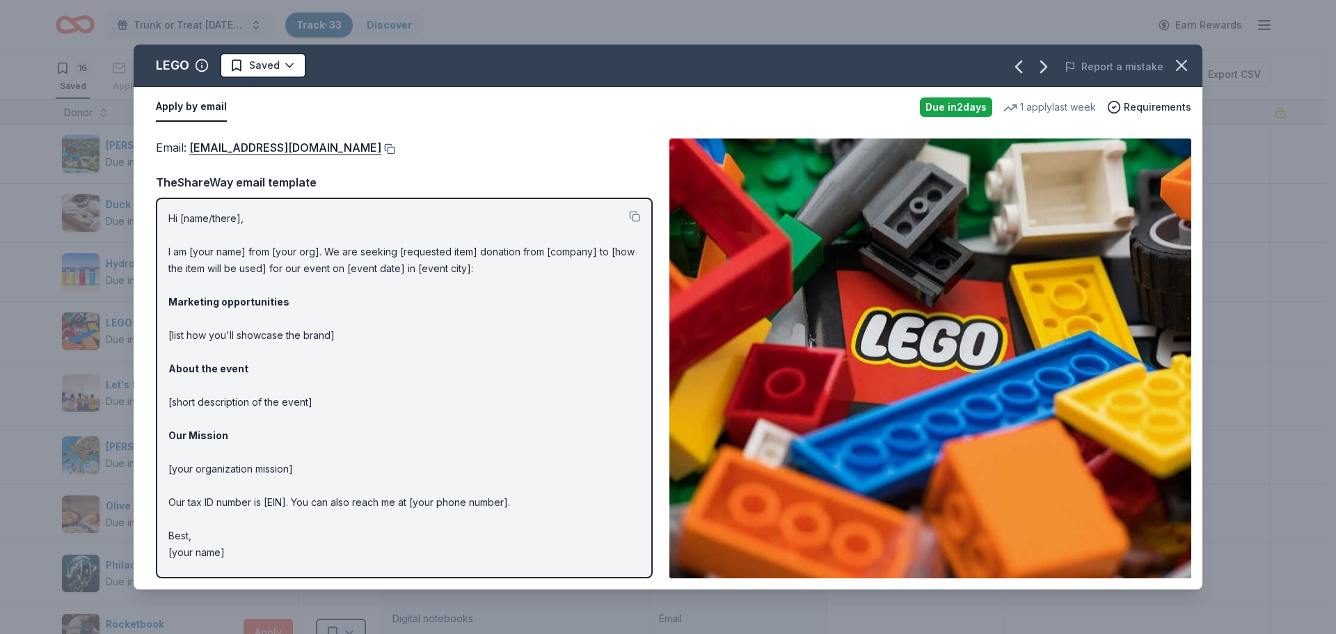
click at [381, 145] on button at bounding box center [388, 148] width 14 height 11
click at [276, 69] on html "Trunk or Treat Halloween Carnival Track · 33 Discover Earn Rewards 16 Saved 15 …" at bounding box center [668, 317] width 1336 height 634
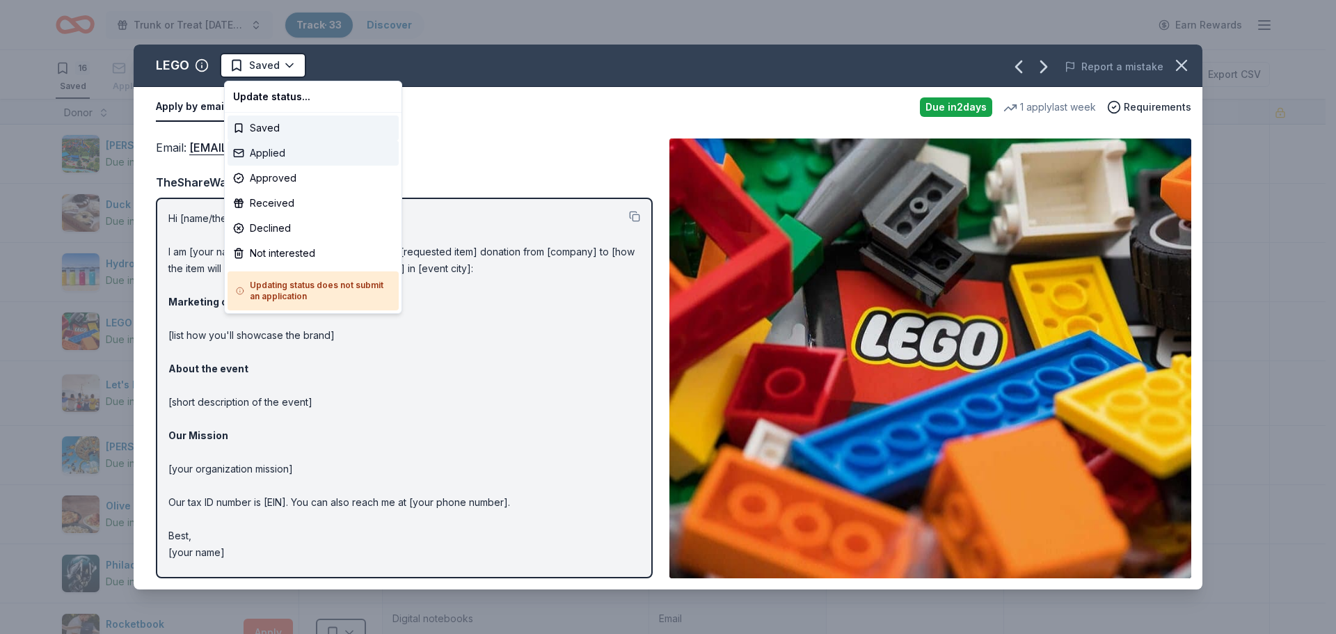
click at [278, 145] on div "Applied" at bounding box center [313, 153] width 171 height 25
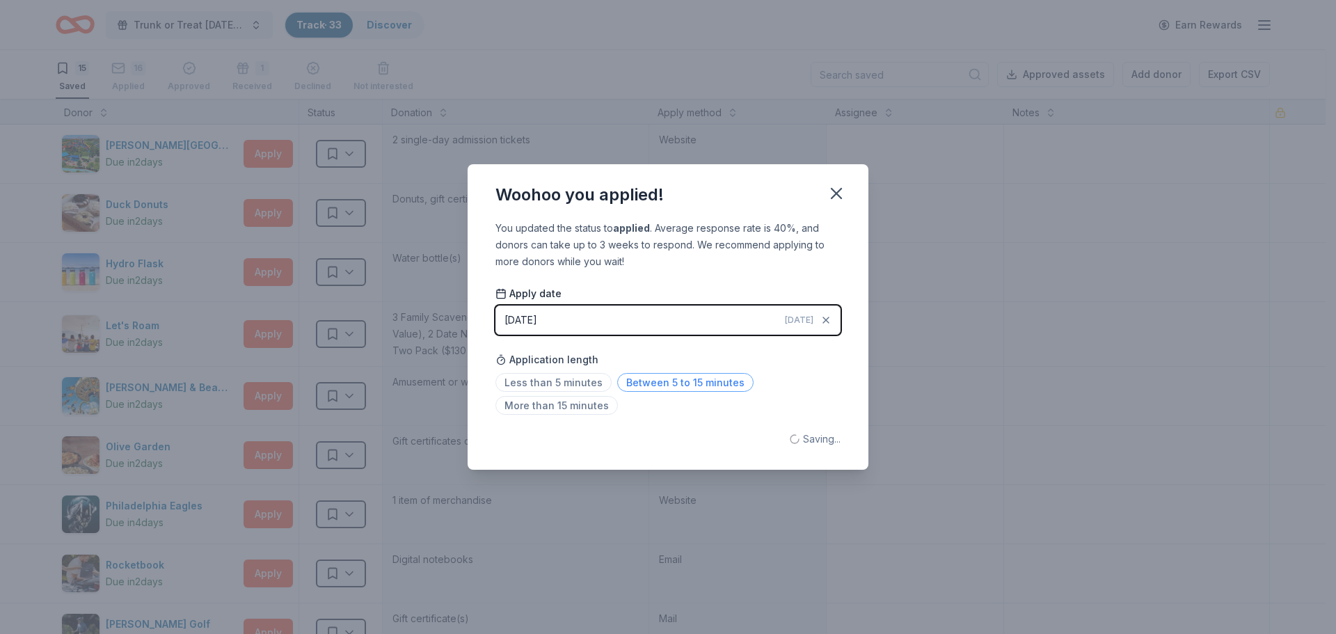
click at [658, 381] on span "Between 5 to 15 minutes" at bounding box center [685, 382] width 136 height 19
click at [836, 196] on icon "button" at bounding box center [836, 193] width 19 height 19
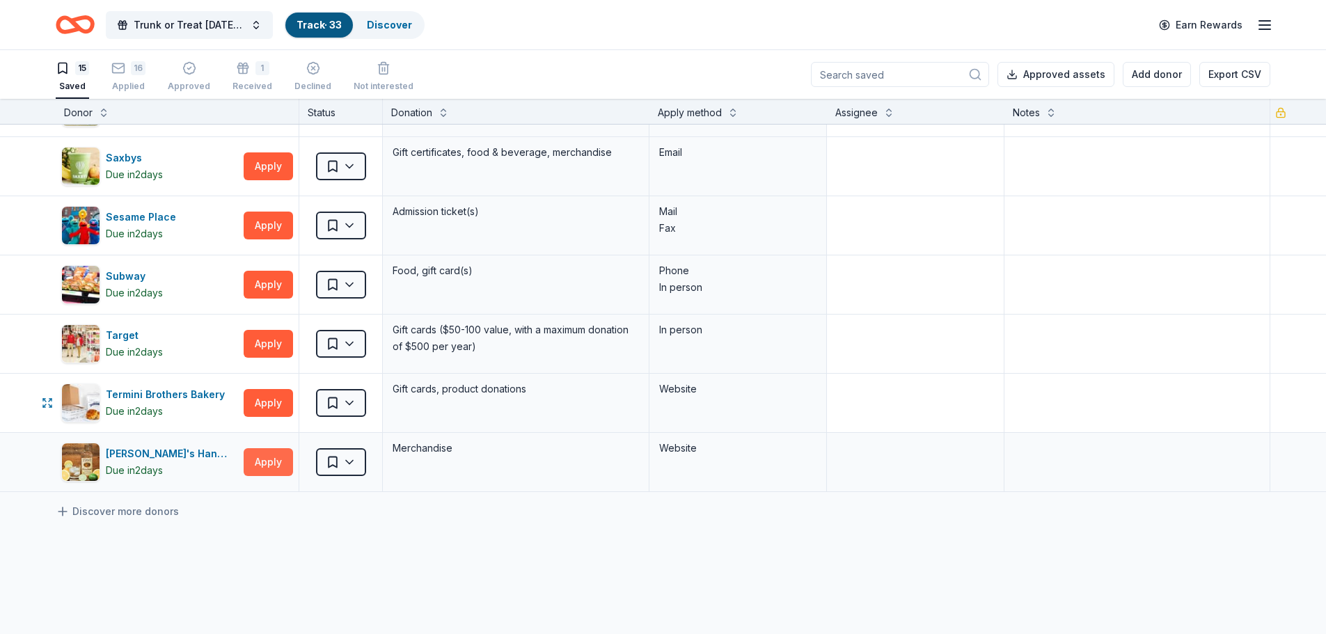
scroll to position [557, 0]
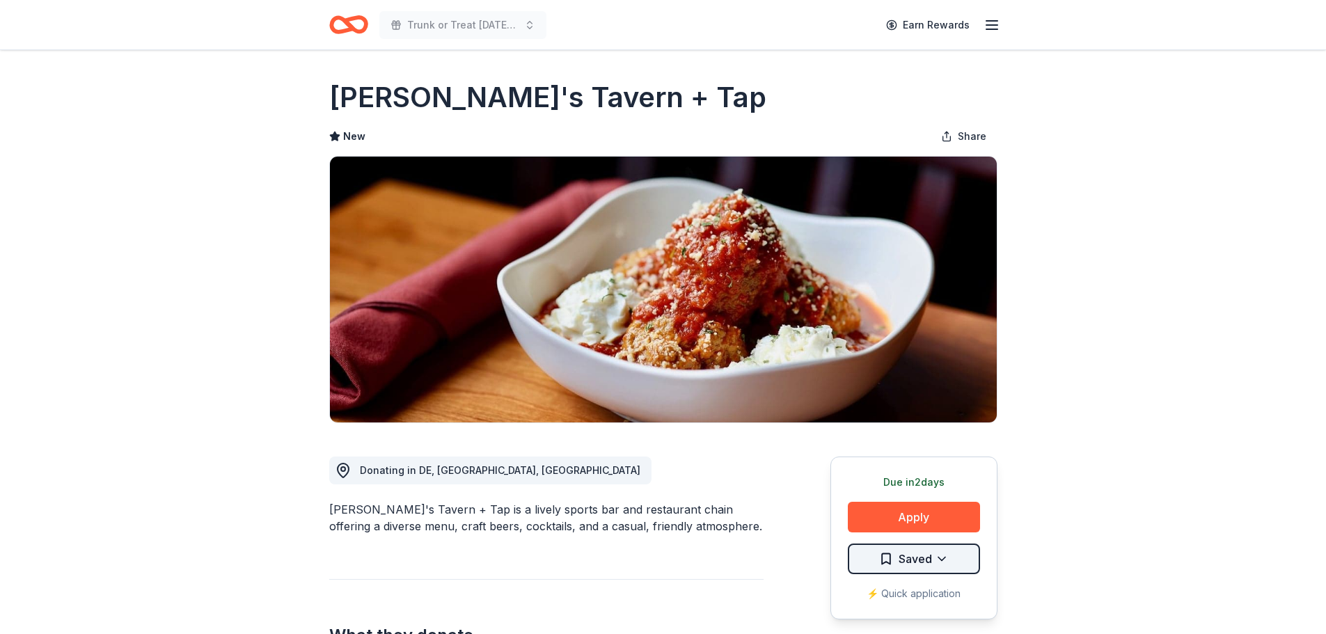
click at [899, 557] on html "Trunk or Treat Halloween Carnival Earn Rewards Due in 2 days Share Tommy's Tave…" at bounding box center [663, 317] width 1326 height 634
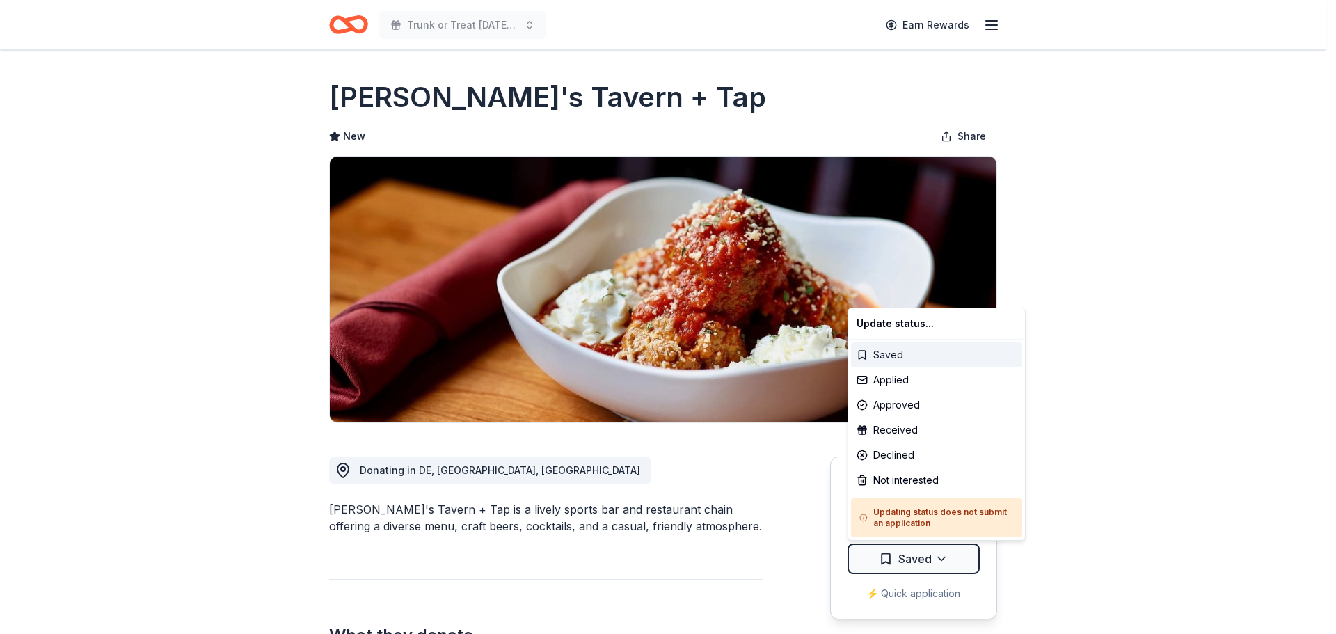
click at [863, 358] on div "Saved" at bounding box center [936, 354] width 171 height 25
click at [904, 564] on html "Trunk or Treat Halloween Carnival Earn Rewards Due in 2 days Share Tommy's Tave…" at bounding box center [668, 317] width 1336 height 634
click at [904, 526] on h5 "Updating status does not submit an application" at bounding box center [936, 518] width 154 height 22
click at [893, 470] on div "Not interested" at bounding box center [936, 480] width 171 height 25
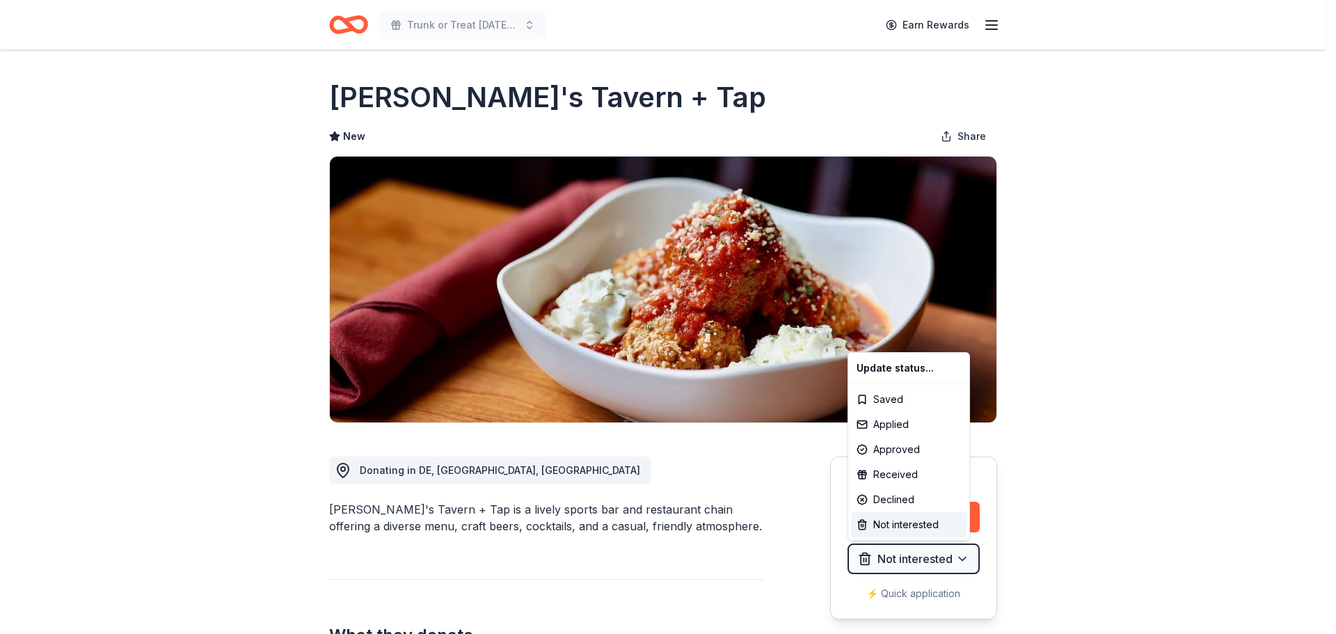
click at [1056, 454] on html "Trunk or Treat Halloween Carnival Earn Rewards Due in 2 days Share Tommy's Tave…" at bounding box center [668, 317] width 1336 height 634
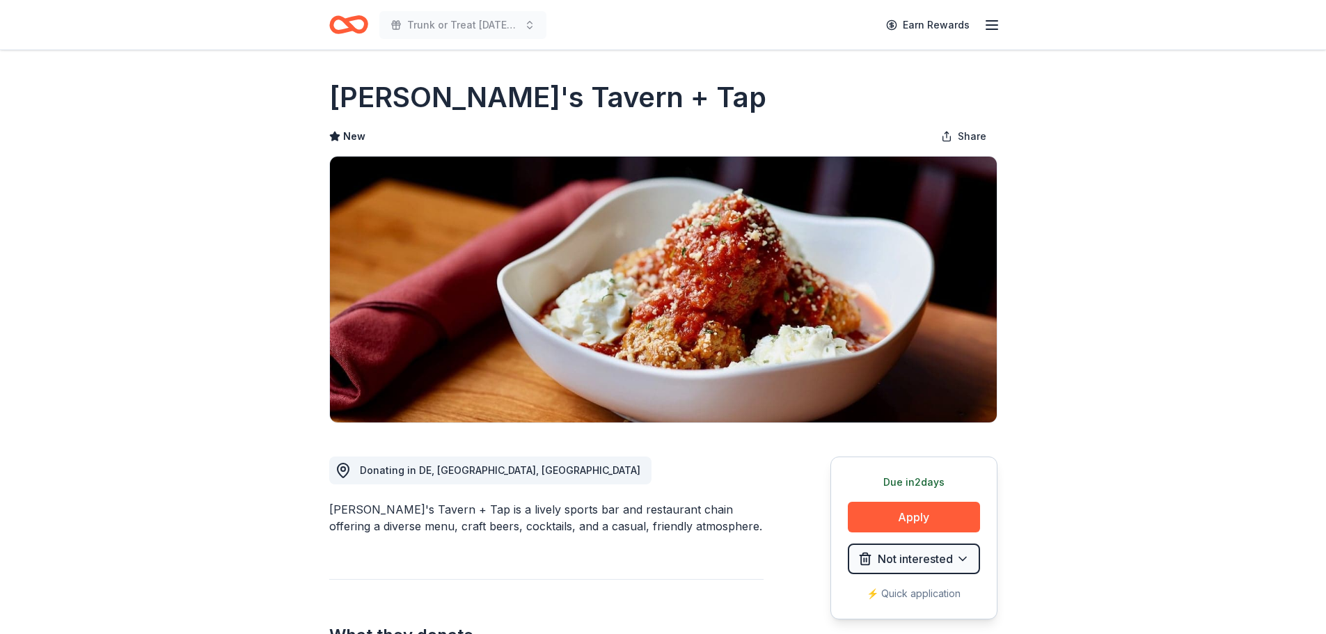
click at [340, 19] on icon "Home" at bounding box center [342, 24] width 22 height 14
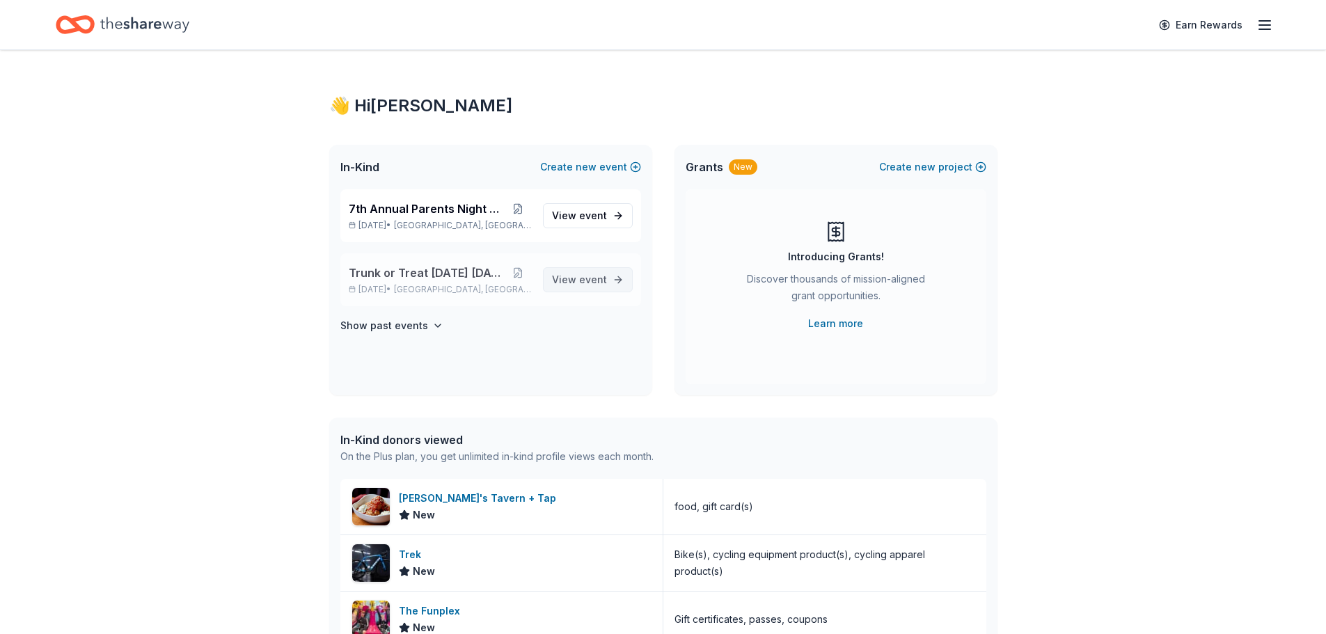
click at [578, 278] on span "View event" at bounding box center [579, 279] width 55 height 17
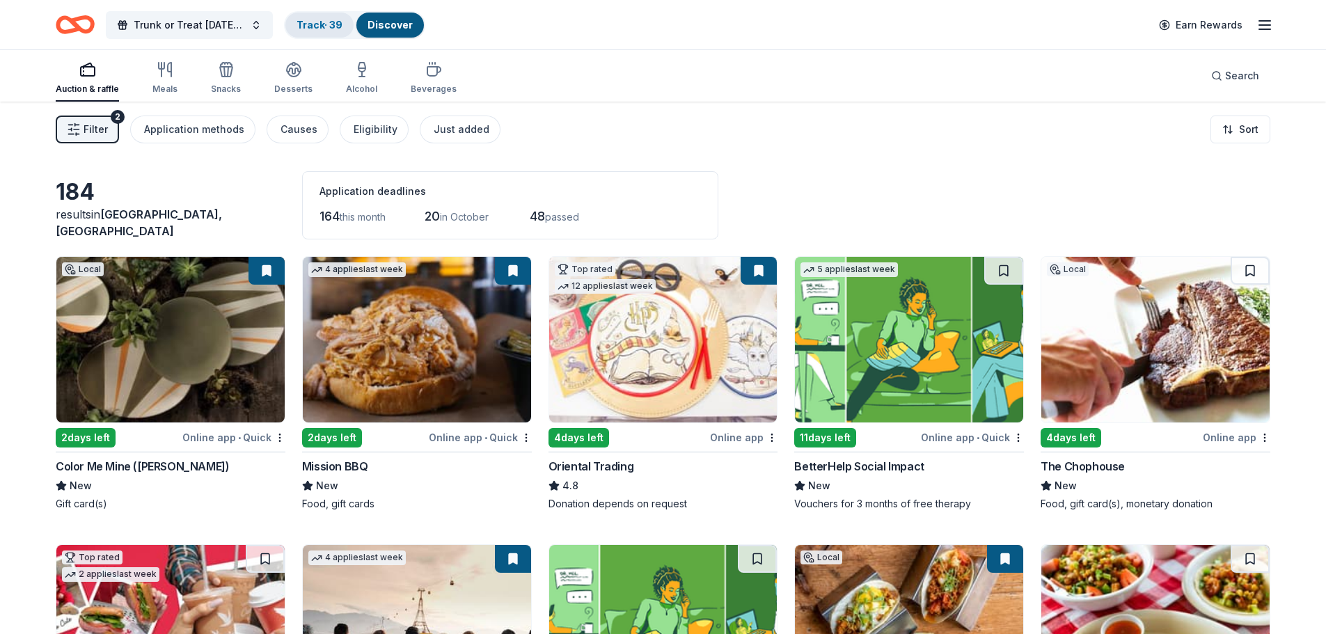
click at [316, 24] on link "Track · 39" at bounding box center [319, 25] width 46 height 12
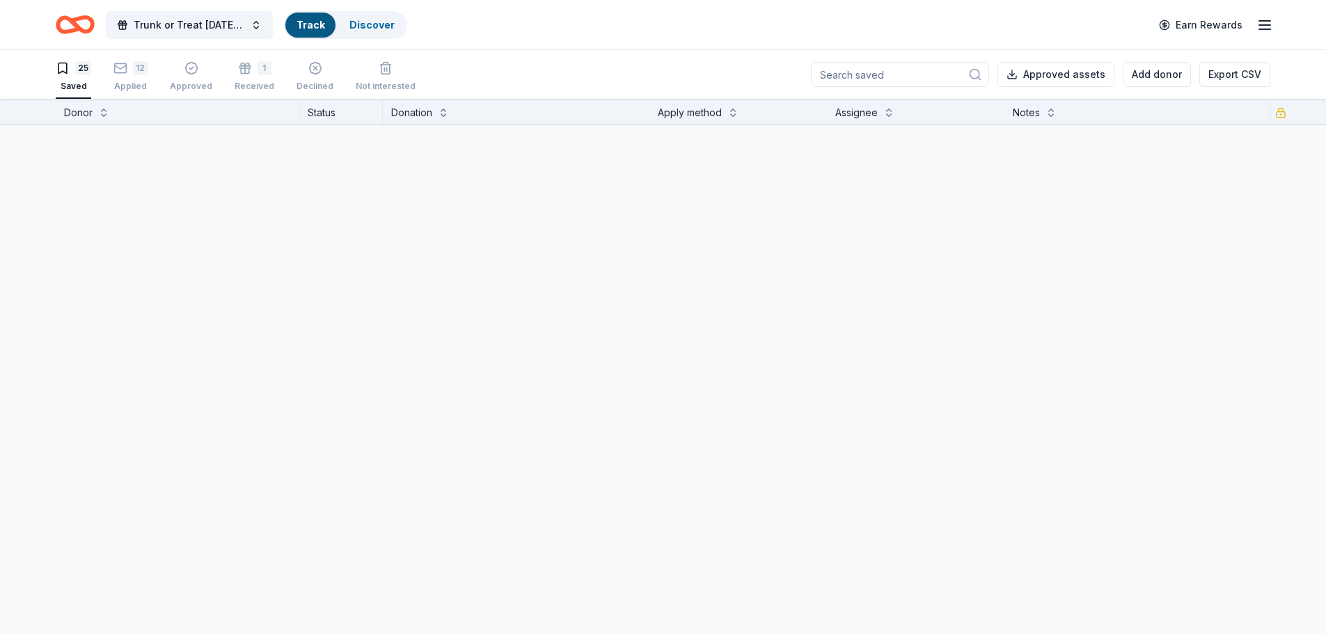
scroll to position [1, 0]
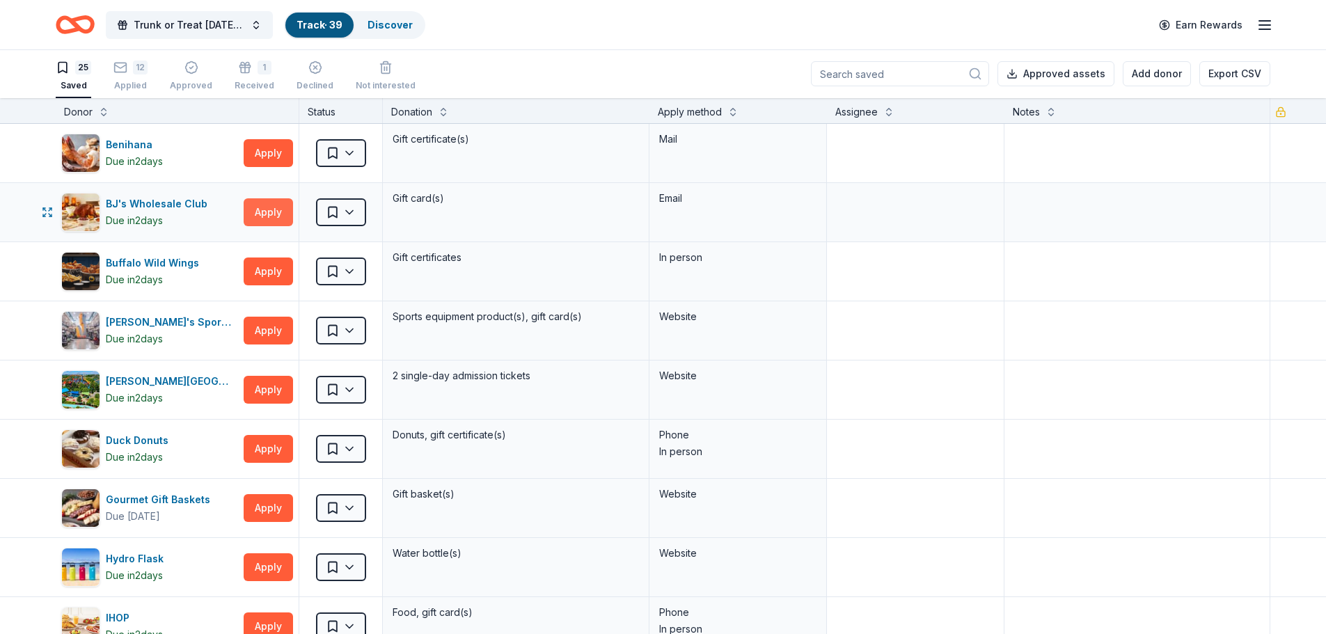
click at [269, 208] on button "Apply" at bounding box center [268, 212] width 49 height 28
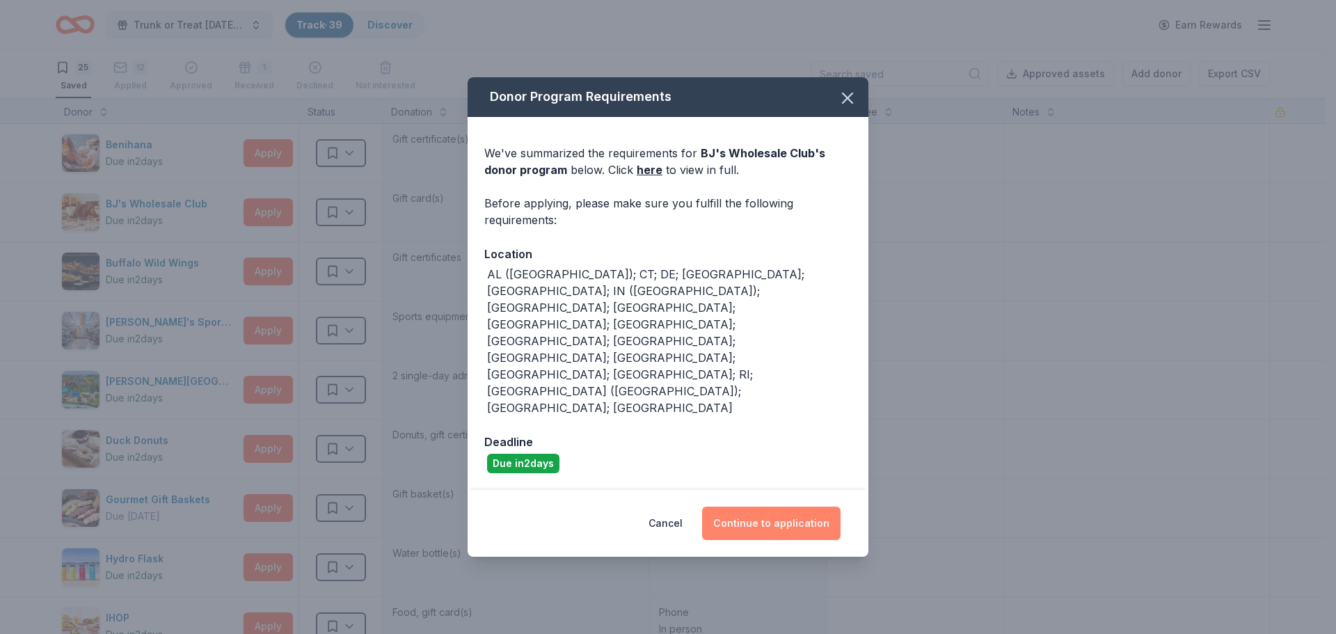
click at [765, 507] on button "Continue to application" at bounding box center [771, 523] width 138 height 33
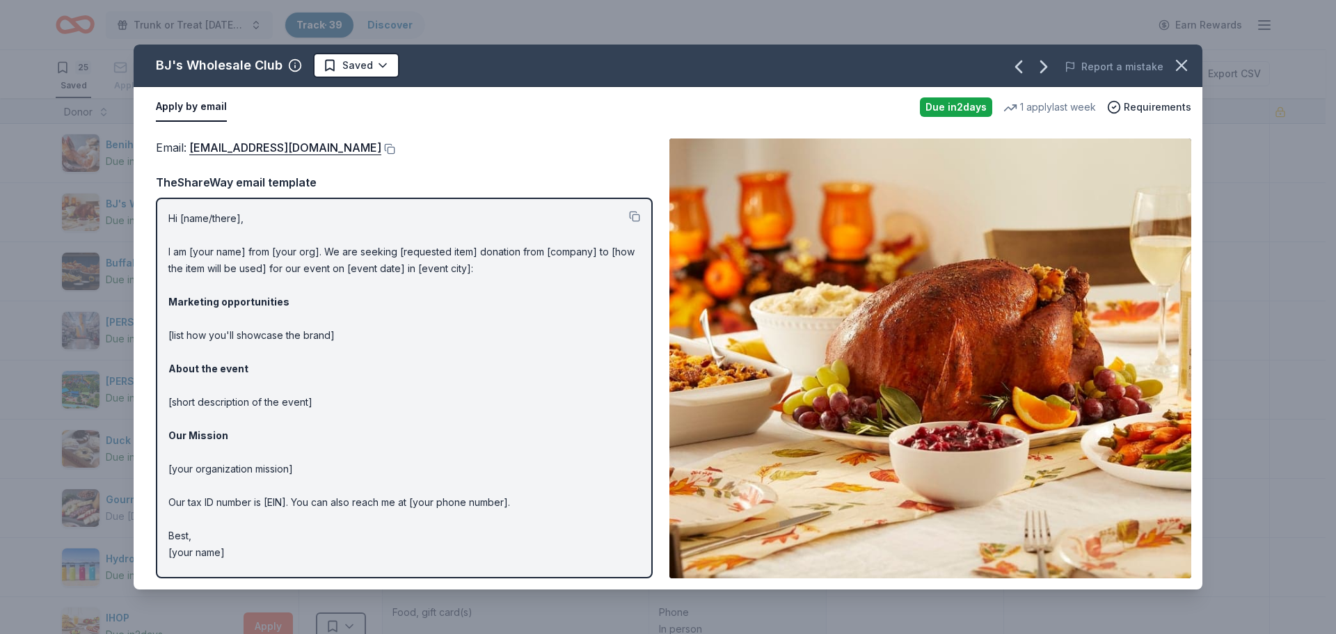
click at [322, 264] on p "Hi [name/there], I am [your name] from [your org]. We are seeking [requested it…" at bounding box center [404, 385] width 472 height 351
click at [314, 255] on p "Hi [name/there], I am [your name] from [your org]. We are seeking [requested it…" at bounding box center [404, 385] width 472 height 351
click at [381, 148] on button at bounding box center [388, 148] width 14 height 11
drag, startPoint x: 323, startPoint y: 184, endPoint x: 219, endPoint y: 178, distance: 103.8
click at [219, 178] on div "TheShareWay email template" at bounding box center [404, 182] width 497 height 18
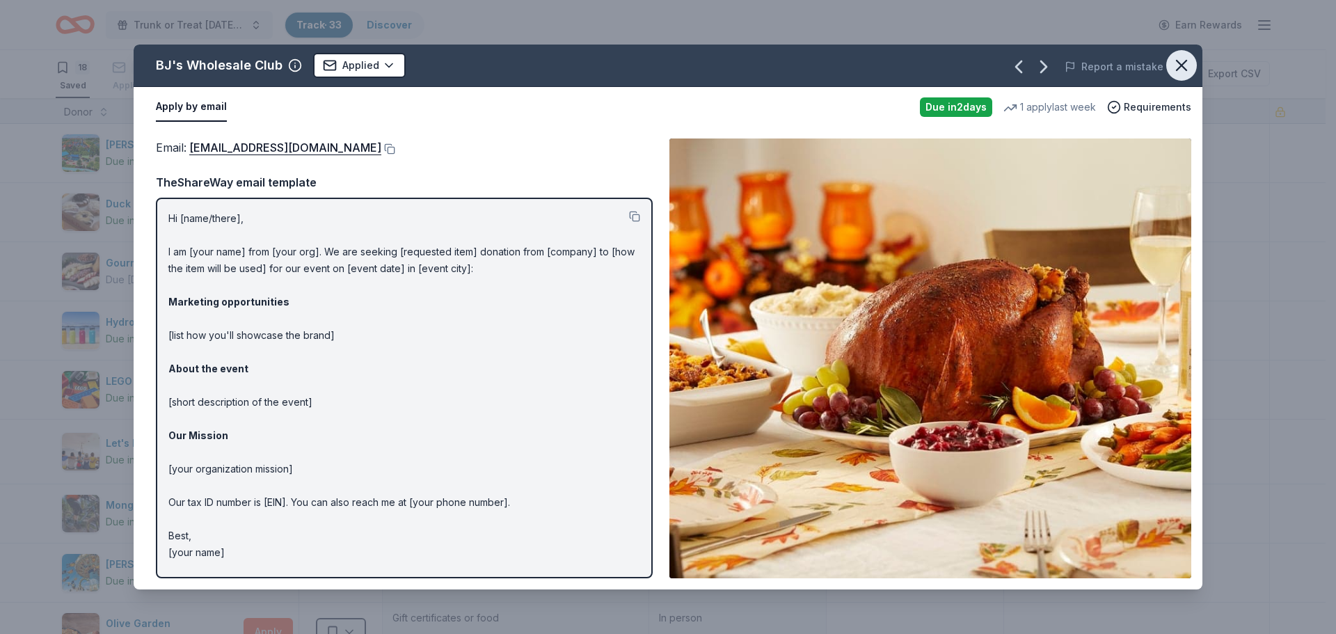
click at [1181, 60] on icon "button" at bounding box center [1181, 65] width 19 height 19
